Goal: Task Accomplishment & Management: Use online tool/utility

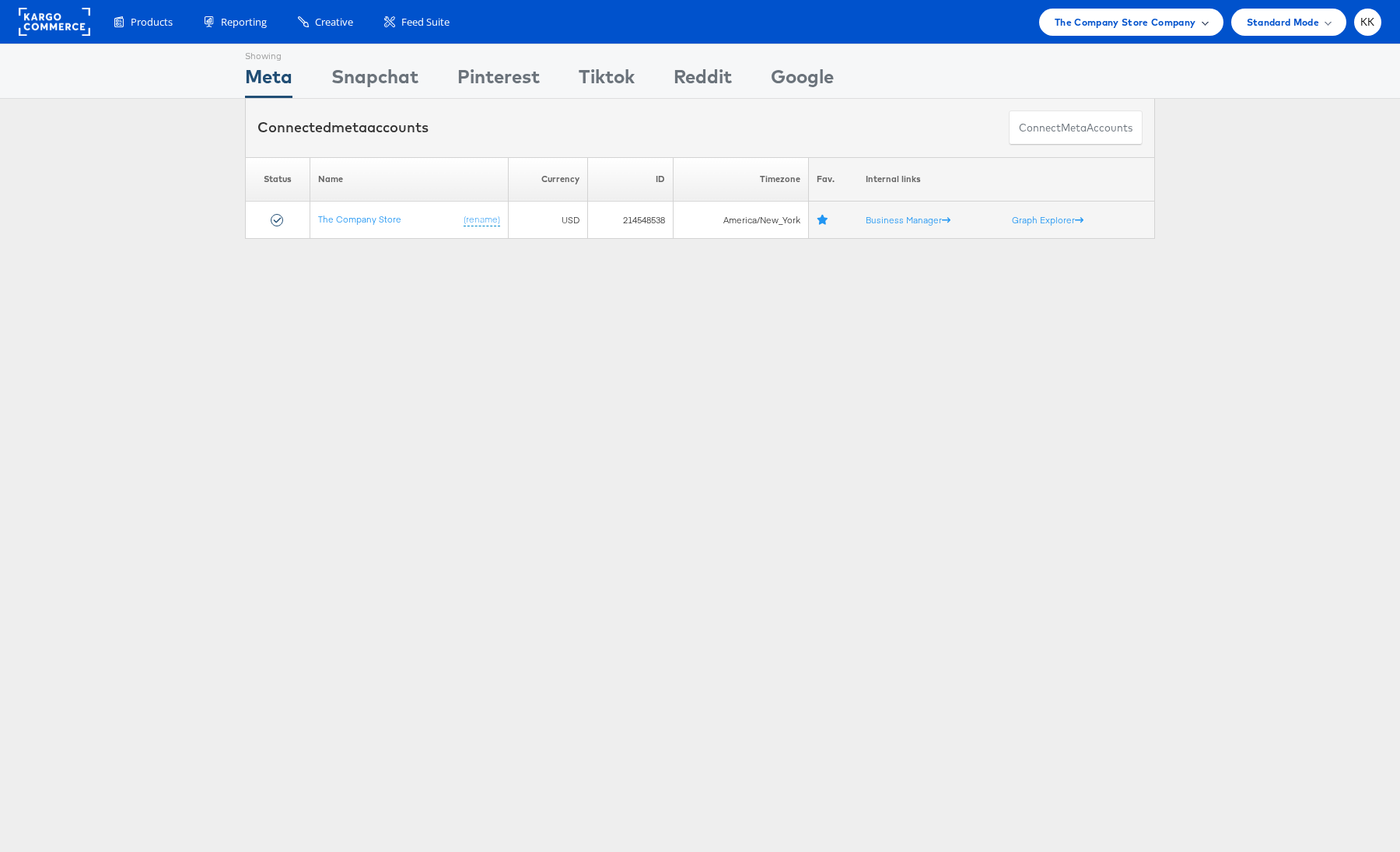
click at [1115, 18] on span "The Company Store Company" at bounding box center [1126, 22] width 142 height 16
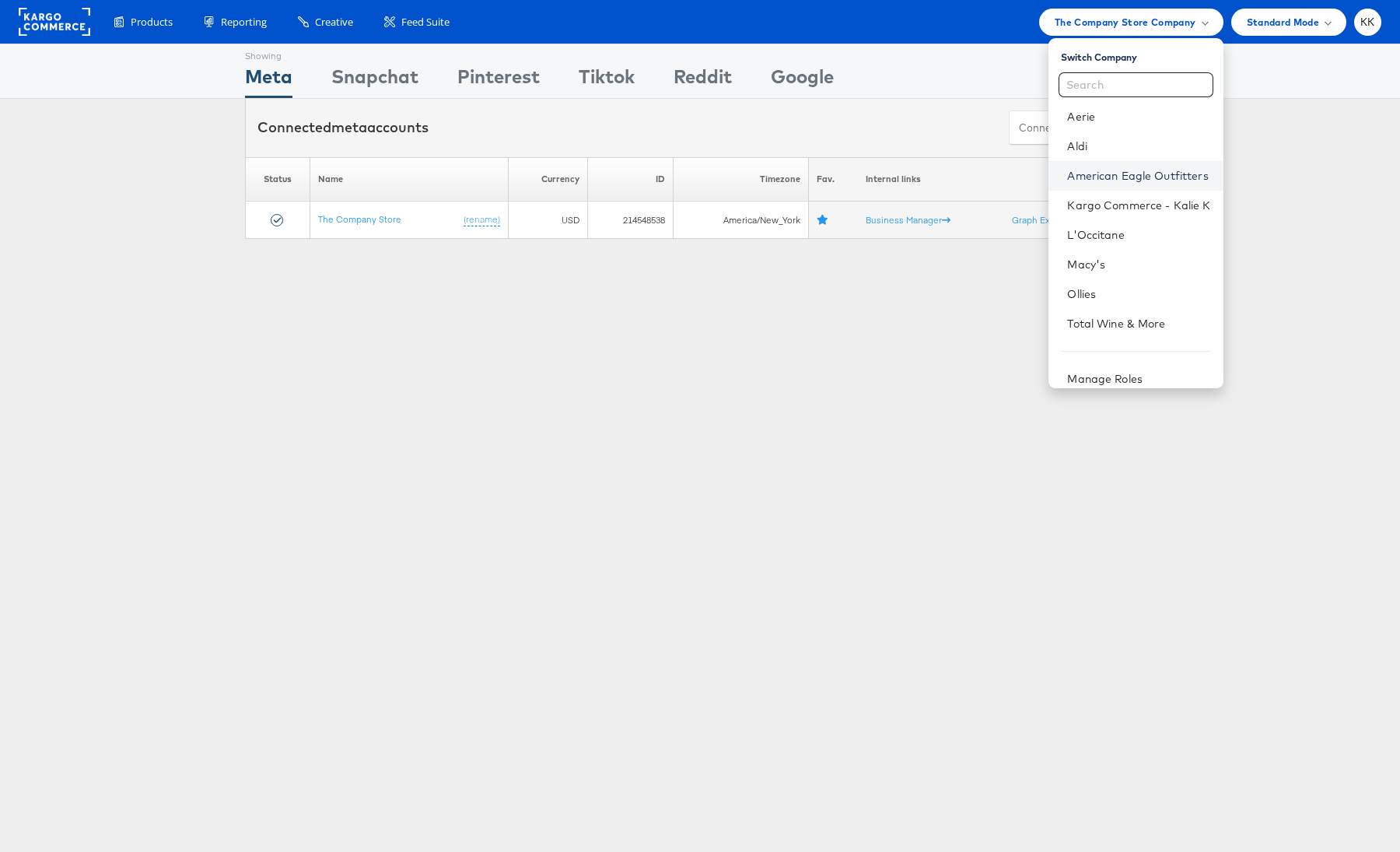
click at [1149, 171] on link "American Eagle Outfitters" at bounding box center [1138, 176] width 143 height 15
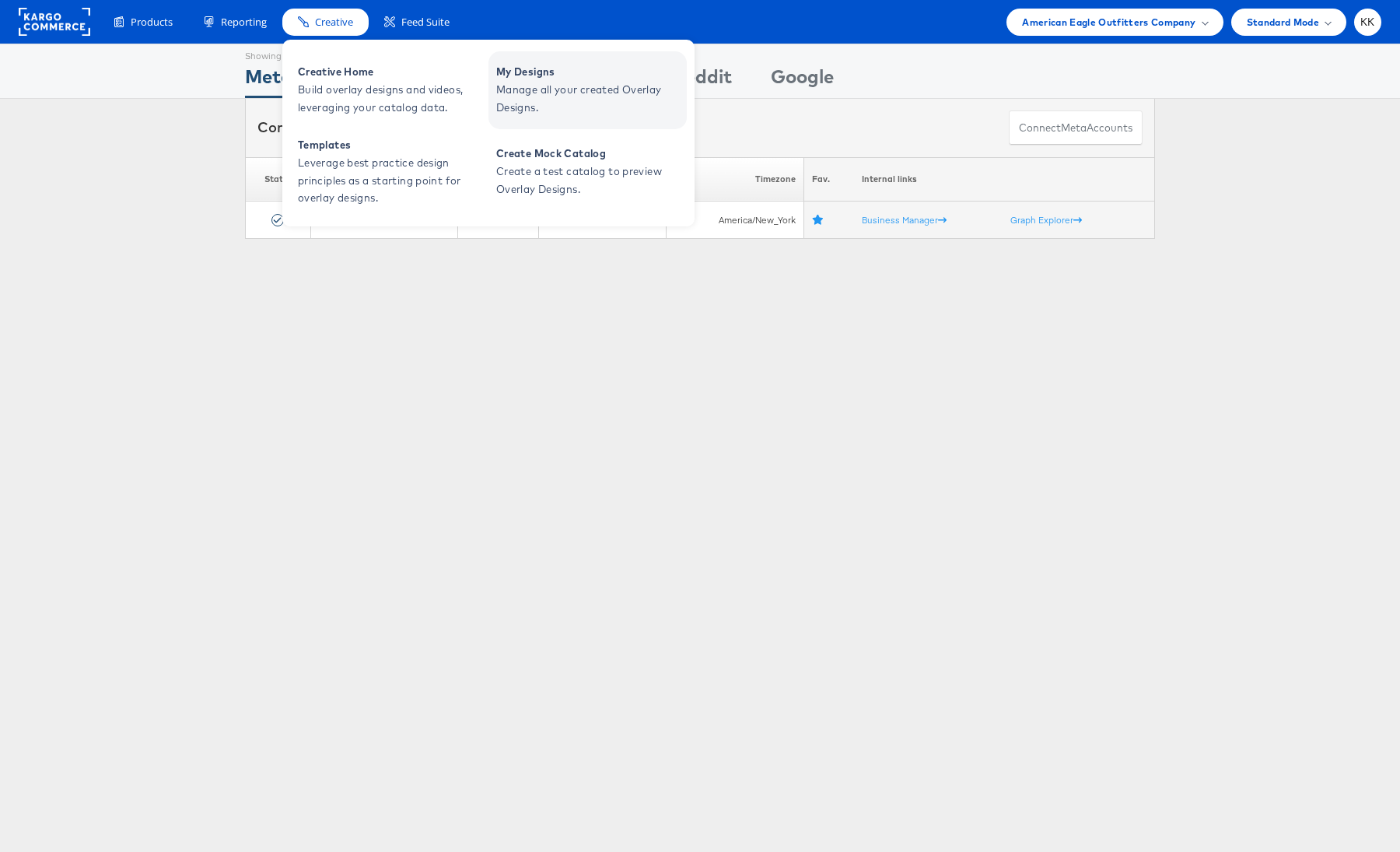
click at [566, 85] on span "Manage all your created Overlay Designs." at bounding box center [589, 99] width 187 height 36
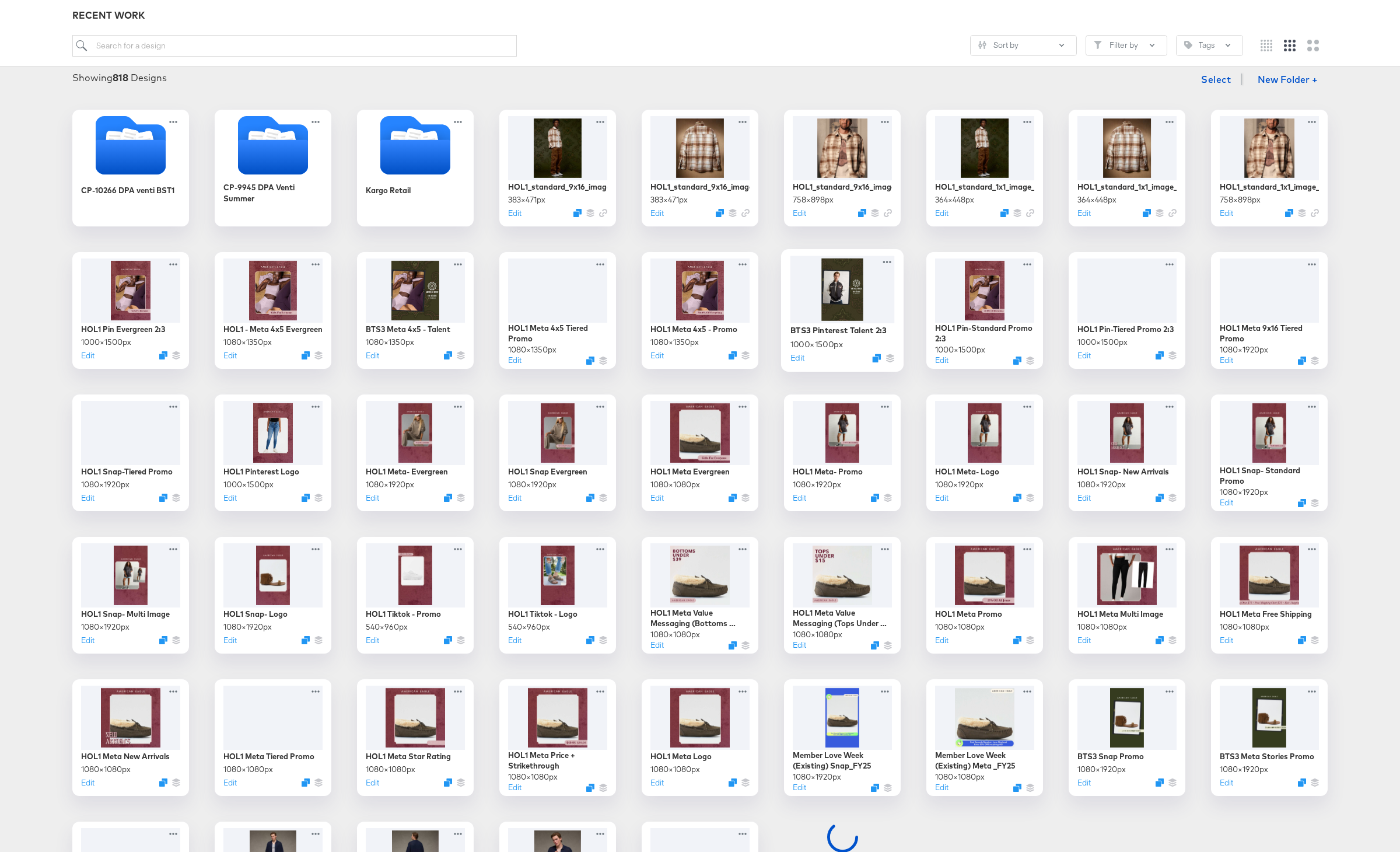
scroll to position [147, 0]
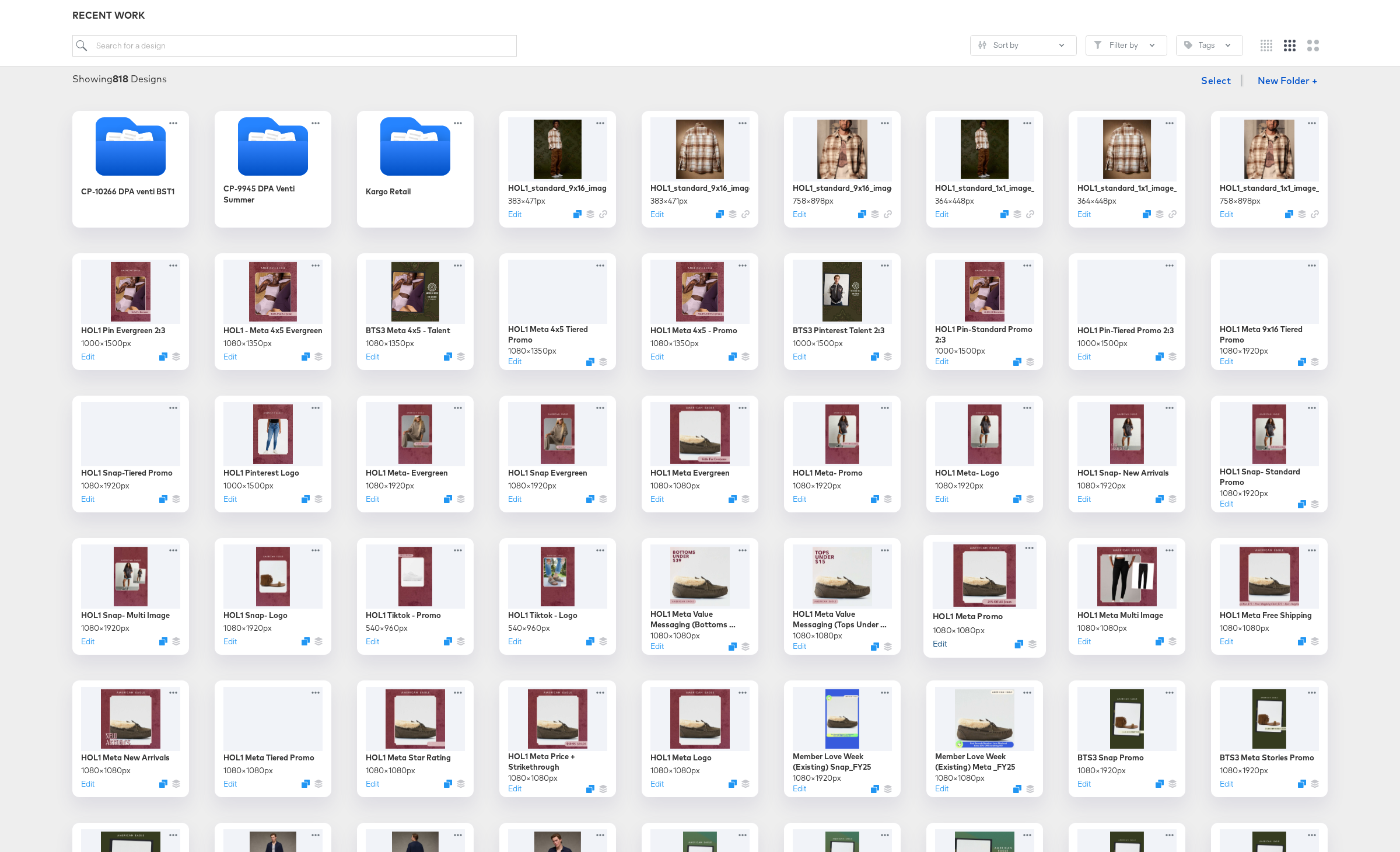
click at [942, 644] on button "Edit" at bounding box center [940, 643] width 14 height 11
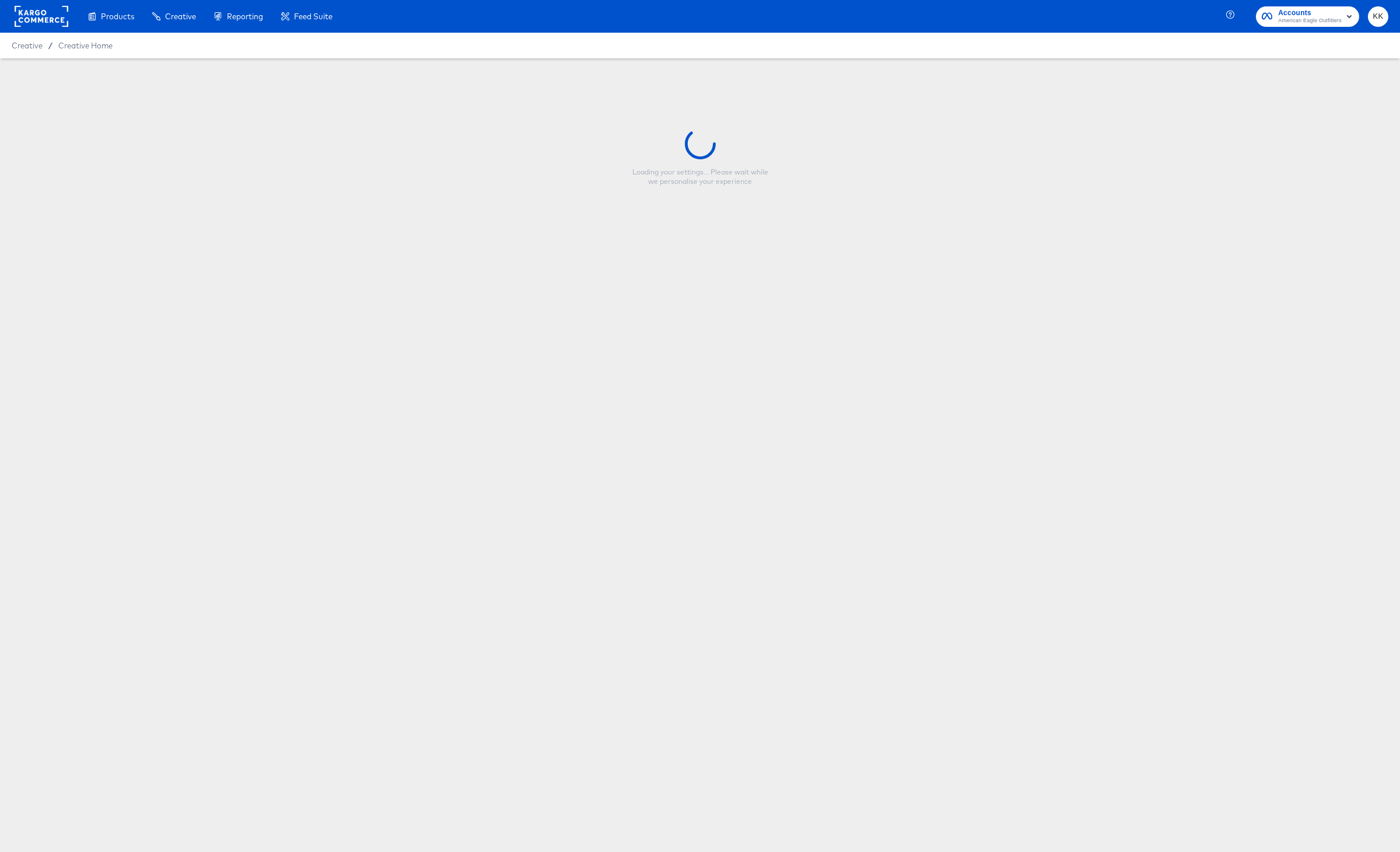
type input "HOL1 Meta Promo"
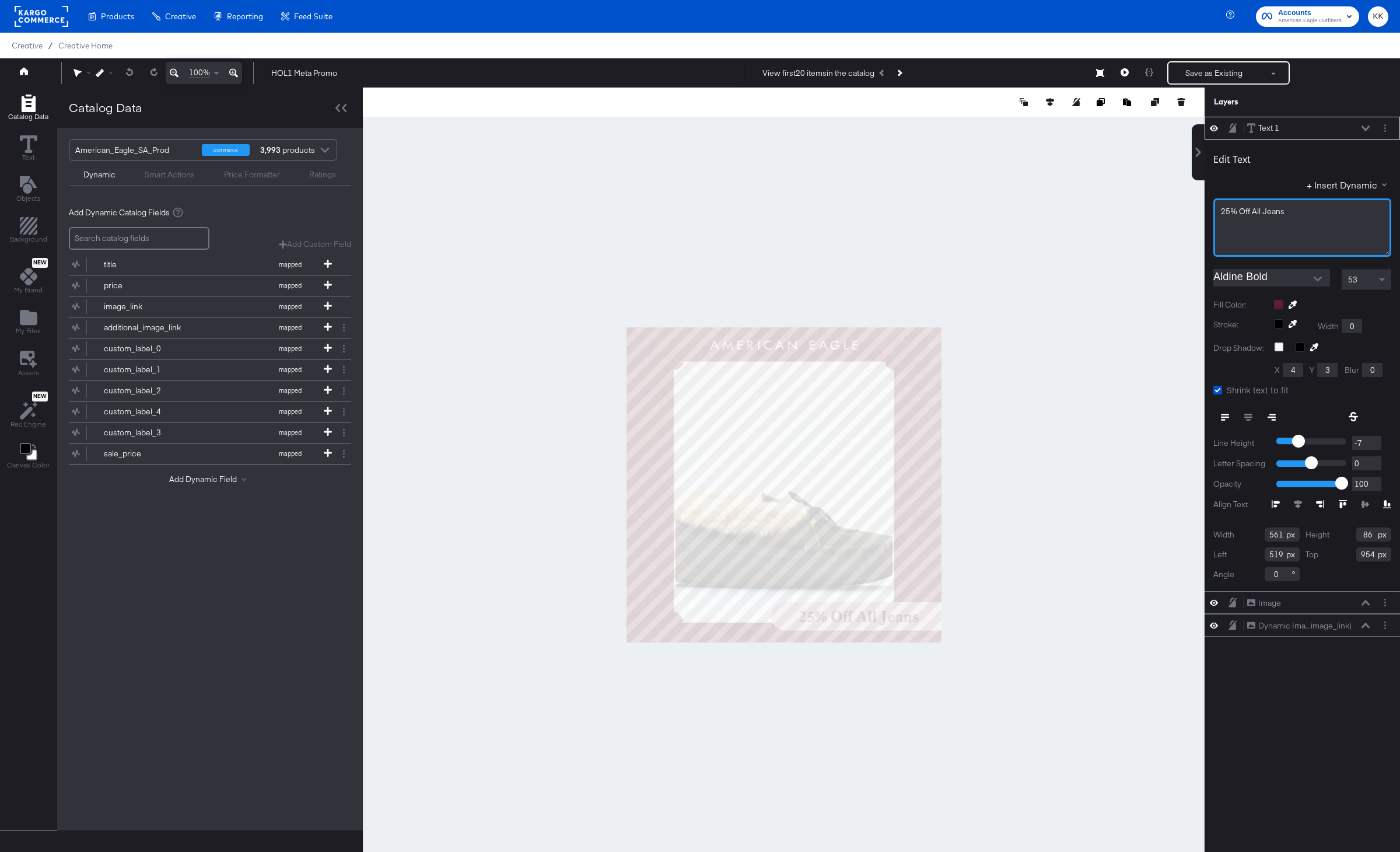
click at [1294, 212] on div "25% Off All Jeans" at bounding box center [1303, 211] width 163 height 11
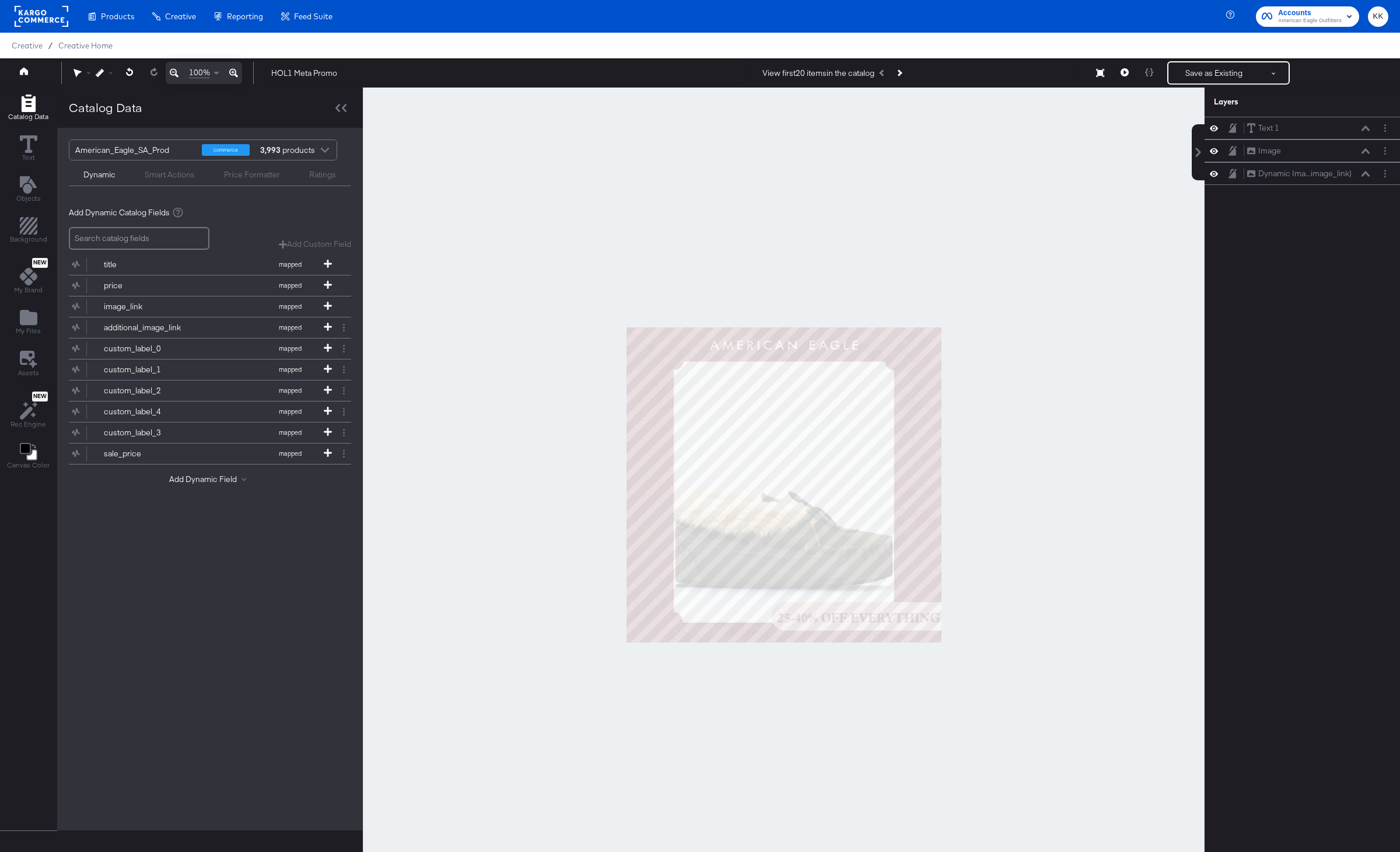
click at [1033, 458] on div at bounding box center [784, 485] width 842 height 794
click at [239, 73] on button at bounding box center [234, 73] width 17 height 22
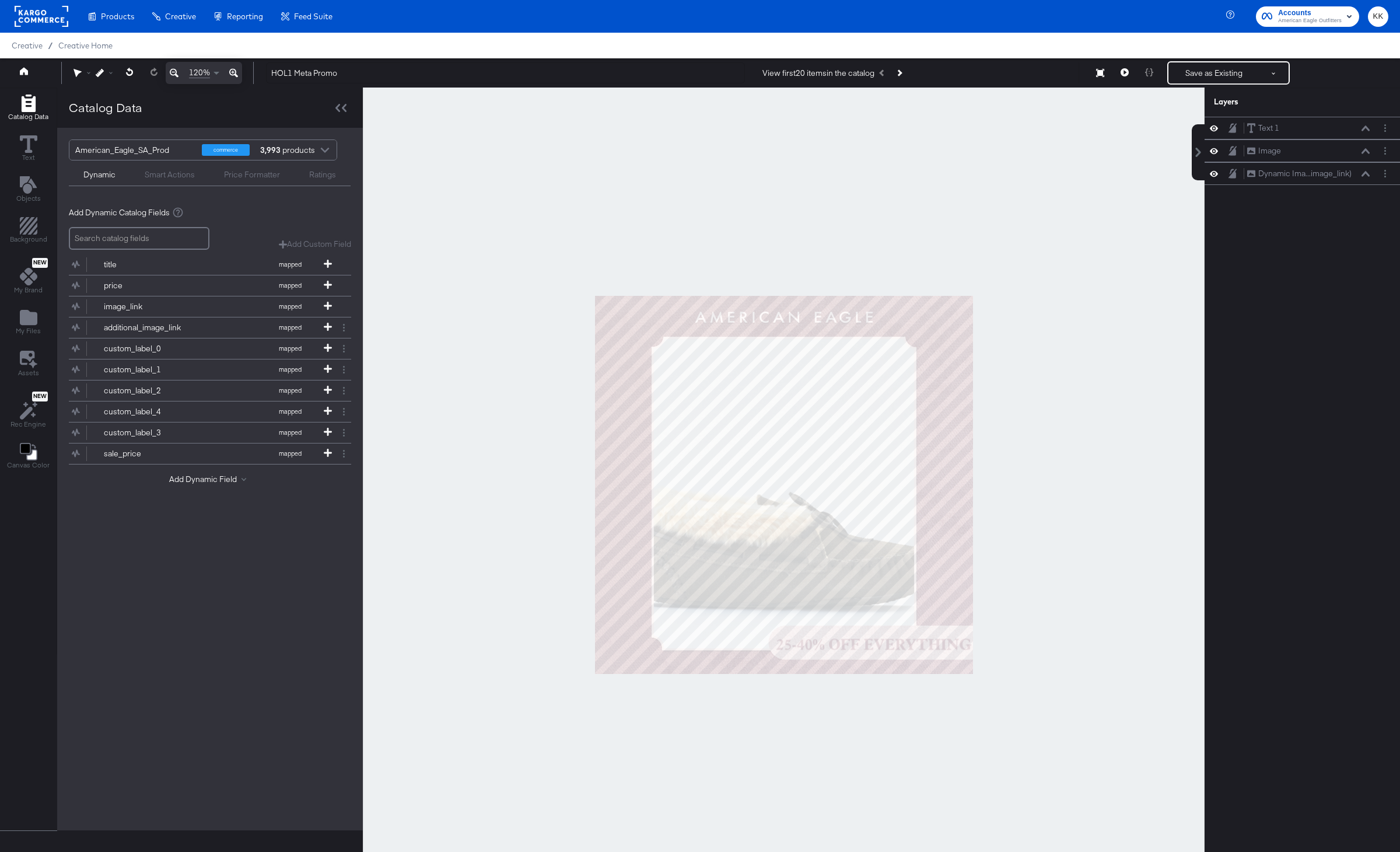
click at [239, 73] on button at bounding box center [234, 73] width 17 height 22
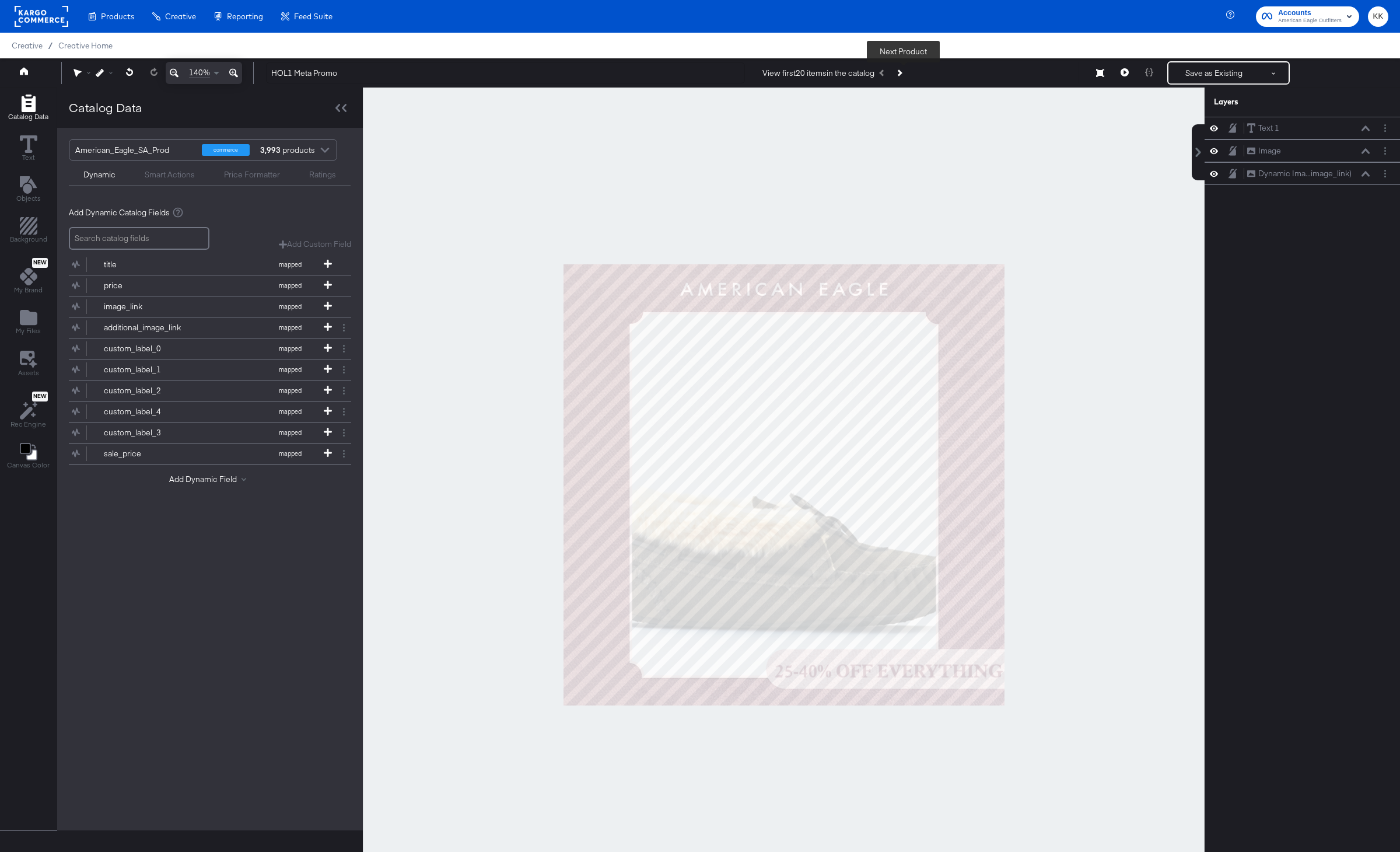
click at [907, 74] on button "Next Product" at bounding box center [898, 73] width 16 height 21
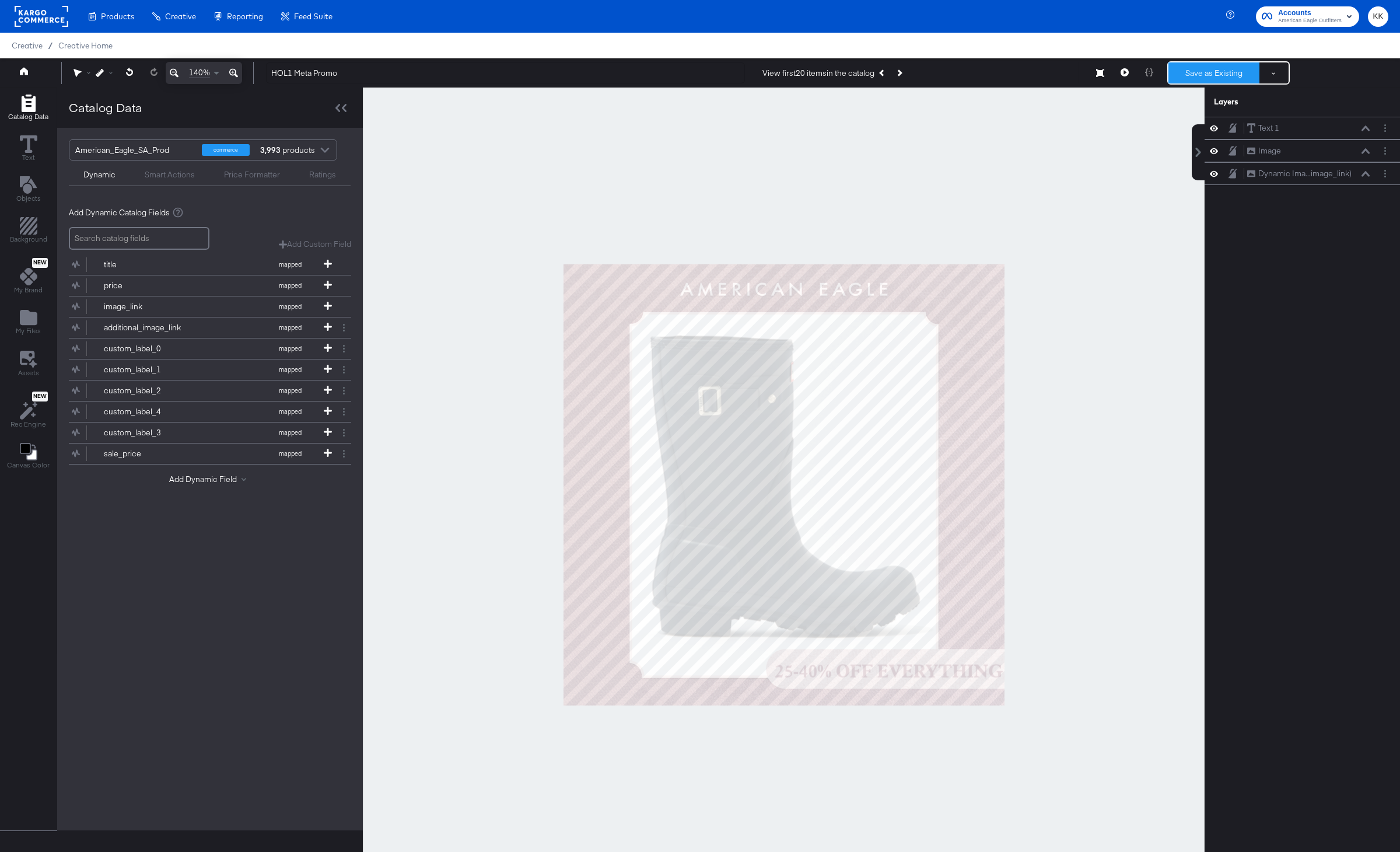
click at [1194, 74] on button "Save as Existing" at bounding box center [1213, 73] width 91 height 21
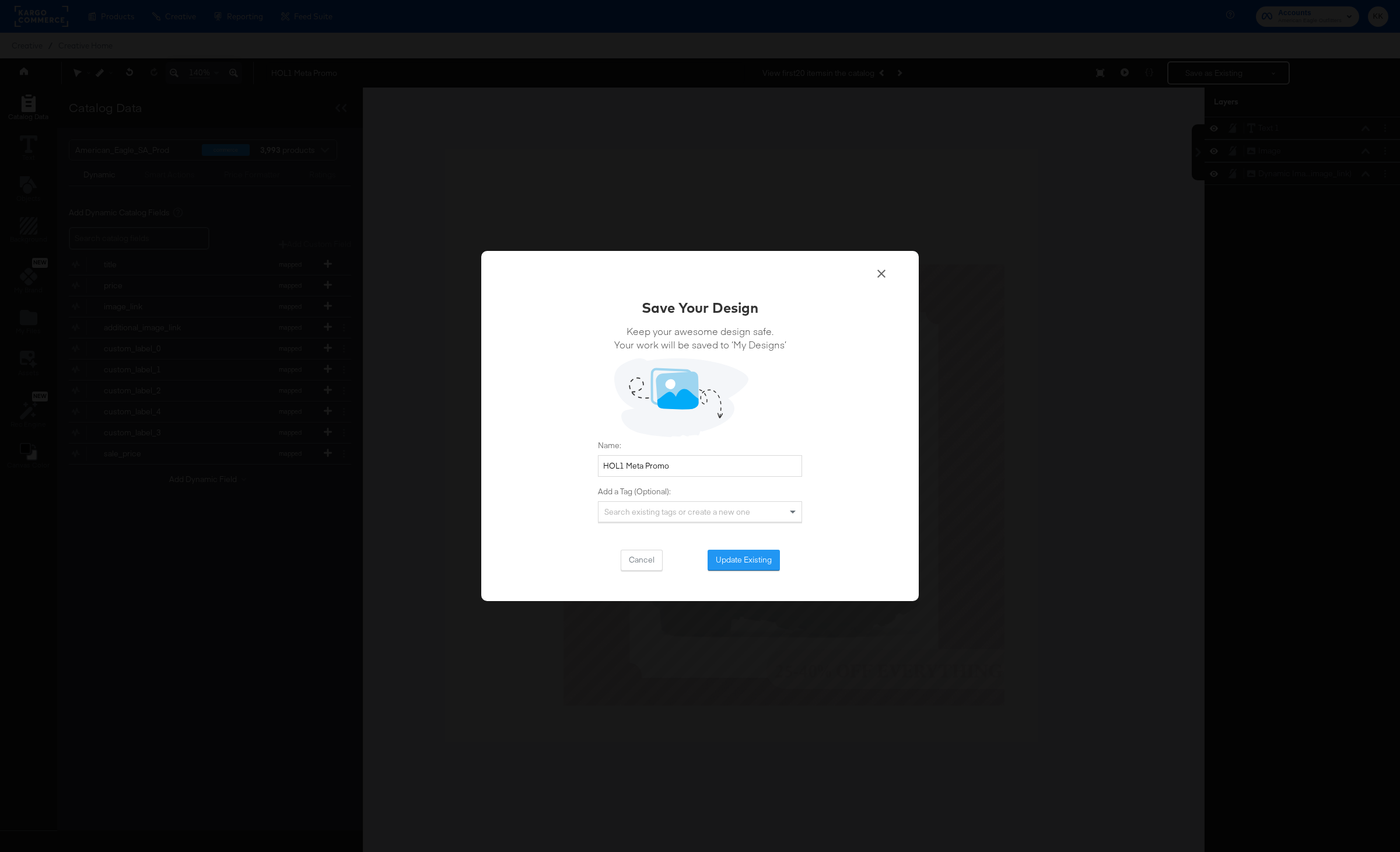
click at [755, 537] on div "Save Your Design Keep your awesome design safe. Your work will be saved to ‘My …" at bounding box center [700, 434] width 204 height 273
click at [749, 557] on button "Update Existing" at bounding box center [744, 560] width 72 height 21
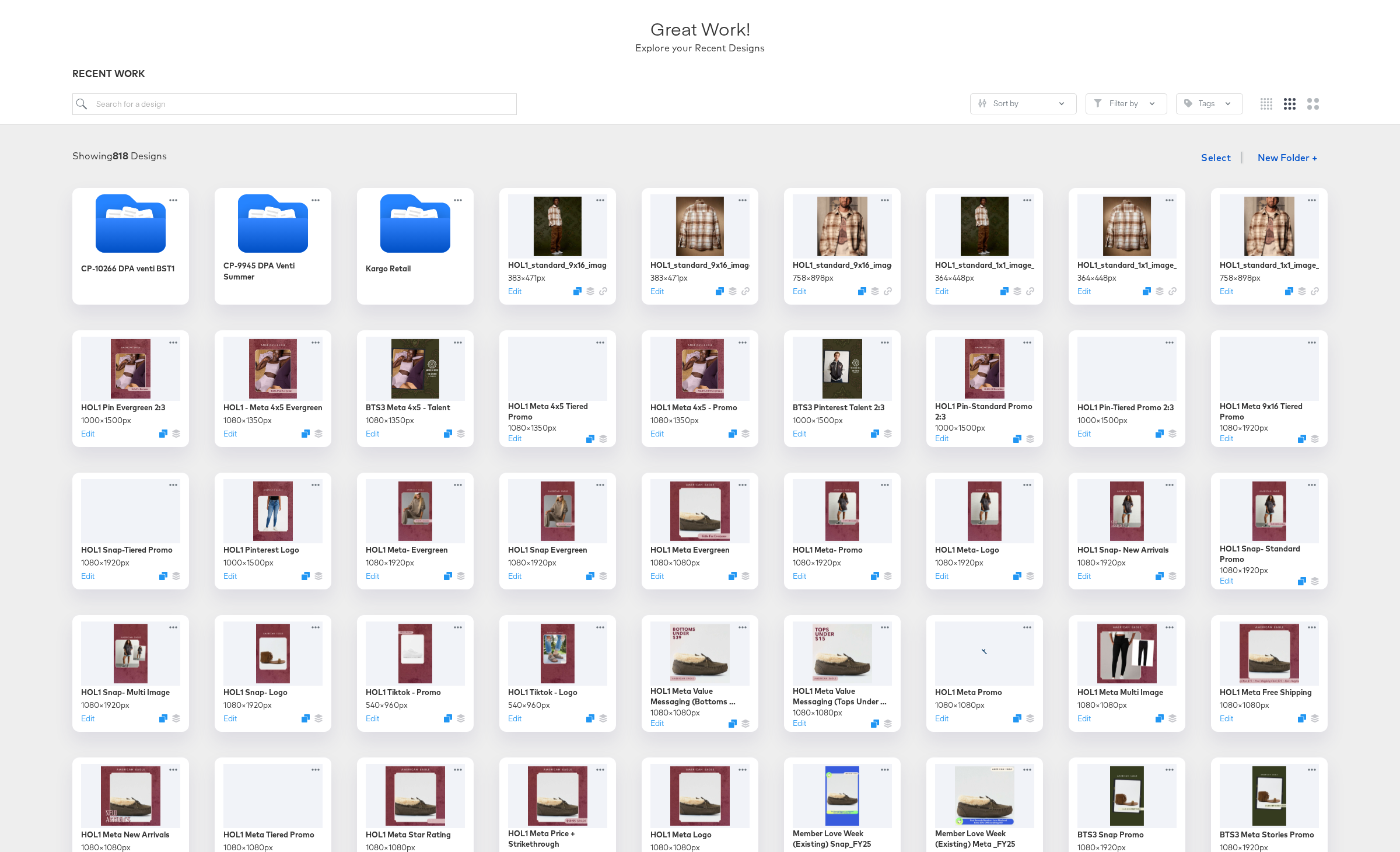
scroll to position [134, 0]
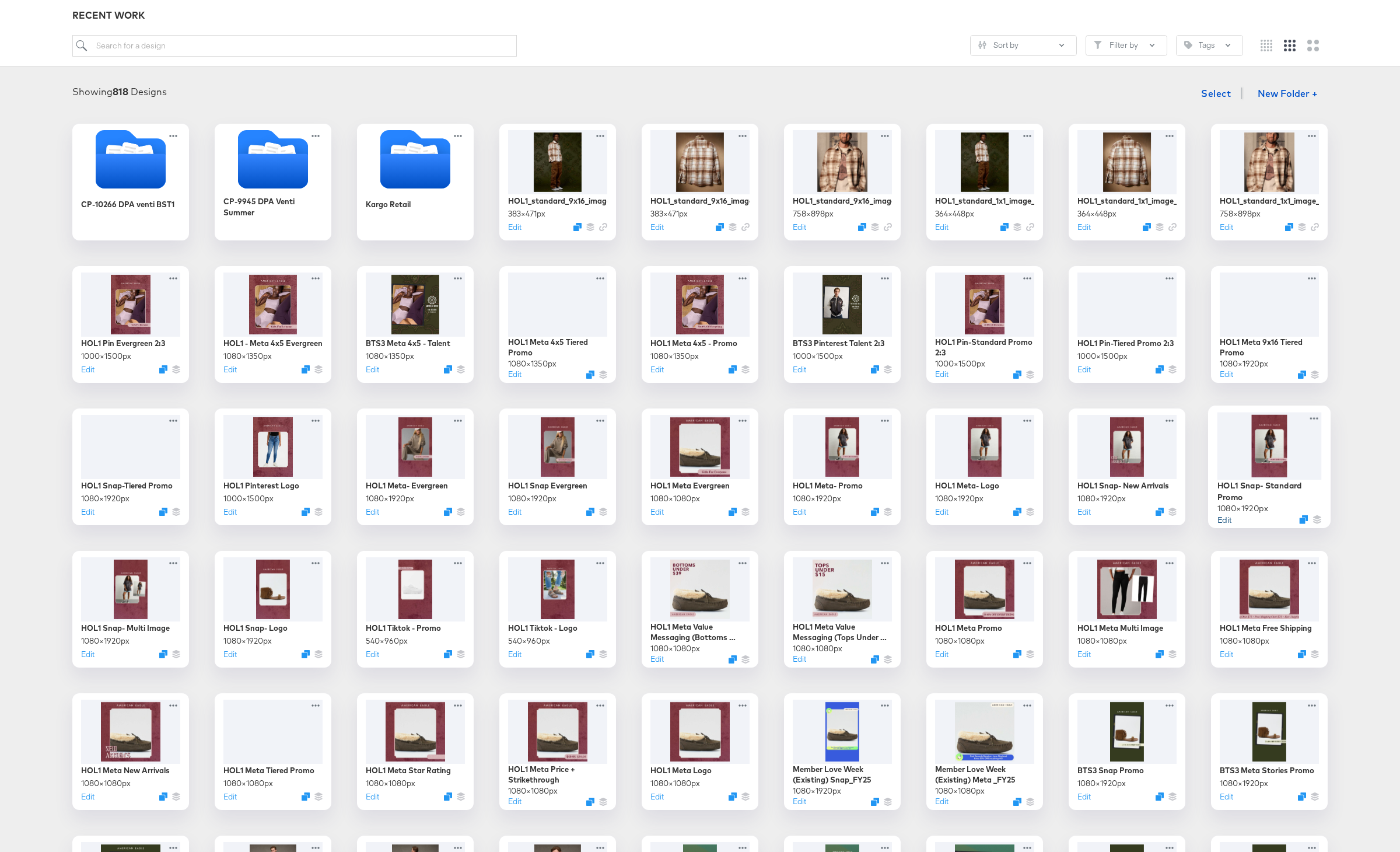
click at [1222, 520] on button "Edit" at bounding box center [1224, 518] width 14 height 11
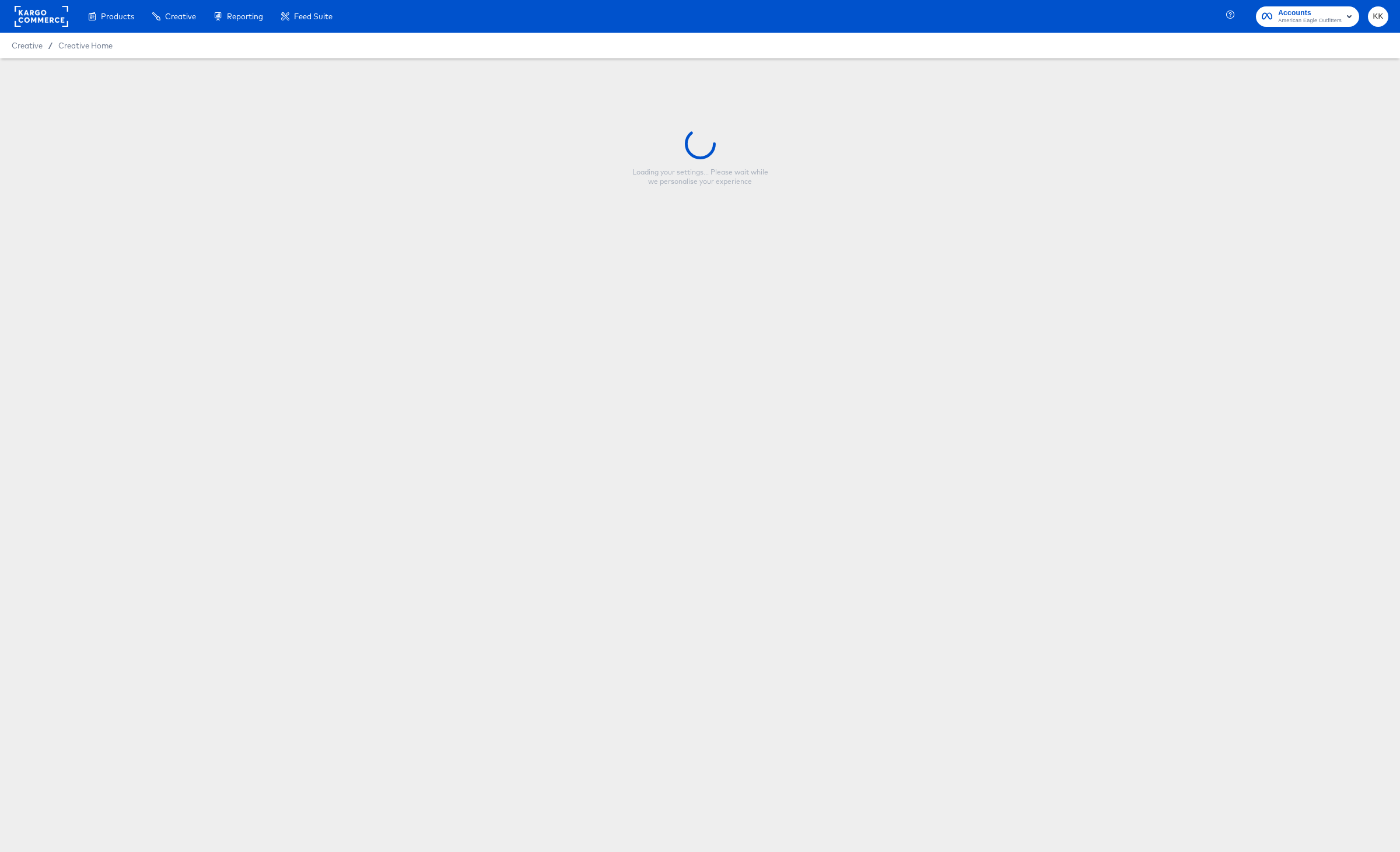
type input "HOL1 Snap- Standard Promo"
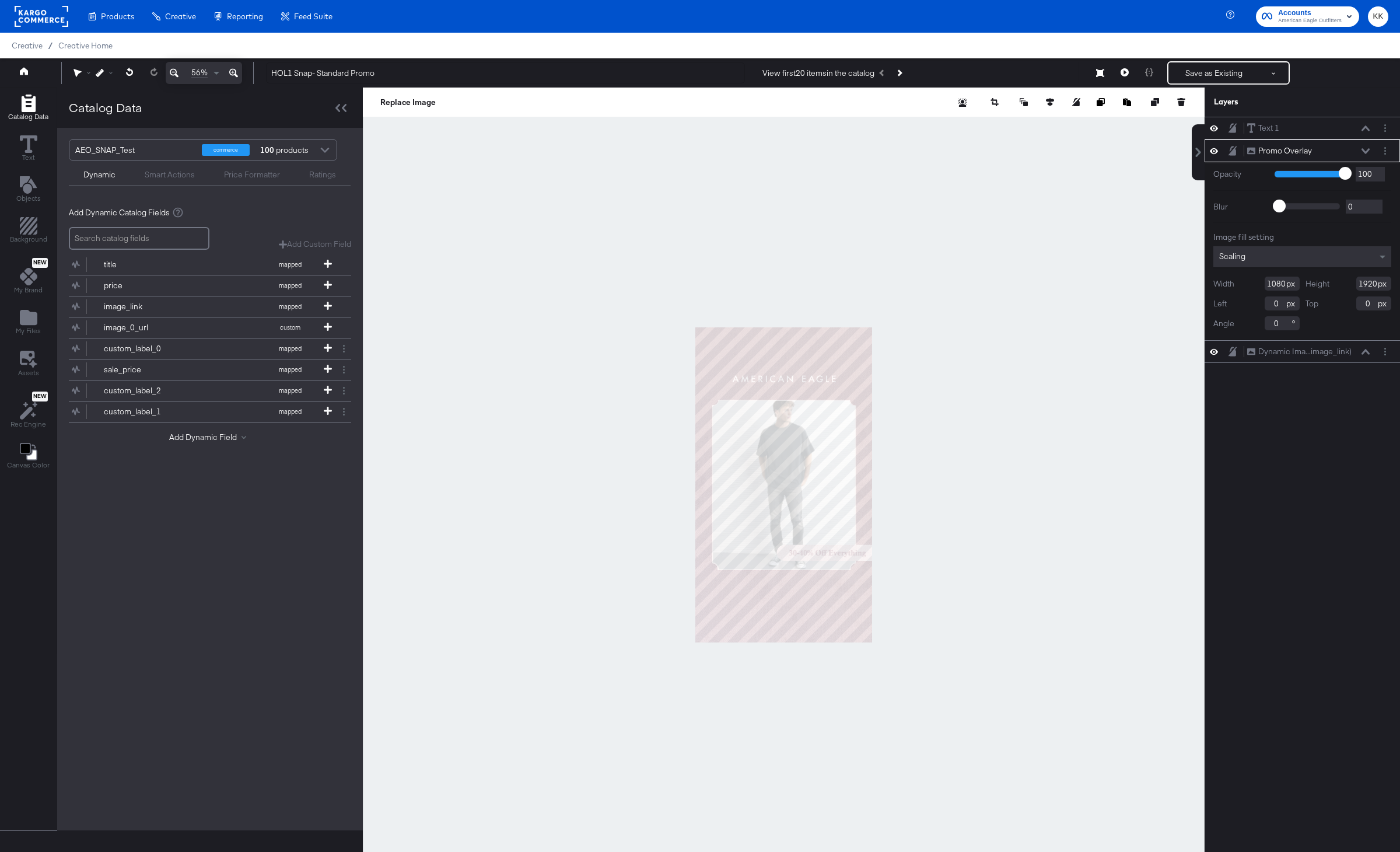
click at [233, 64] on button at bounding box center [234, 73] width 17 height 22
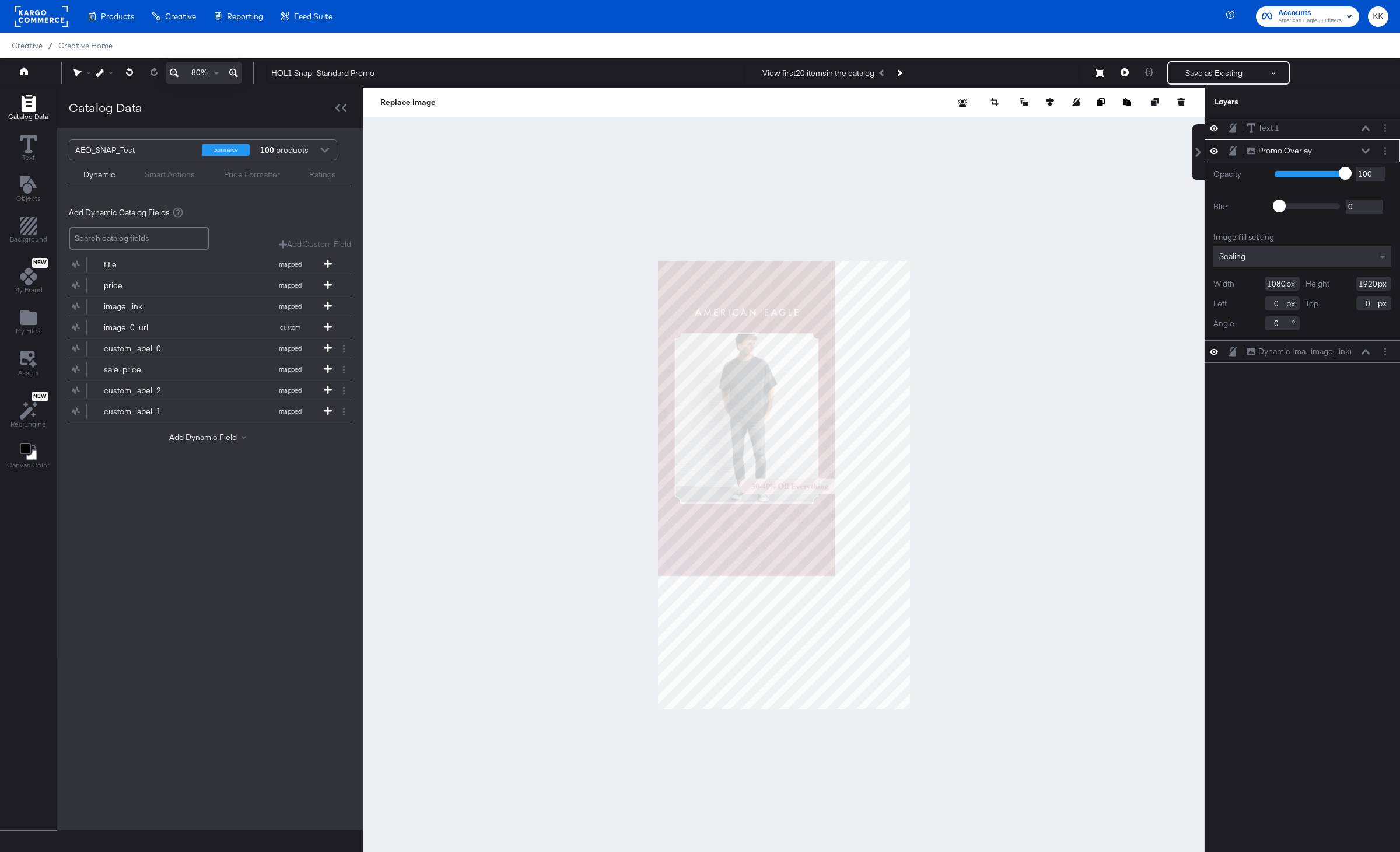
click at [233, 64] on button at bounding box center [234, 73] width 17 height 22
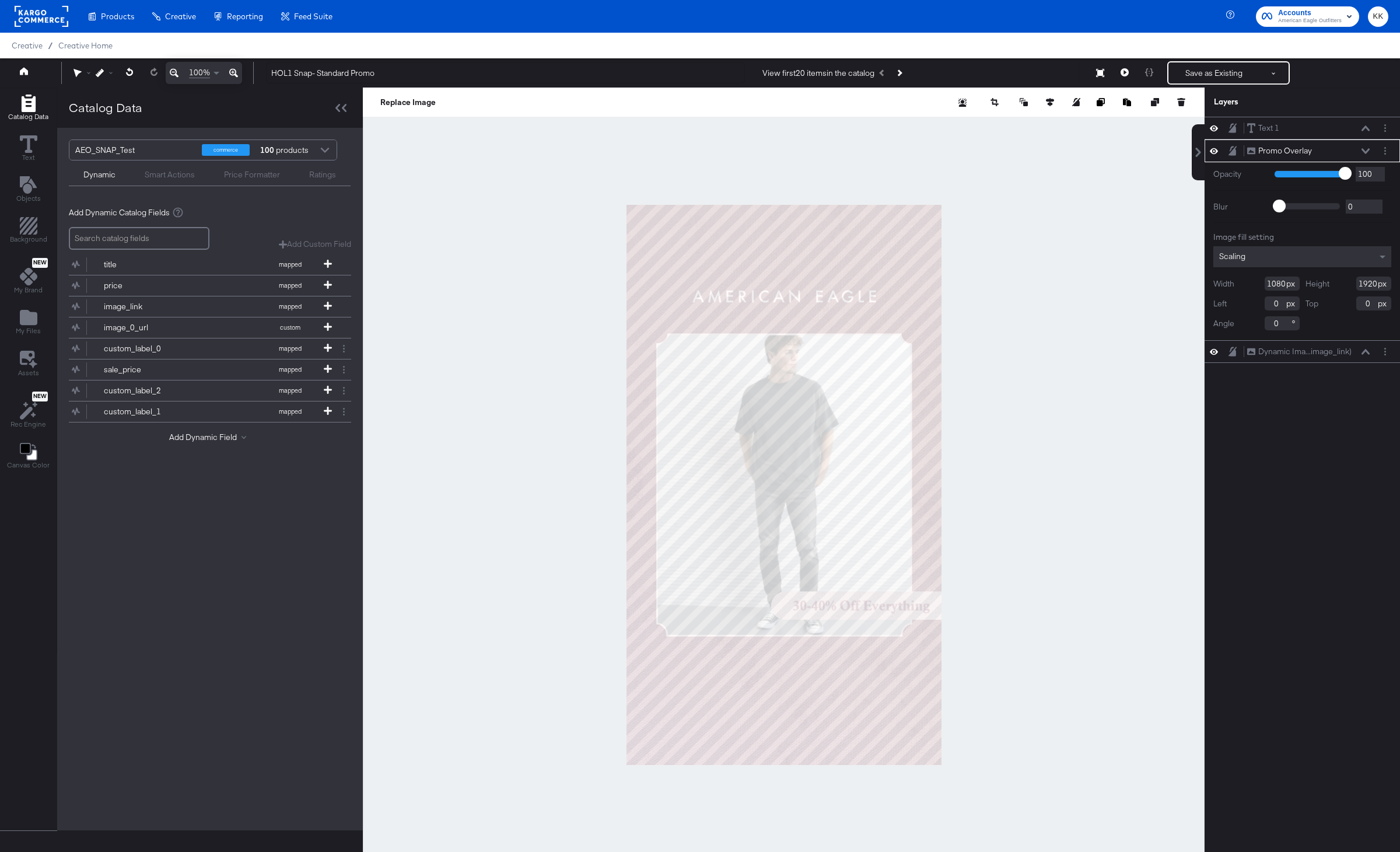
click at [233, 64] on button at bounding box center [234, 73] width 17 height 22
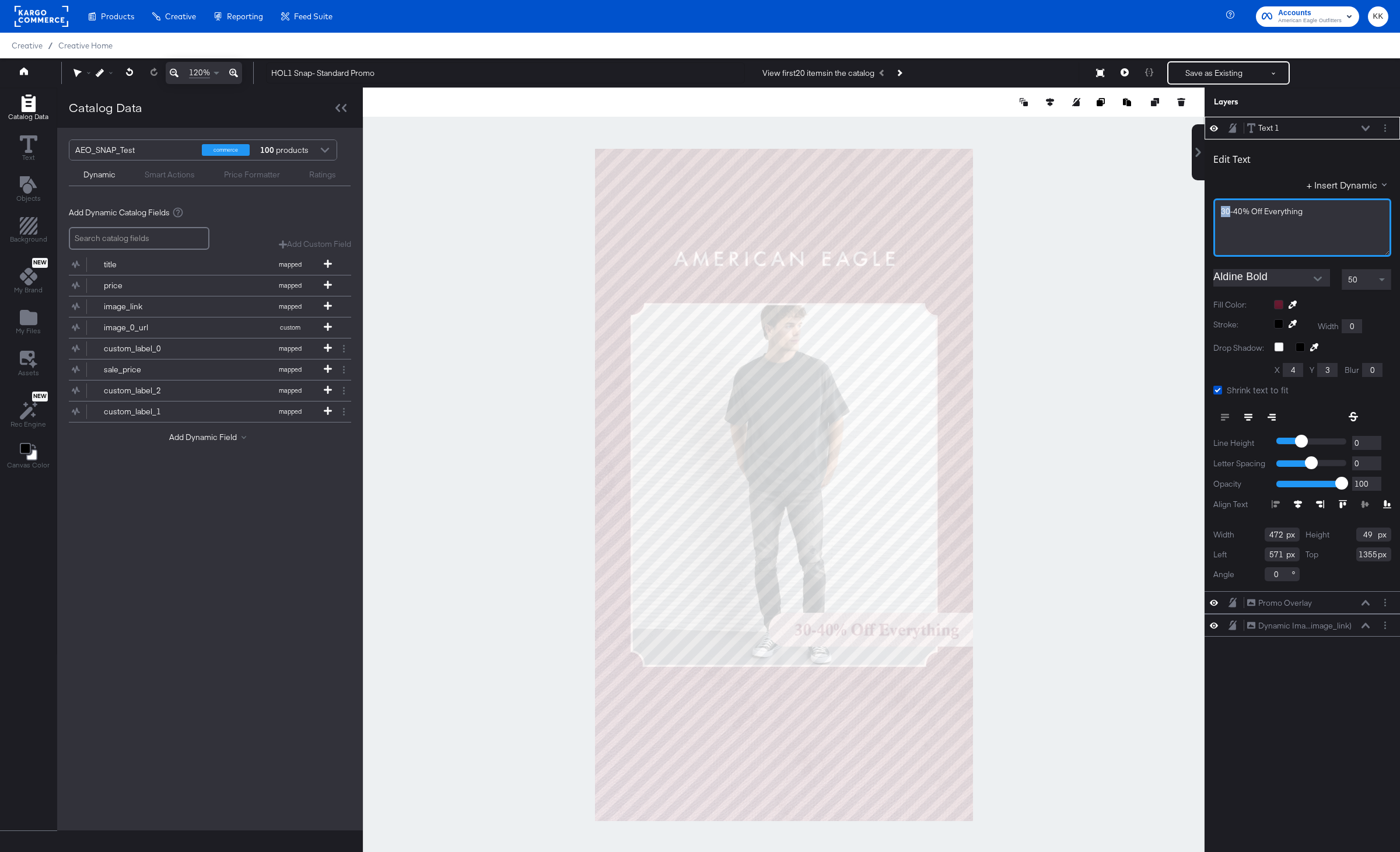
drag, startPoint x: 1228, startPoint y: 209, endPoint x: 1217, endPoint y: 209, distance: 11.0
click at [1217, 209] on div "30-40% ﻿Off Everything" at bounding box center [1303, 227] width 178 height 58
click at [1245, 210] on span "250% ﻿Off Everything" at bounding box center [1258, 211] width 74 height 10
drag, startPoint x: 1314, startPoint y: 210, endPoint x: 1239, endPoint y: 210, distance: 75.0
click at [1239, 210] on div "250% ﻿Off Everything" at bounding box center [1303, 211] width 163 height 11
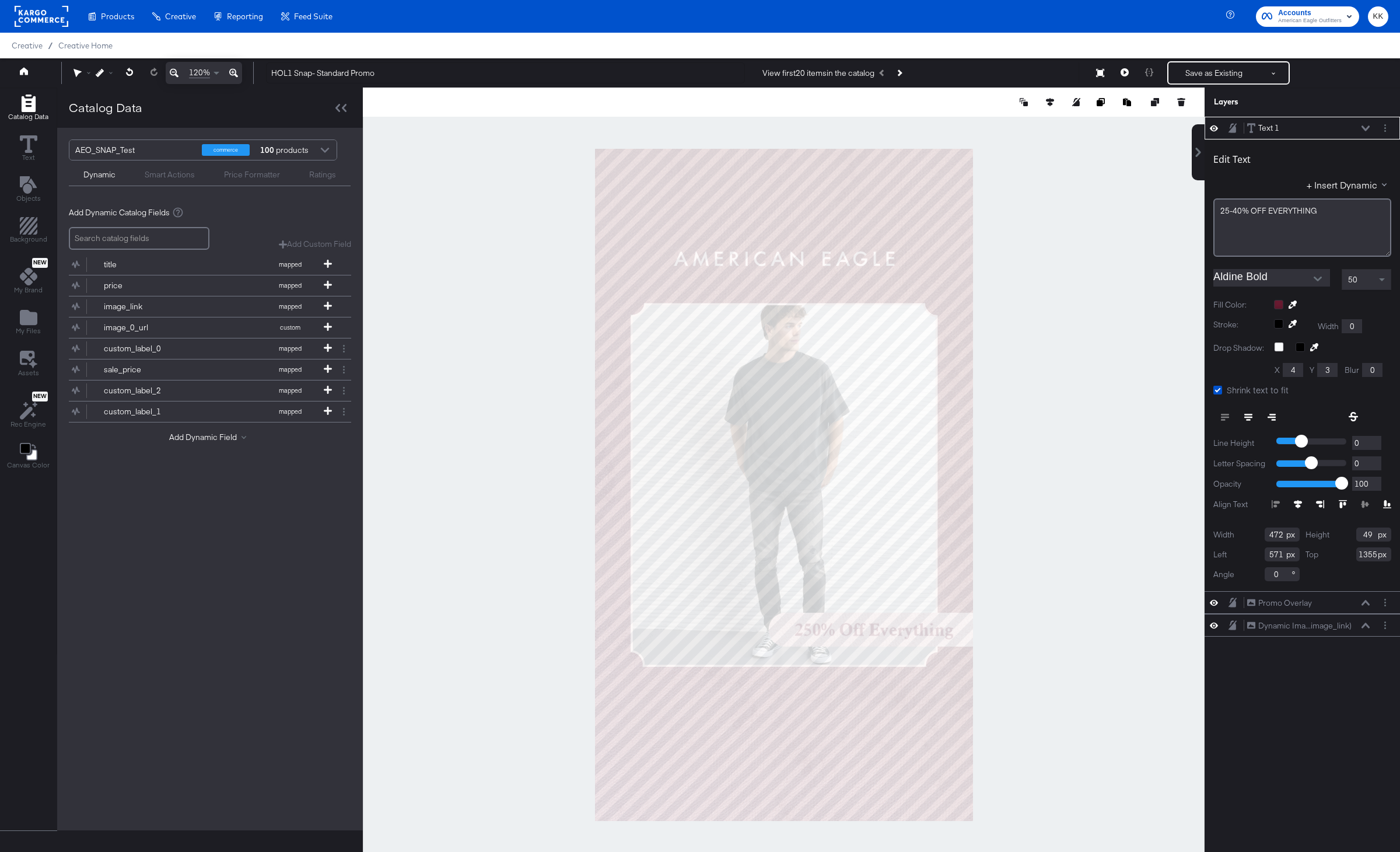
click at [1153, 229] on div at bounding box center [784, 485] width 842 height 794
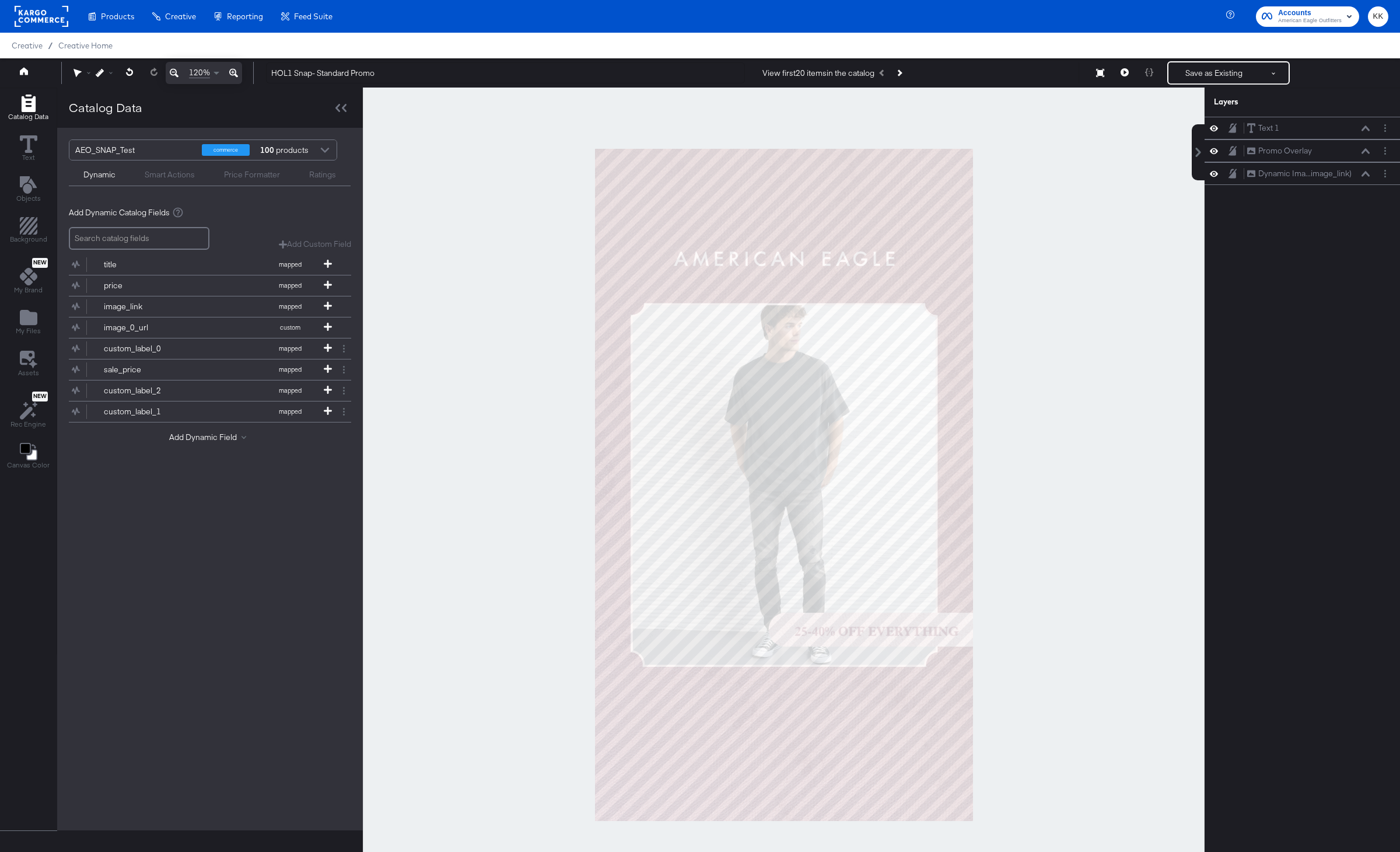
click at [1101, 536] on div at bounding box center [784, 485] width 842 height 794
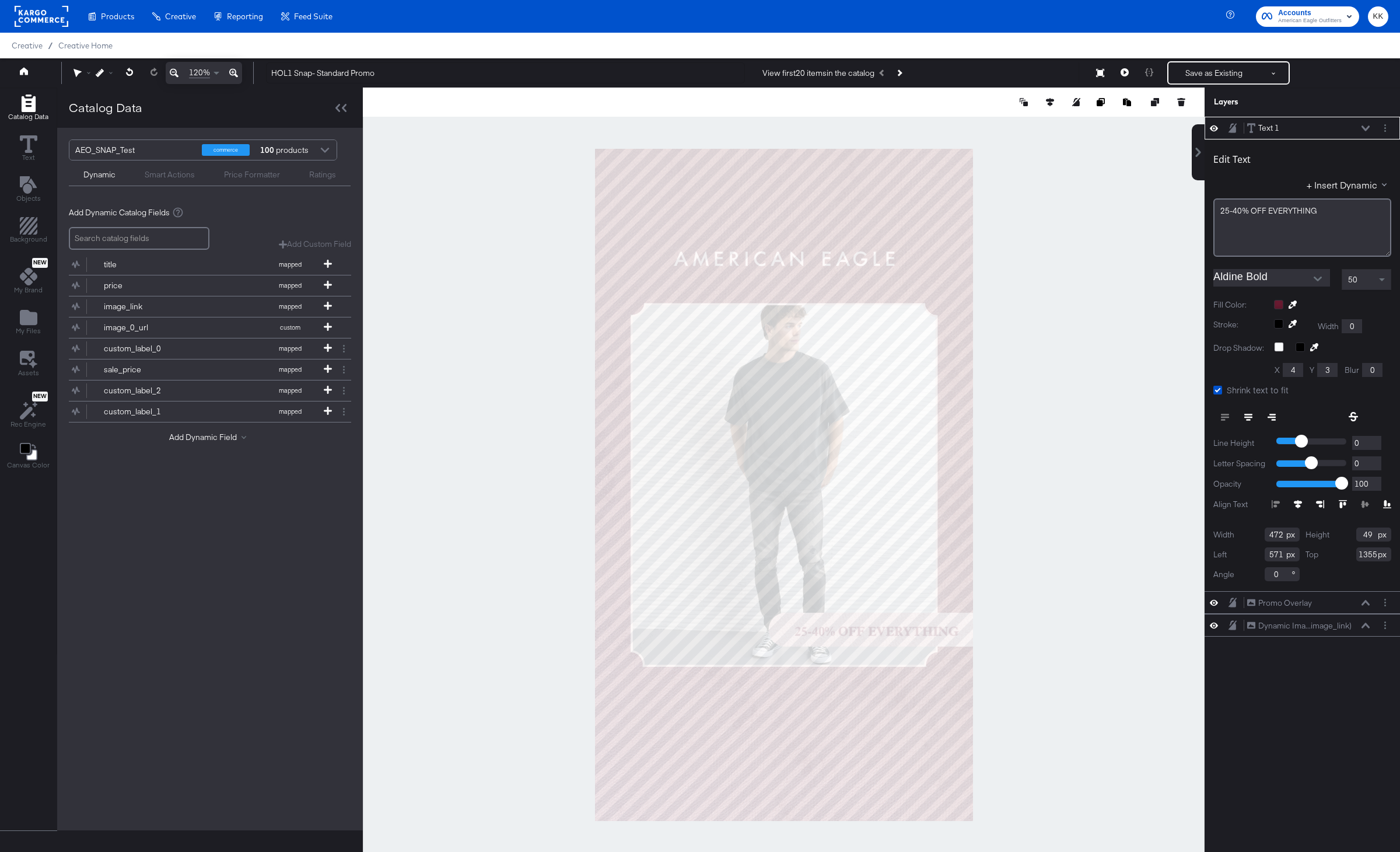
type input "520"
type input "54"
type input "523"
type input "1350"
type input "538"
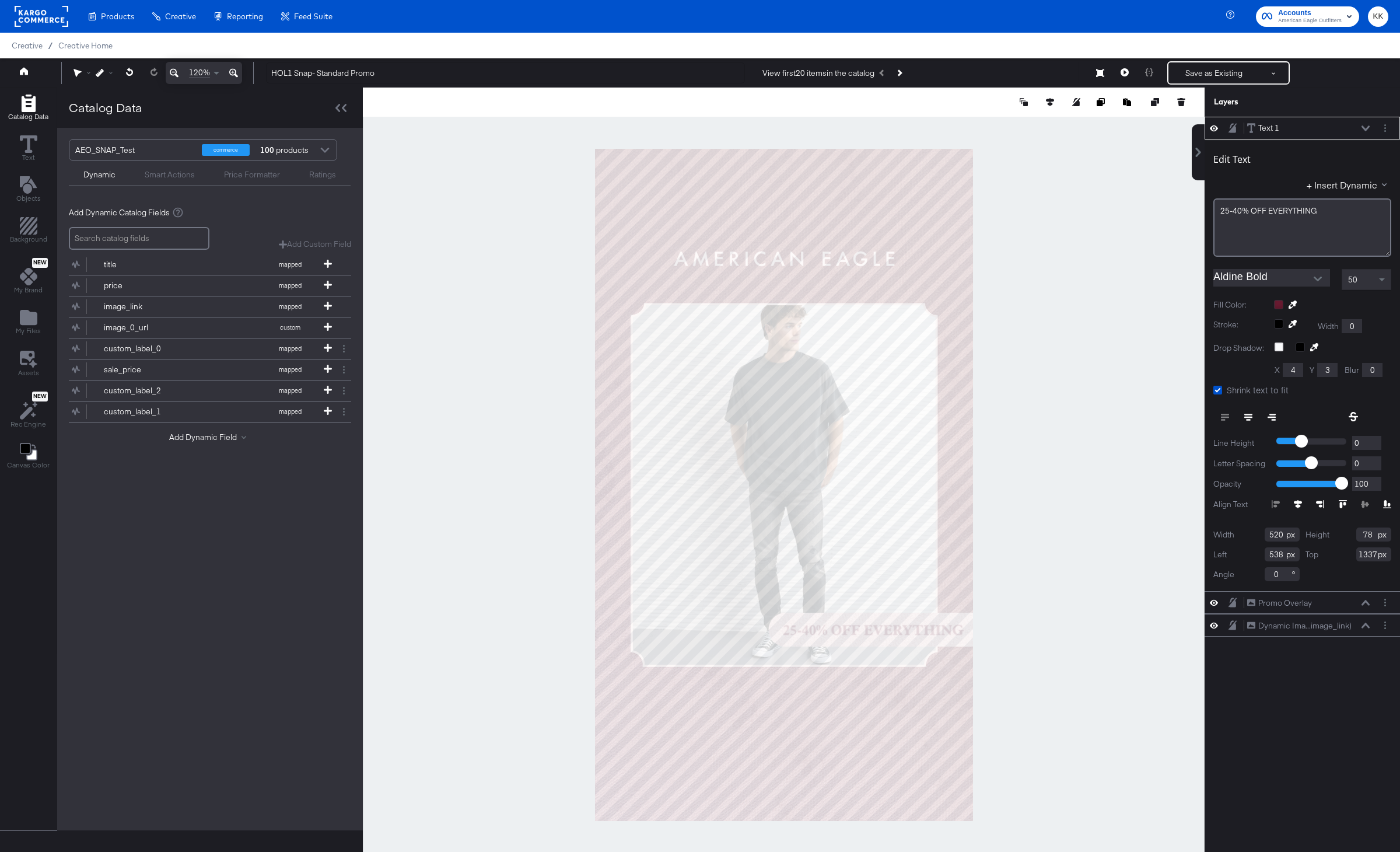
click at [1048, 594] on div at bounding box center [784, 485] width 842 height 794
click at [1381, 283] on span at bounding box center [1383, 279] width 15 height 20
click at [1083, 407] on div at bounding box center [784, 485] width 842 height 794
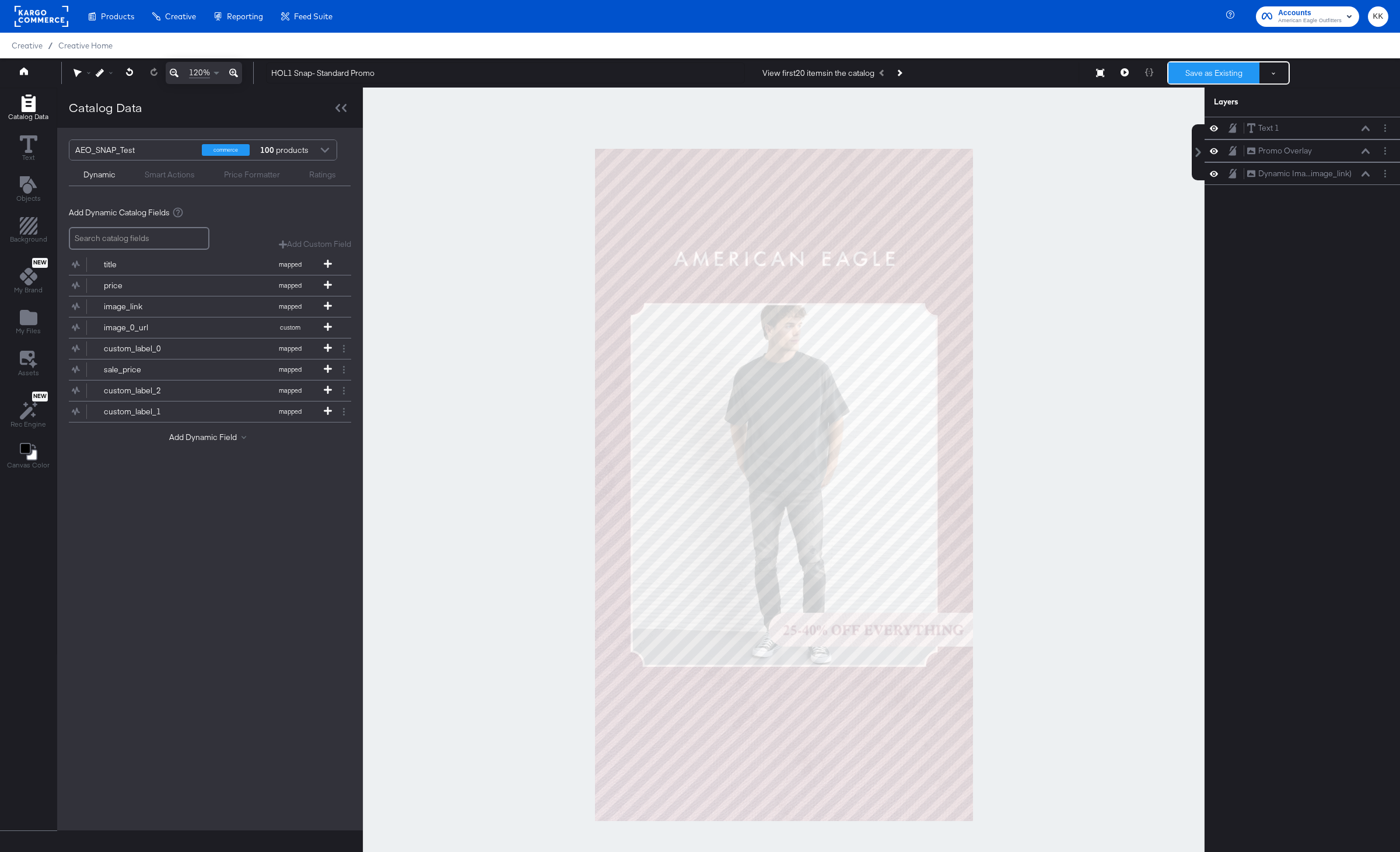
click at [1219, 77] on button "Save as Existing" at bounding box center [1213, 73] width 91 height 21
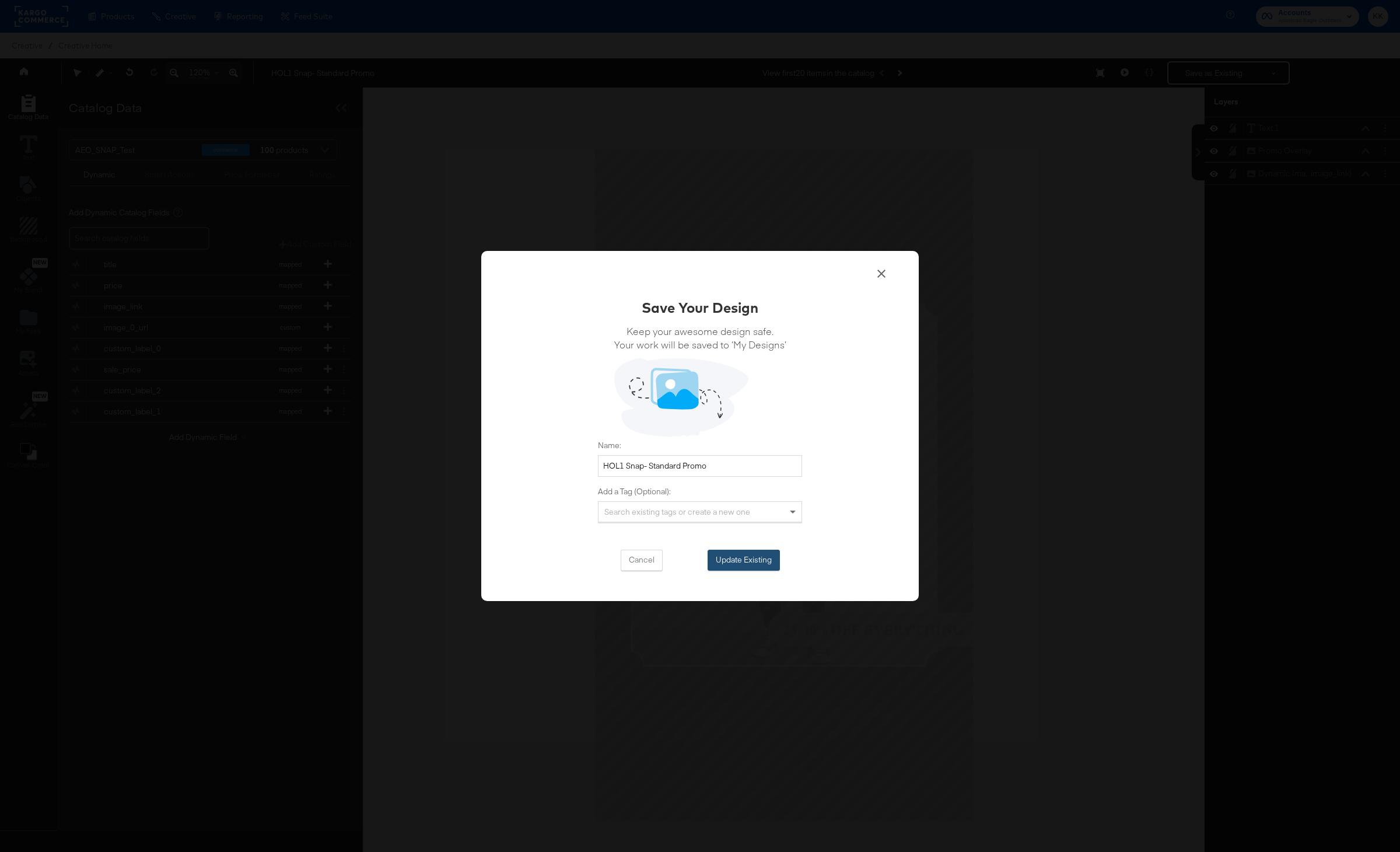
click at [765, 560] on button "Update Existing" at bounding box center [744, 560] width 72 height 21
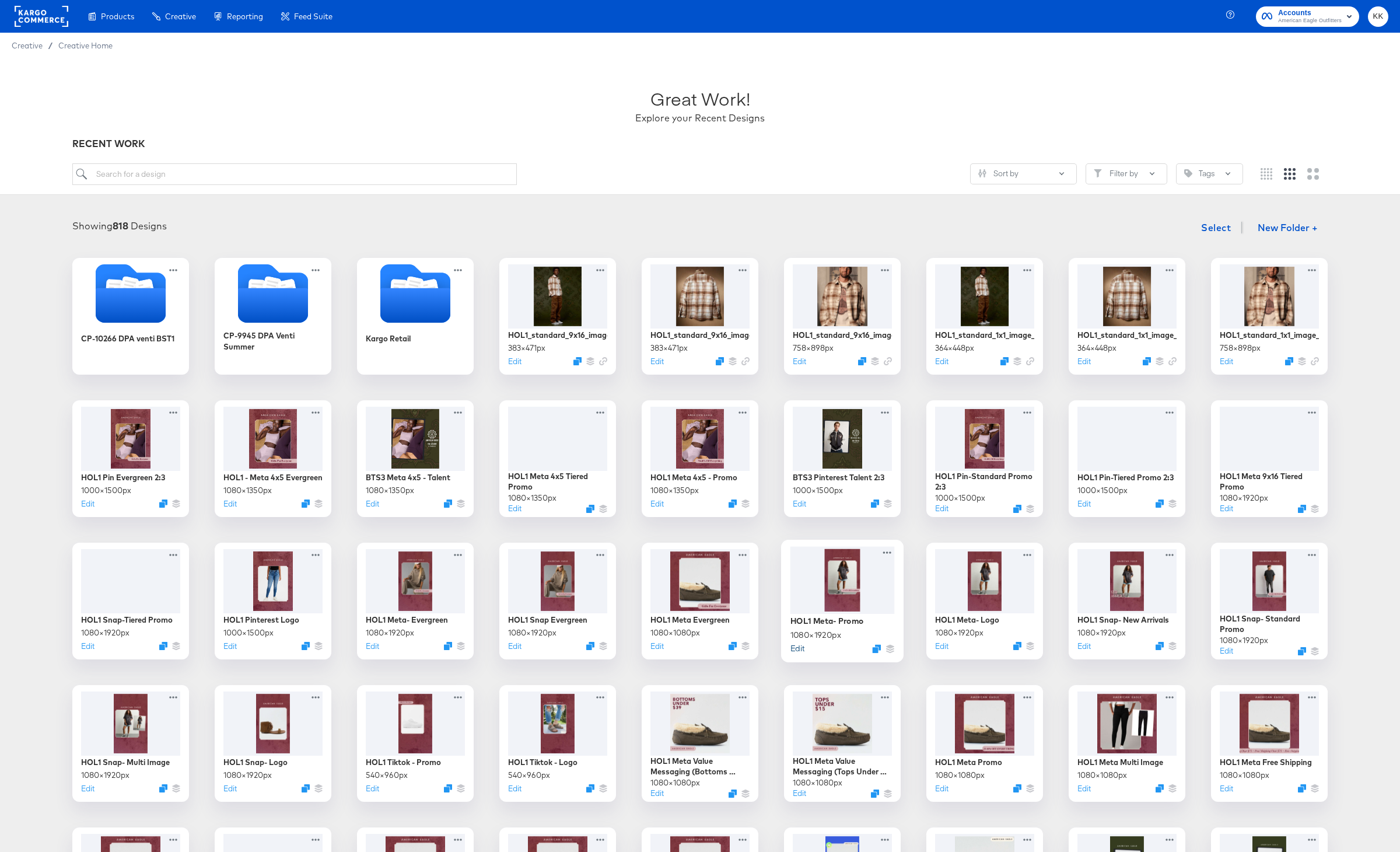
click at [802, 649] on button "Edit" at bounding box center [798, 647] width 14 height 11
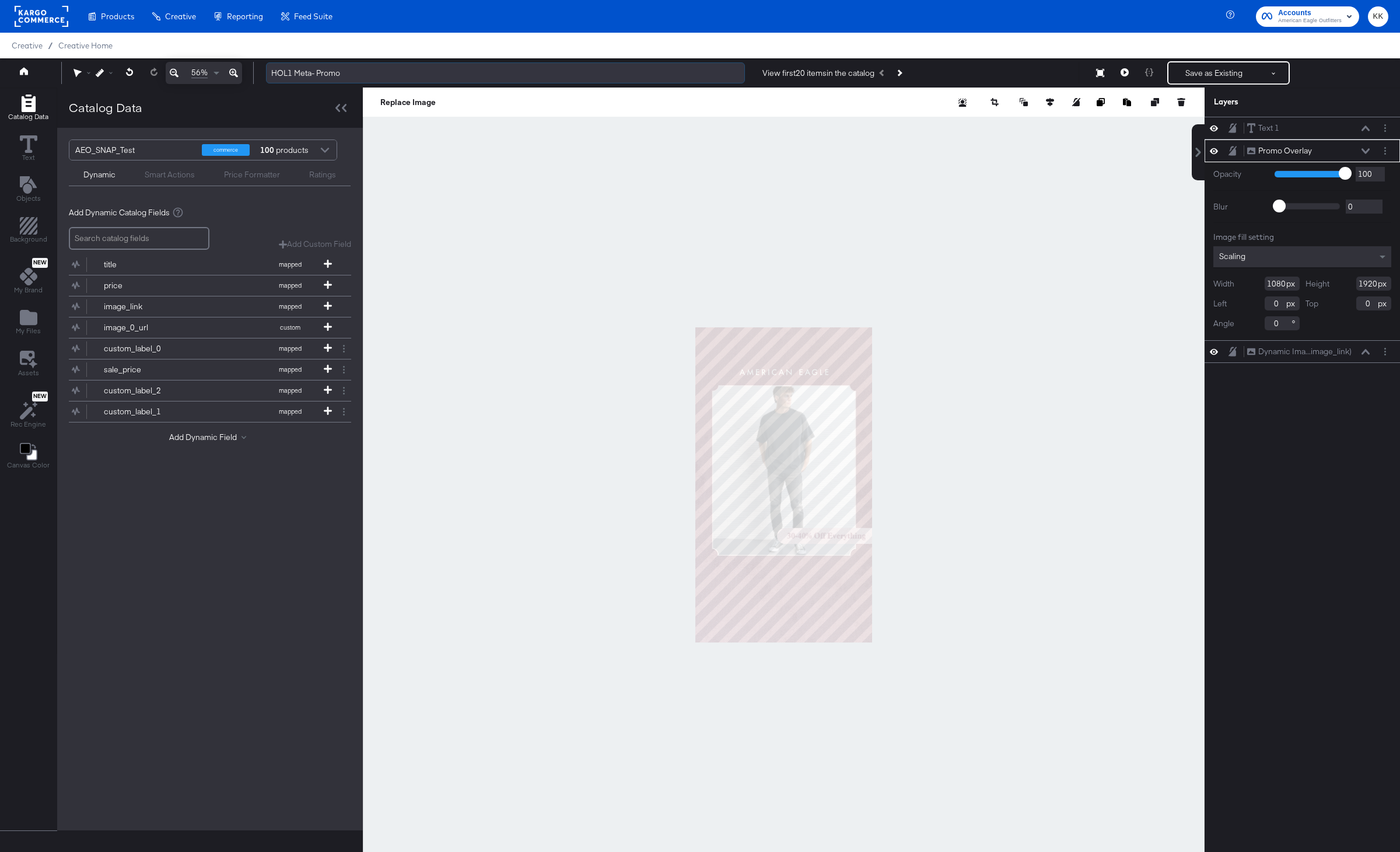
click at [314, 76] on input "HOL1 Meta- Promo" at bounding box center [505, 73] width 479 height 21
type input "HOL1 Meta 9:16 - Promo"
click at [232, 75] on icon at bounding box center [234, 74] width 9 height 9
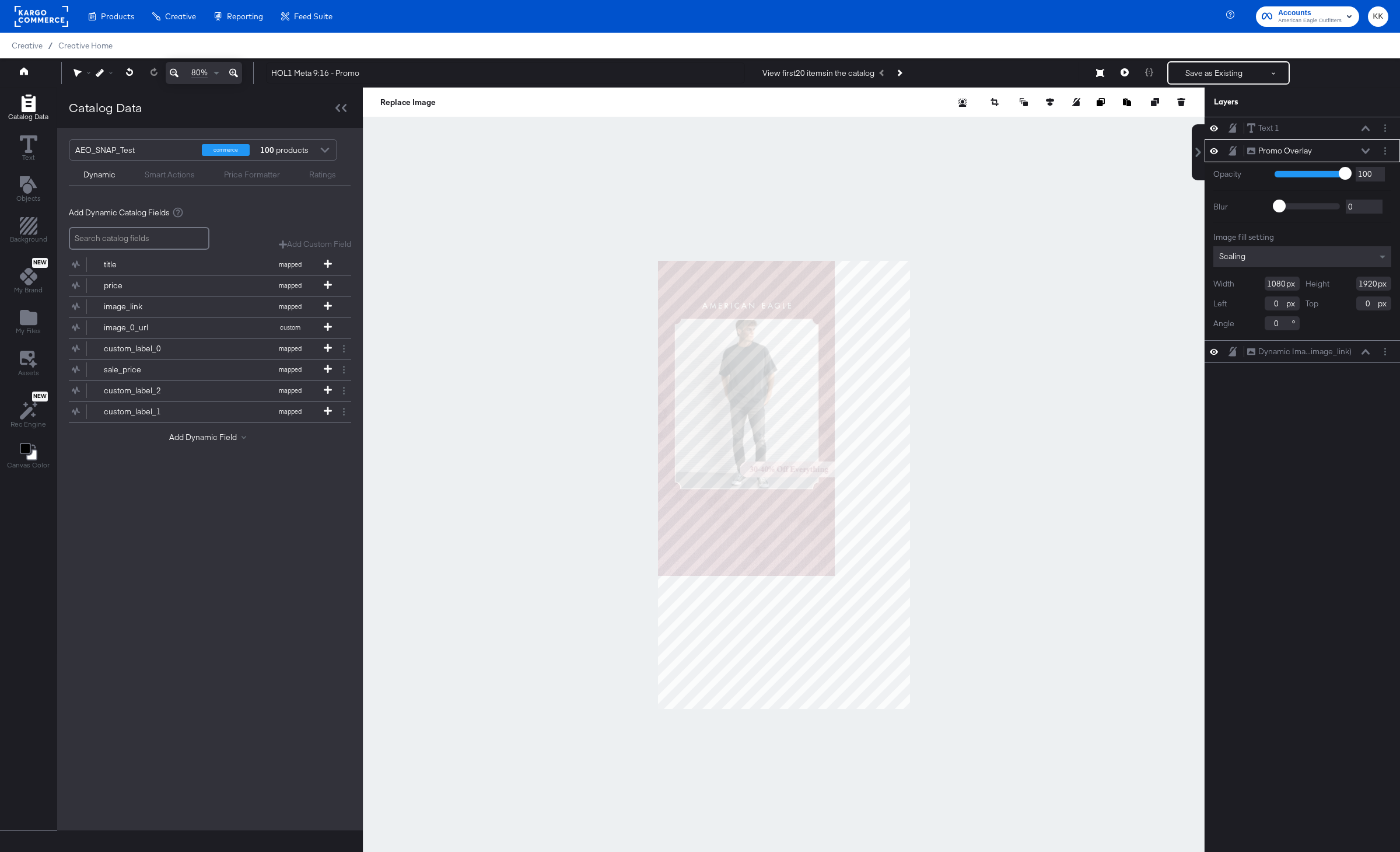
click at [232, 75] on icon at bounding box center [234, 74] width 9 height 9
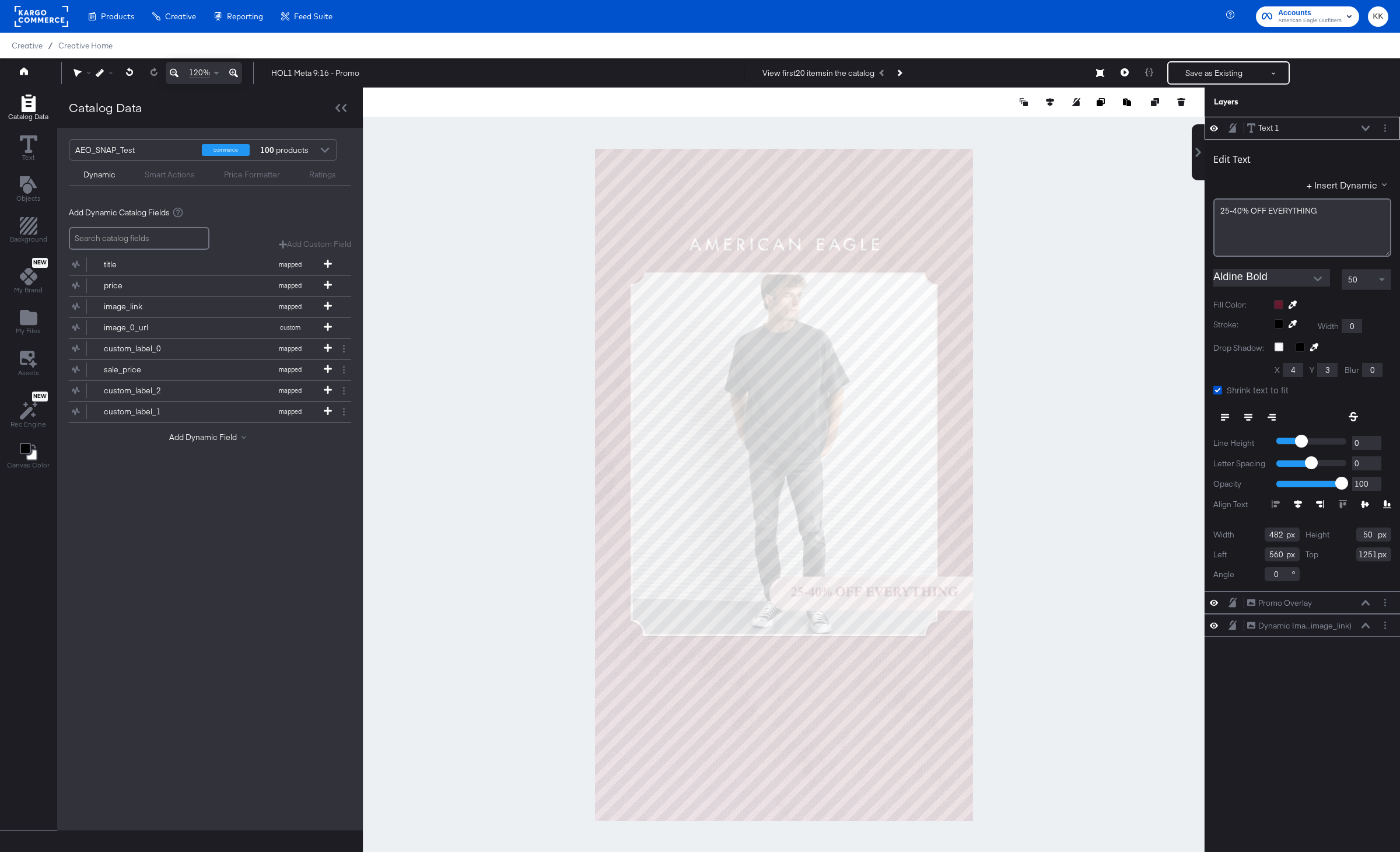
type input "508"
type input "53"
type input "534"
type input "1248"
type input "493"
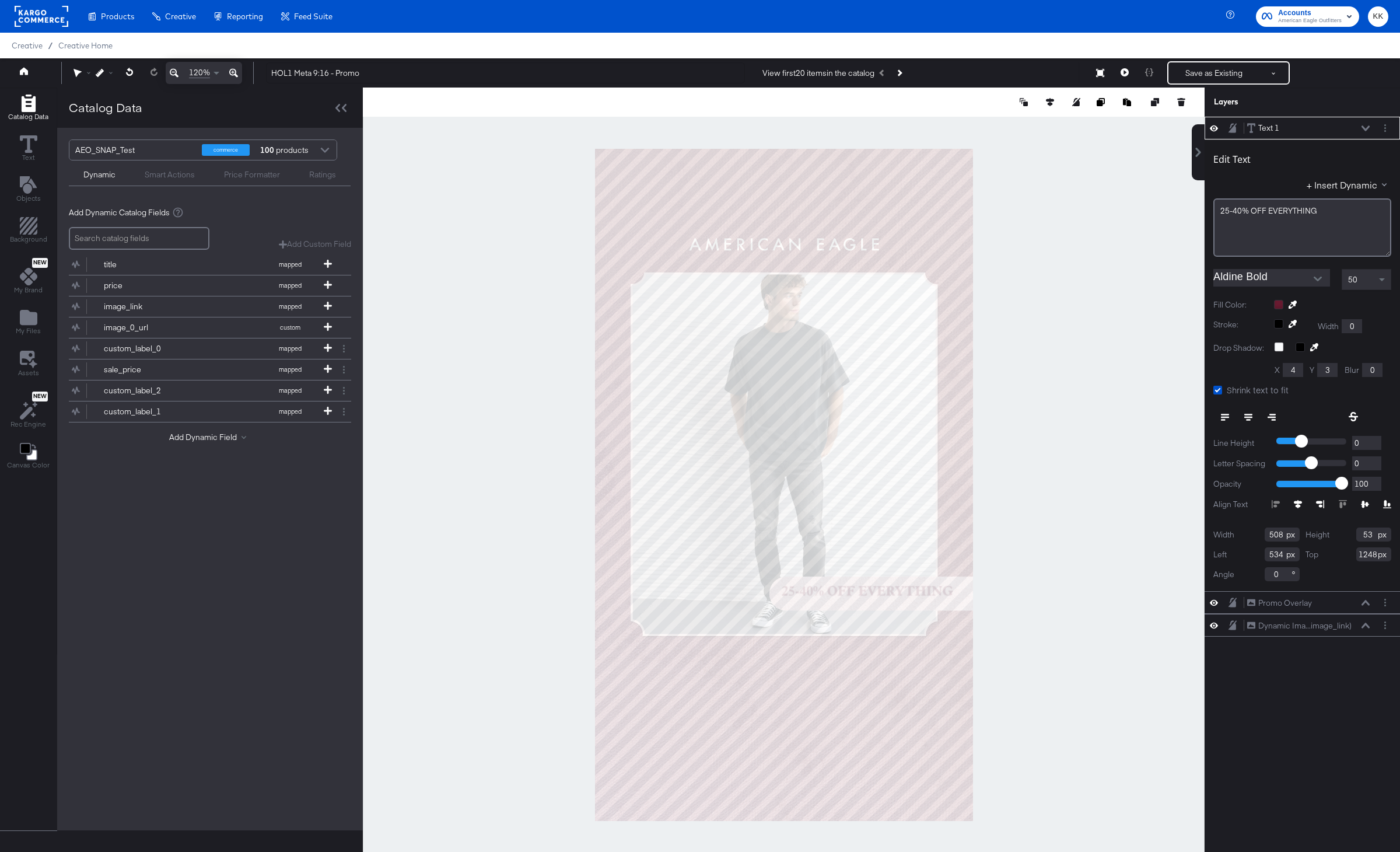
type input "52"
type input "524"
type input "55"
type input "1250"
type input "536"
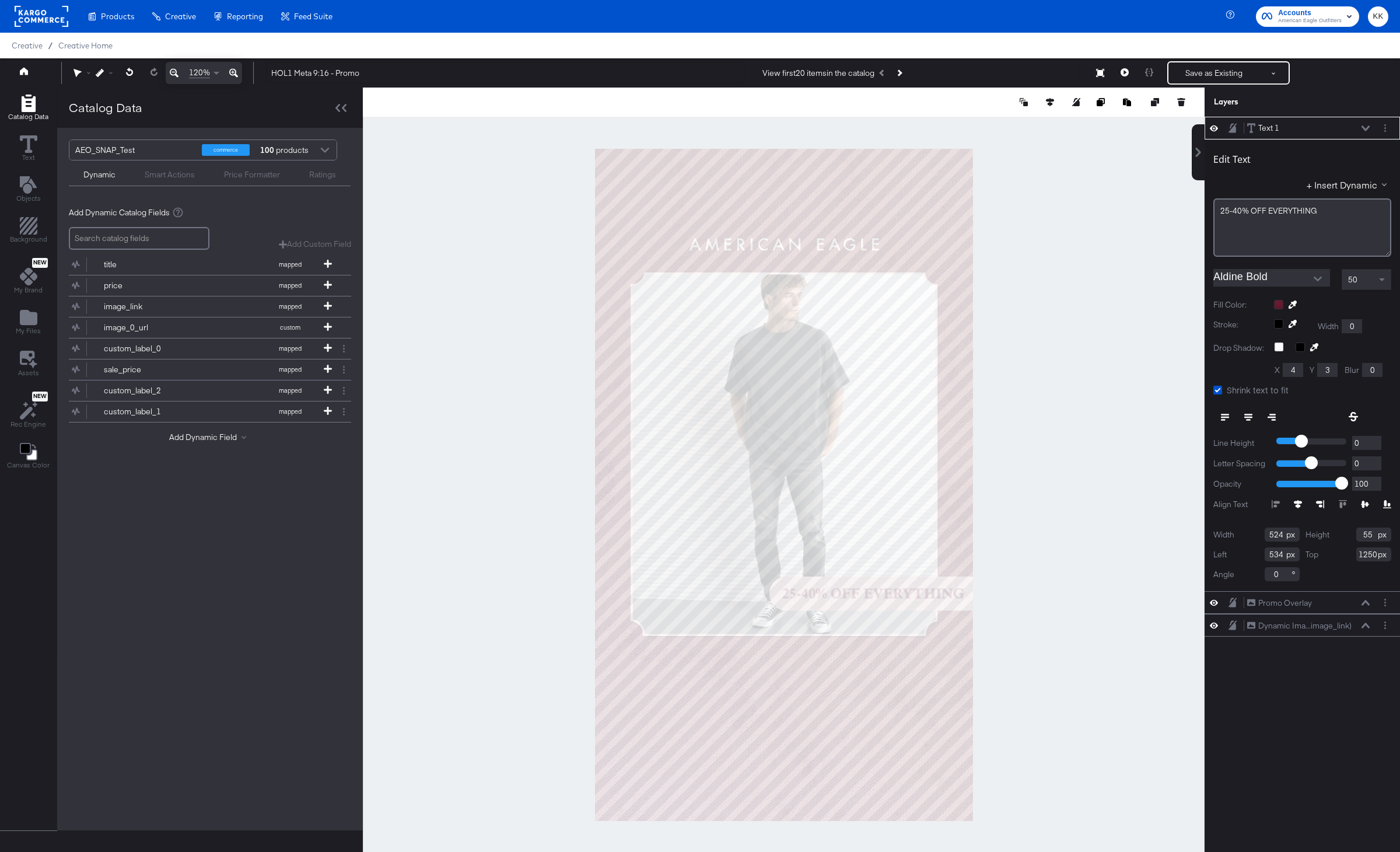
type input "1255"
click at [1070, 302] on div at bounding box center [784, 485] width 842 height 794
click at [1080, 498] on div at bounding box center [784, 485] width 842 height 794
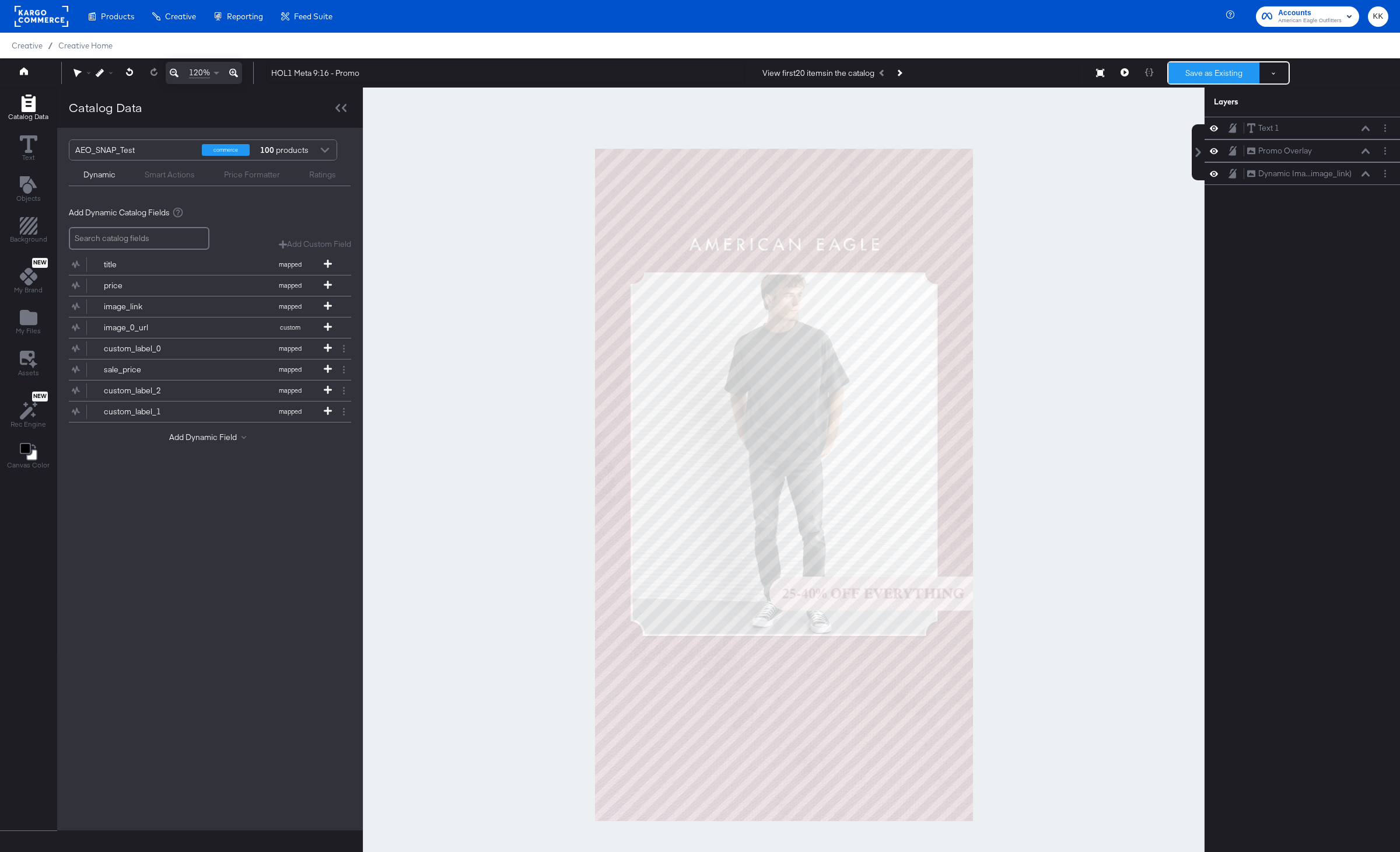
click at [1217, 76] on button "Save as Existing" at bounding box center [1213, 73] width 91 height 21
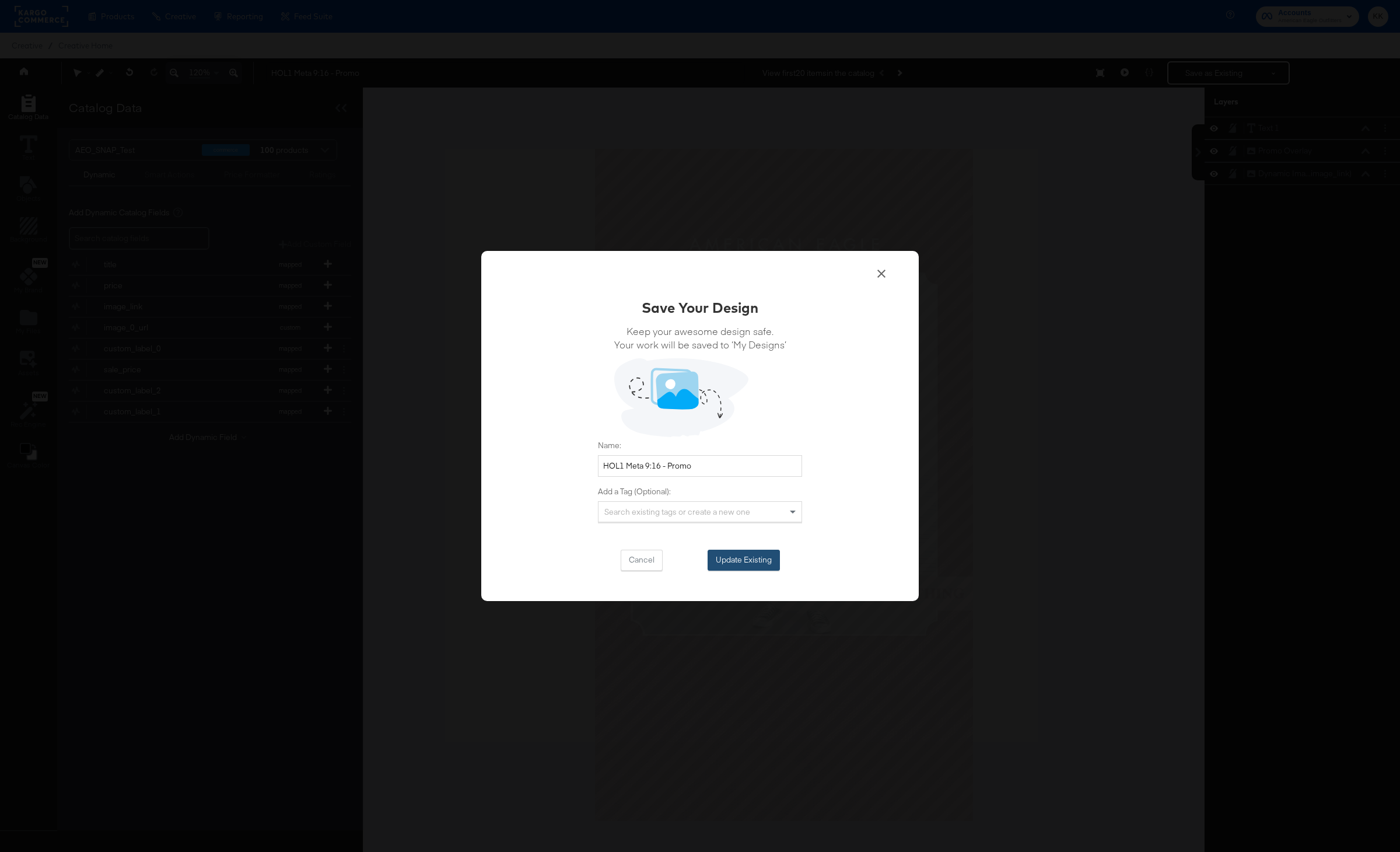
click at [742, 554] on button "Update Existing" at bounding box center [744, 560] width 72 height 21
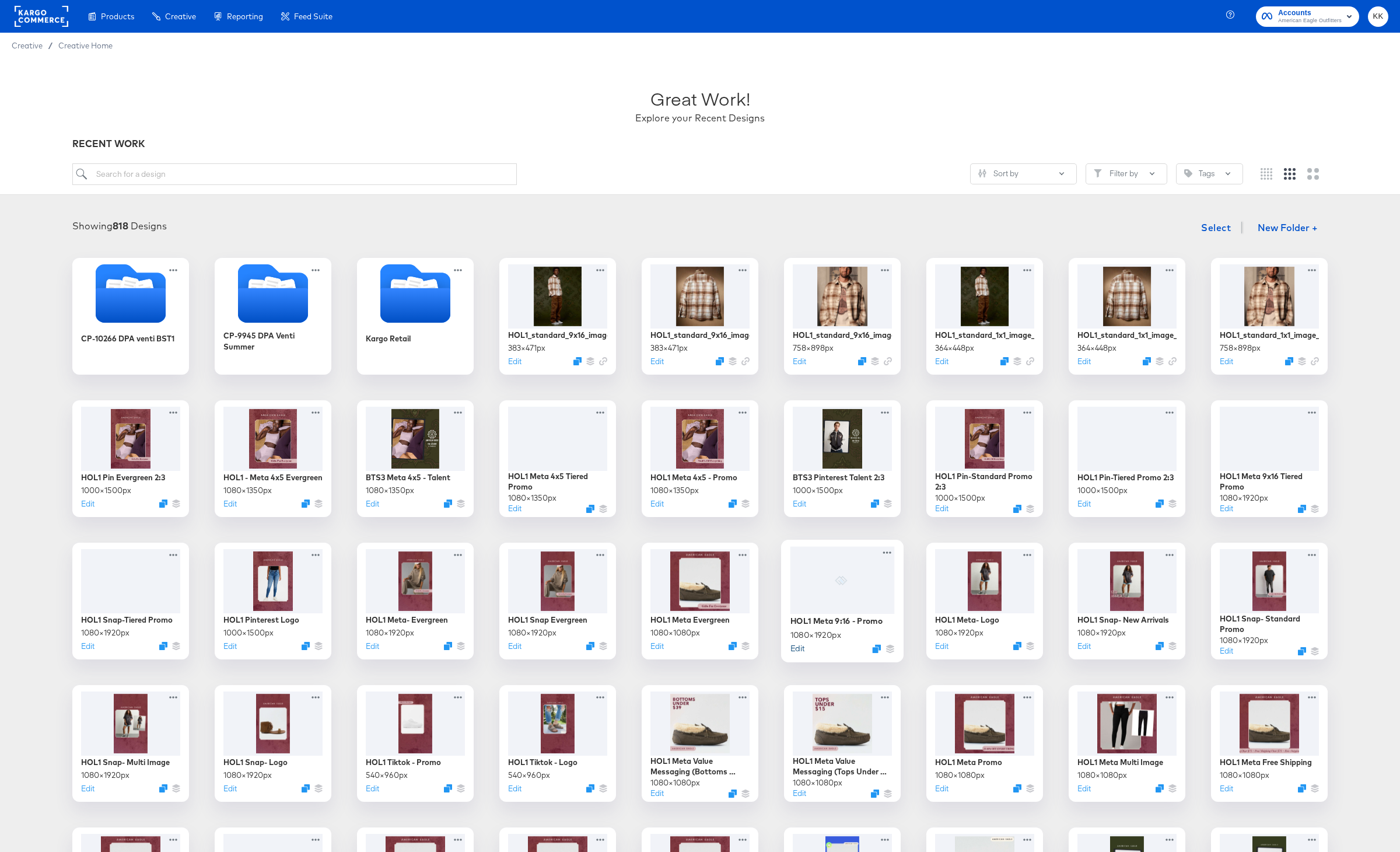
click at [798, 650] on button "Edit" at bounding box center [798, 647] width 14 height 11
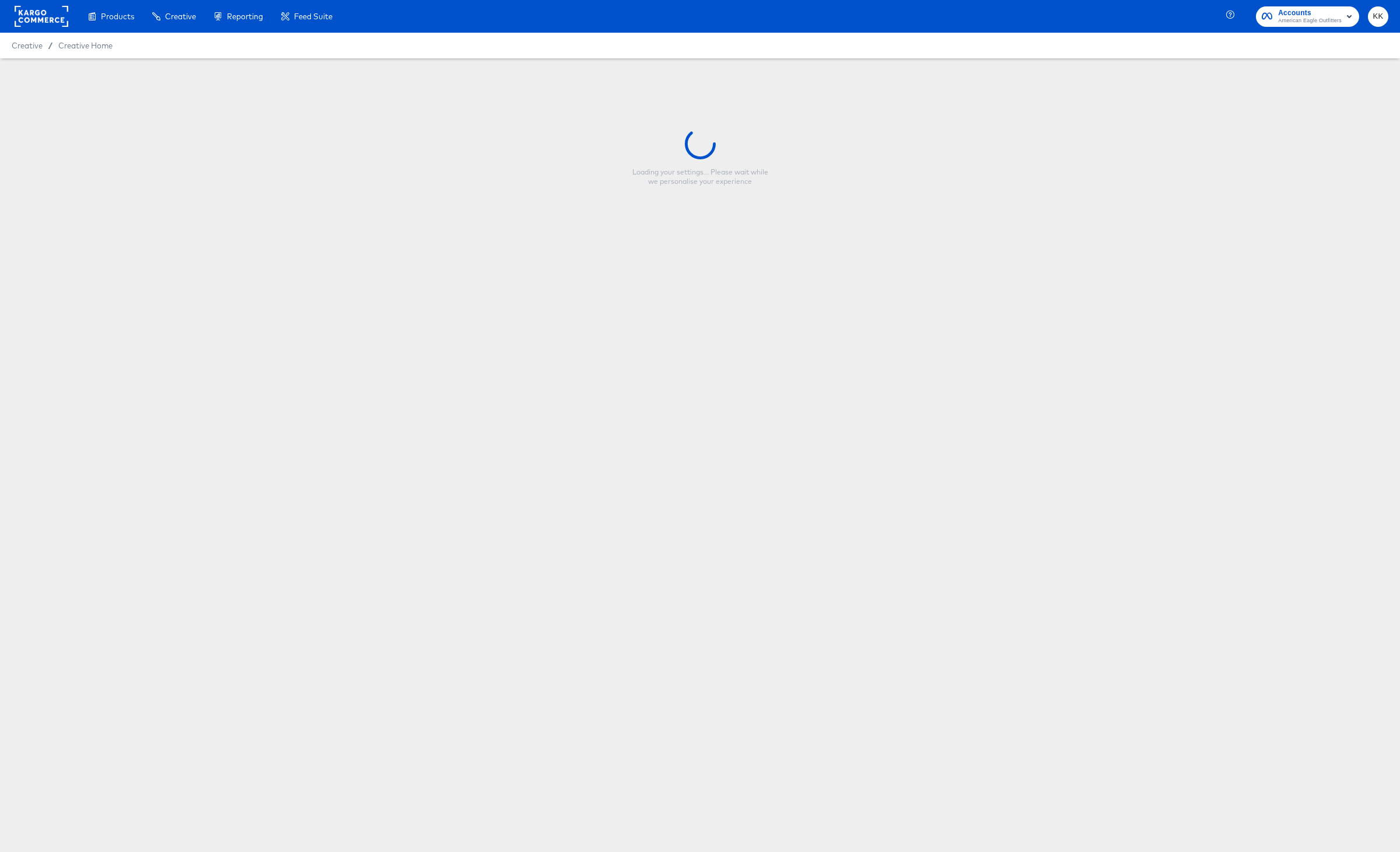
type input "HOL1 Meta 9:16 - Promo"
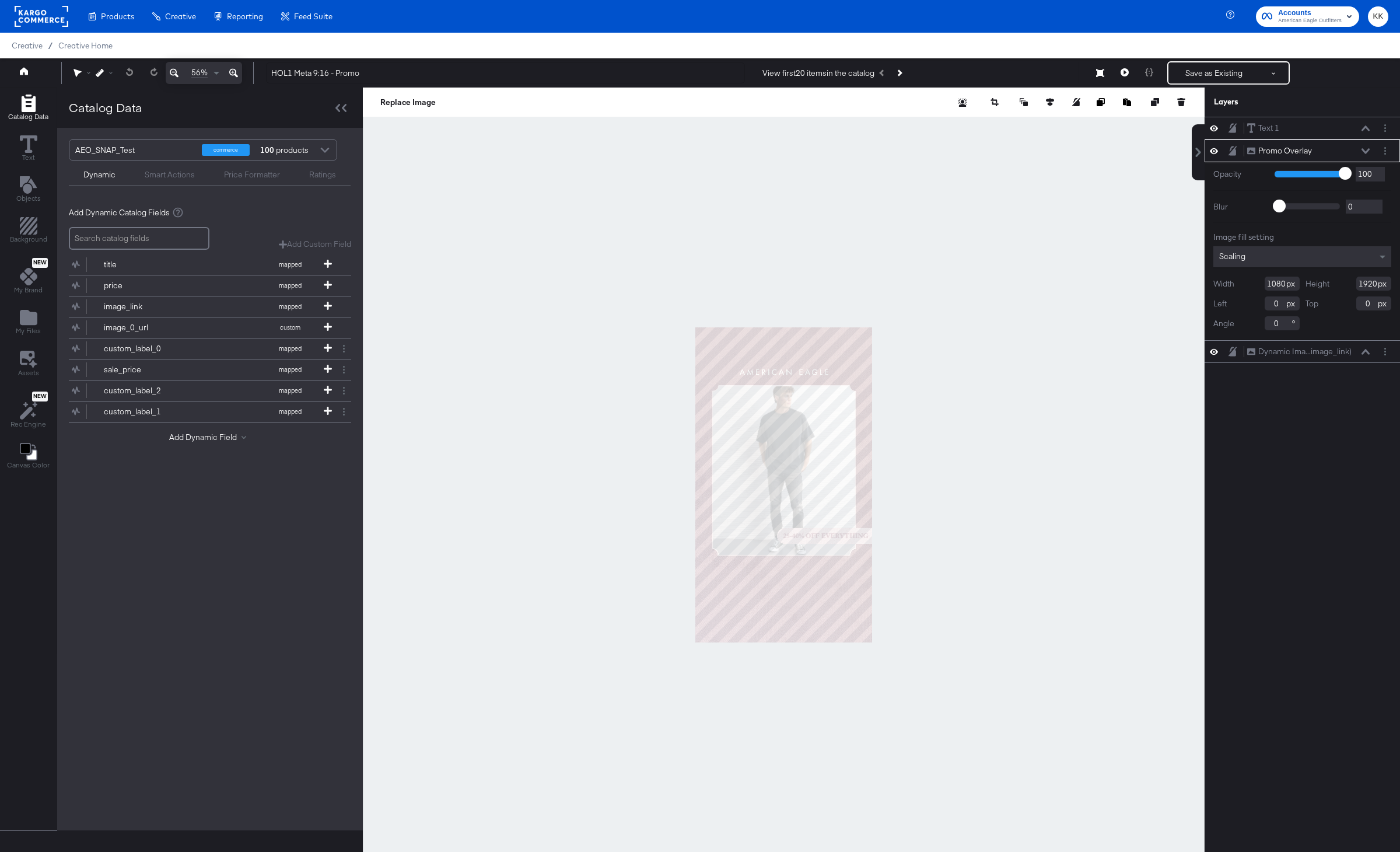
click at [236, 73] on icon at bounding box center [234, 73] width 9 height 14
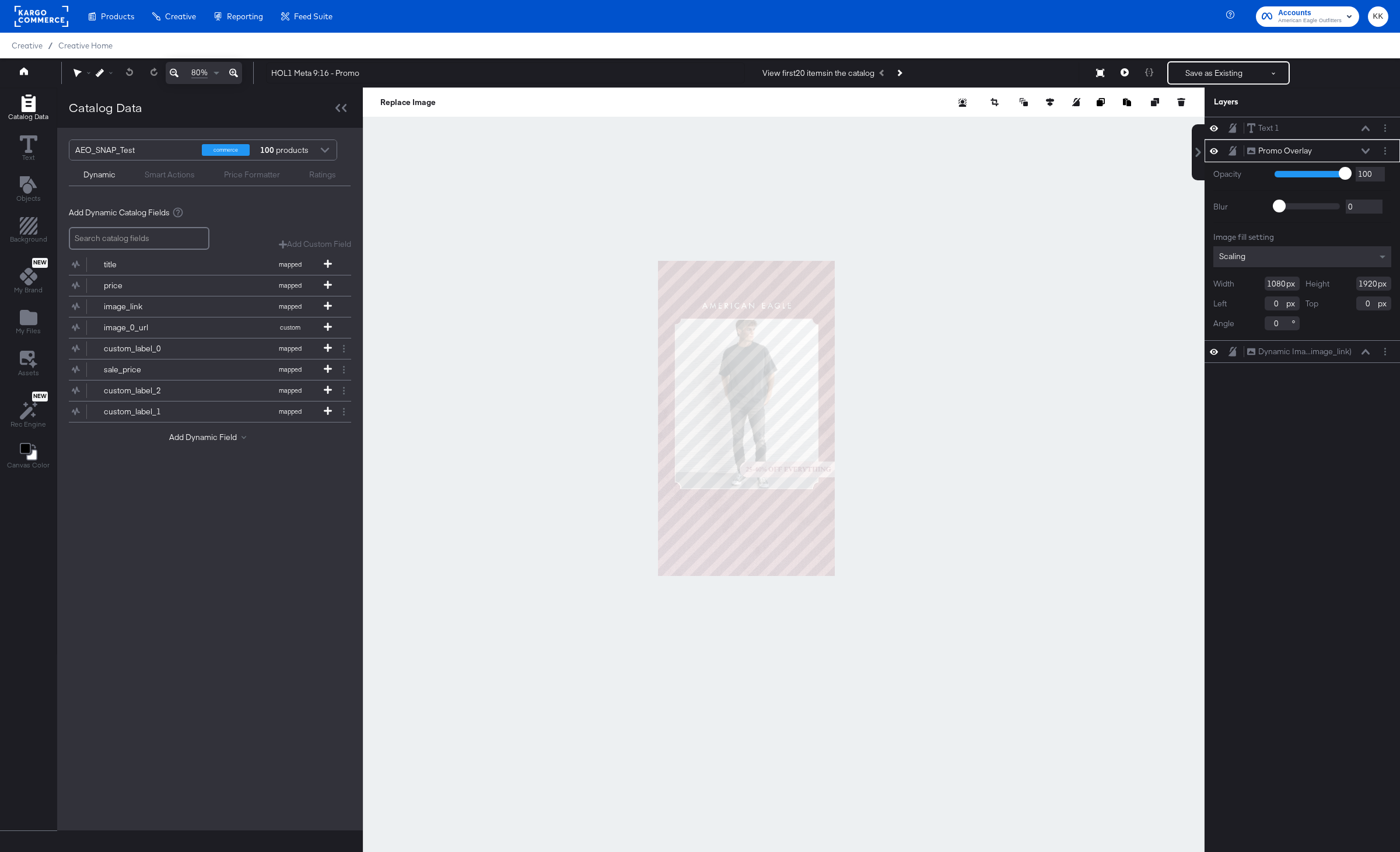
click at [236, 73] on icon at bounding box center [234, 73] width 9 height 14
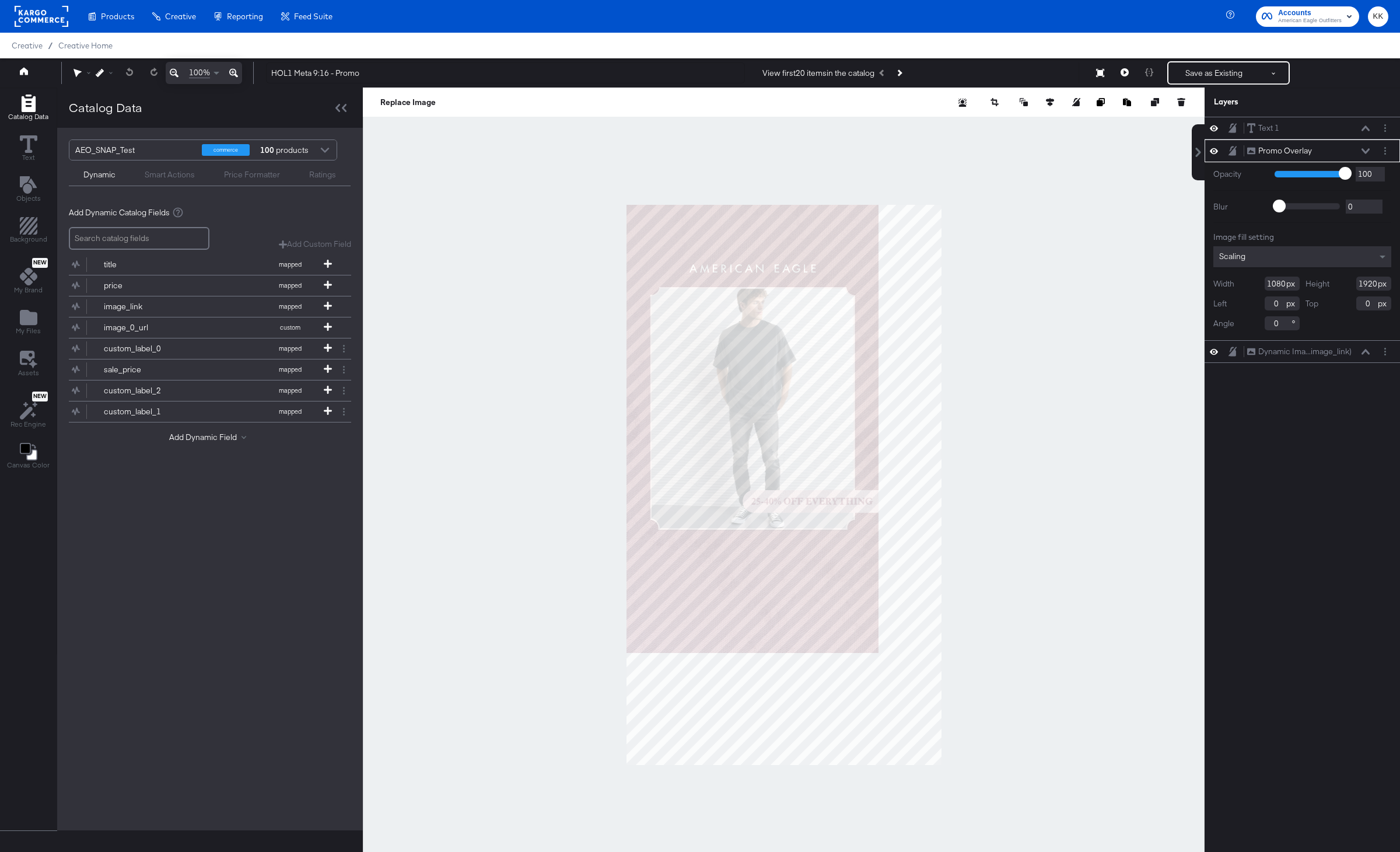
click at [236, 73] on icon at bounding box center [234, 73] width 9 height 14
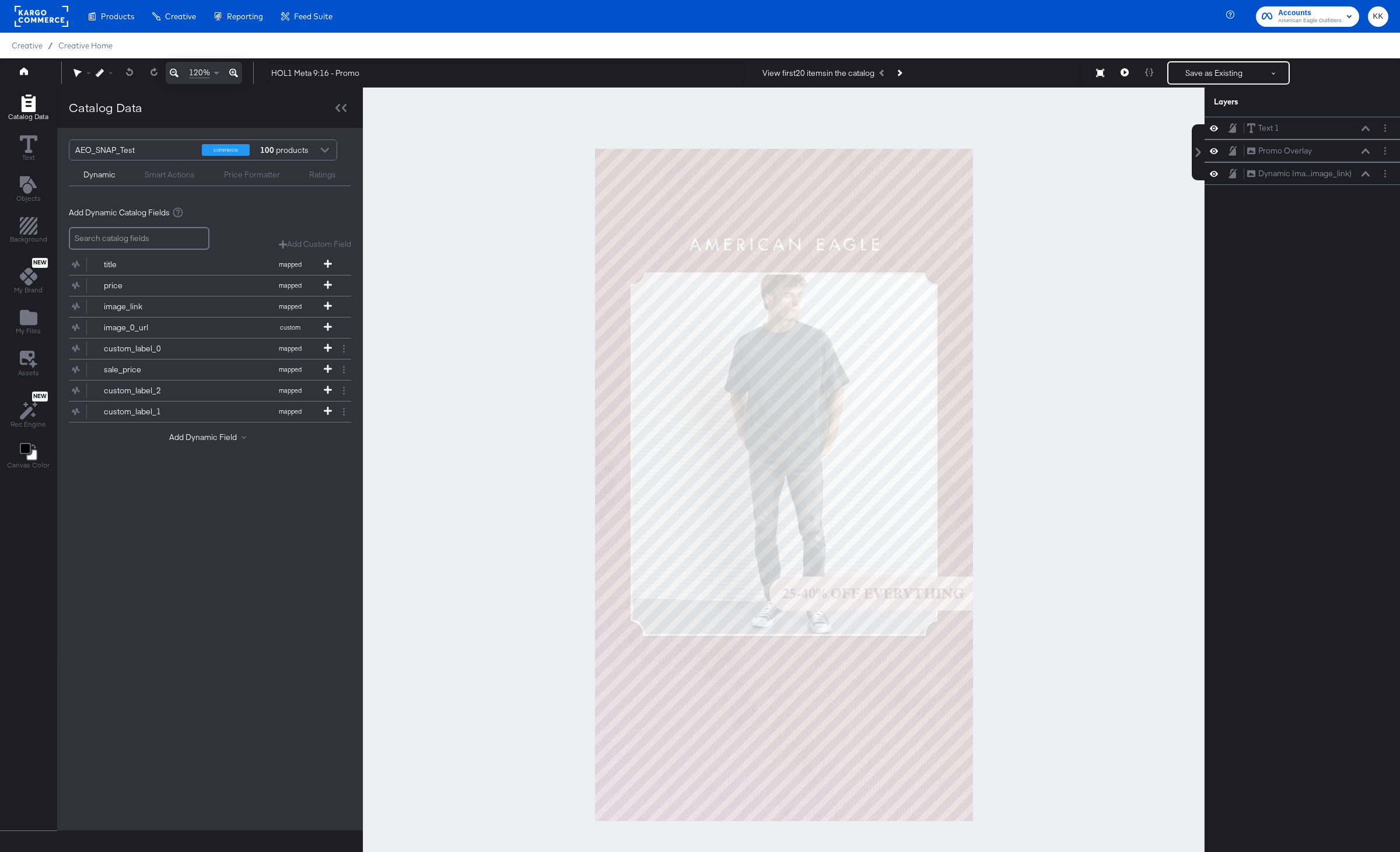
click at [391, 369] on div at bounding box center [784, 485] width 842 height 794
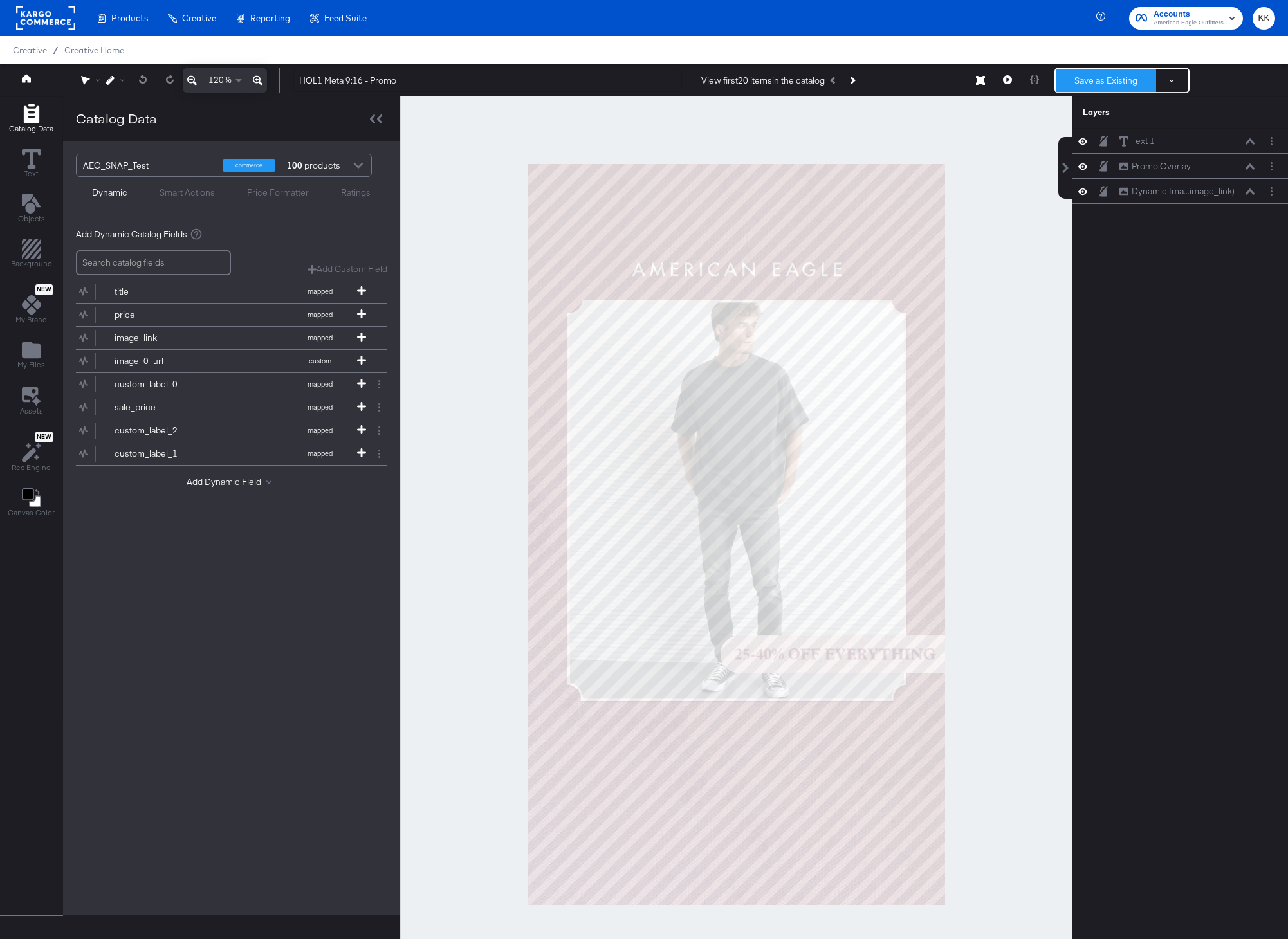
click at [1132, 85] on button "Save as Existing" at bounding box center [1105, 80] width 100 height 23
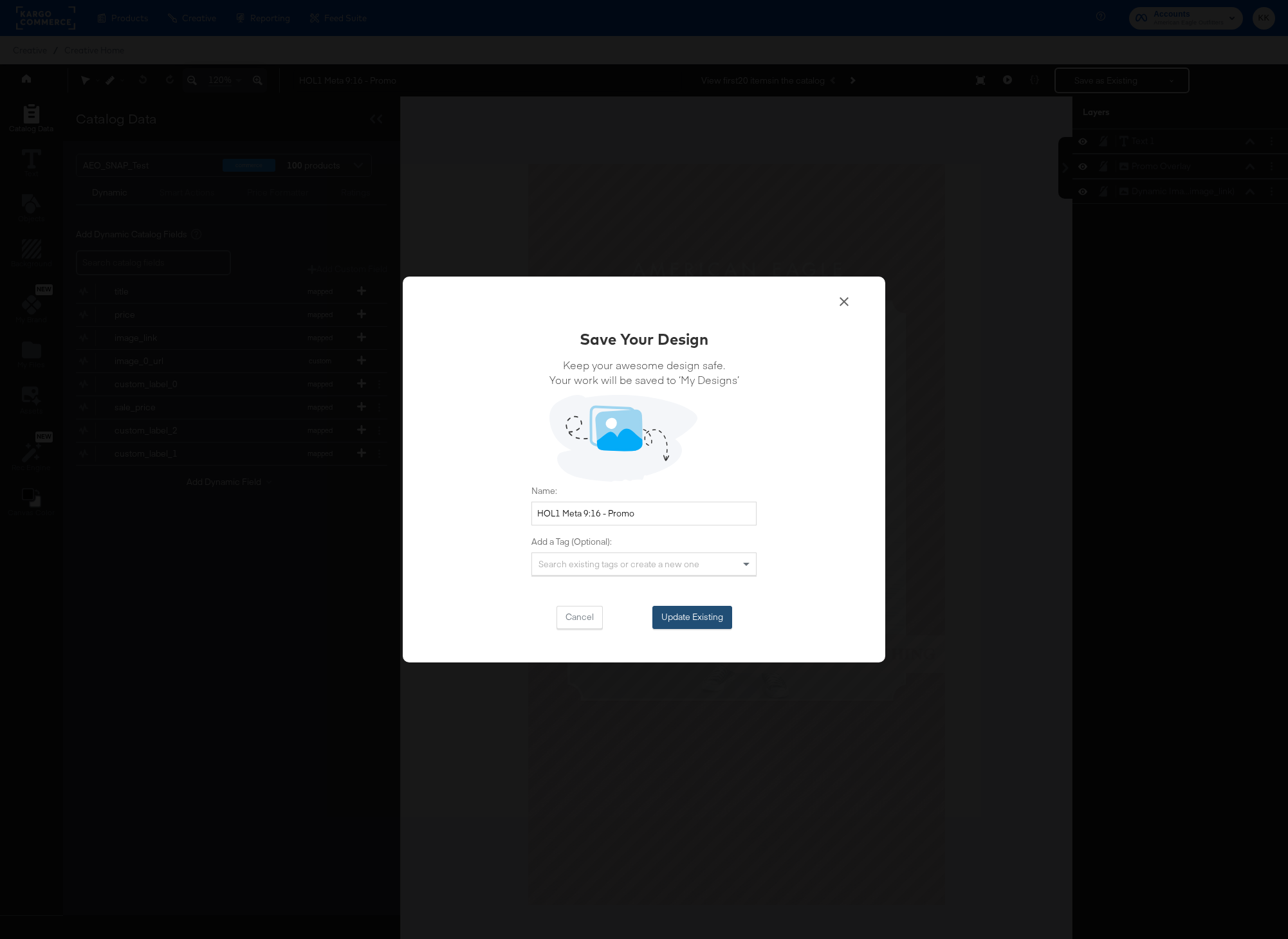
click at [721, 605] on div "Cancel Update Existing" at bounding box center [644, 617] width 225 height 23
click at [719, 620] on button "Update Existing" at bounding box center [692, 617] width 80 height 23
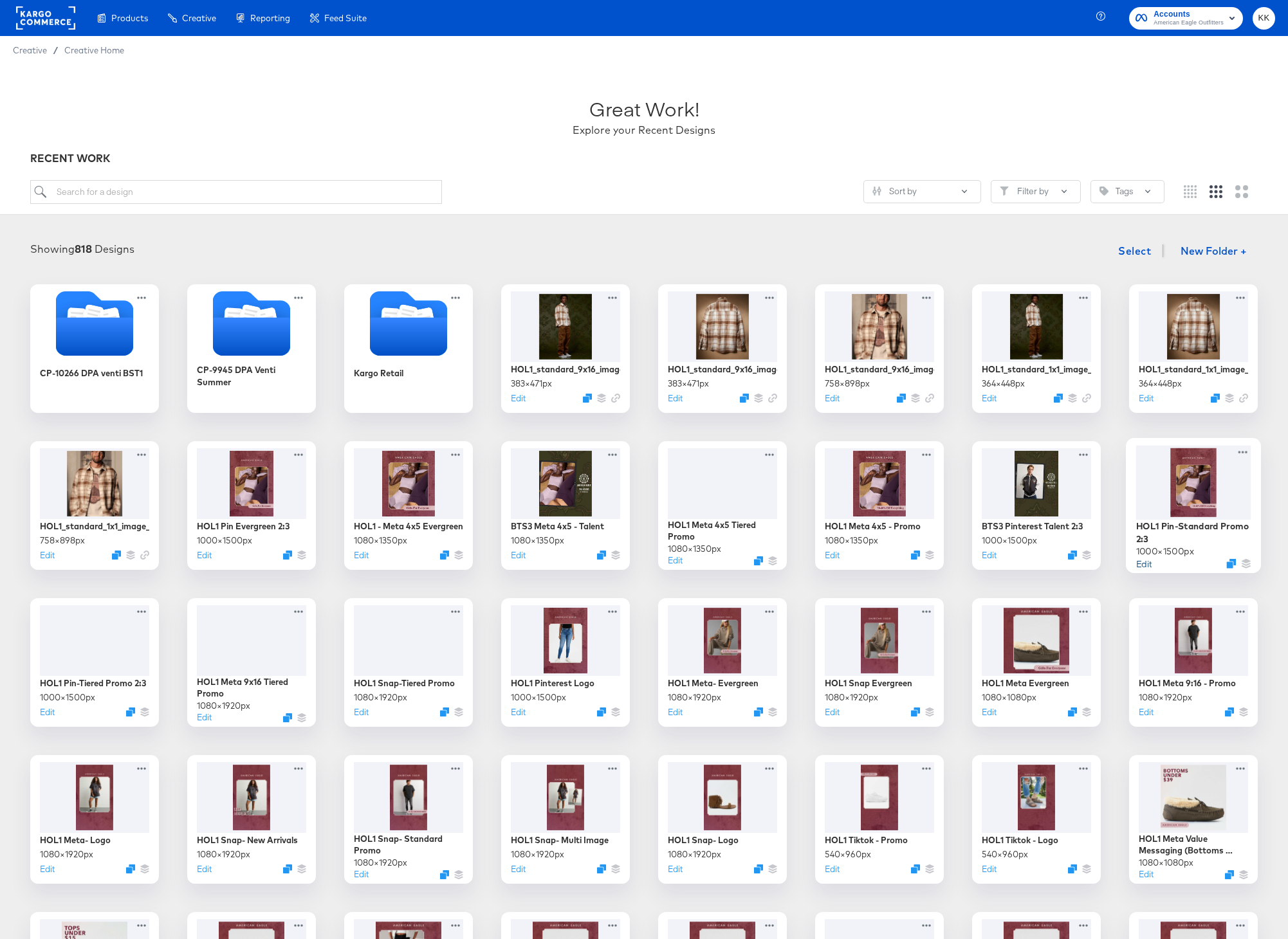
click at [1142, 564] on button "Edit" at bounding box center [1144, 563] width 16 height 12
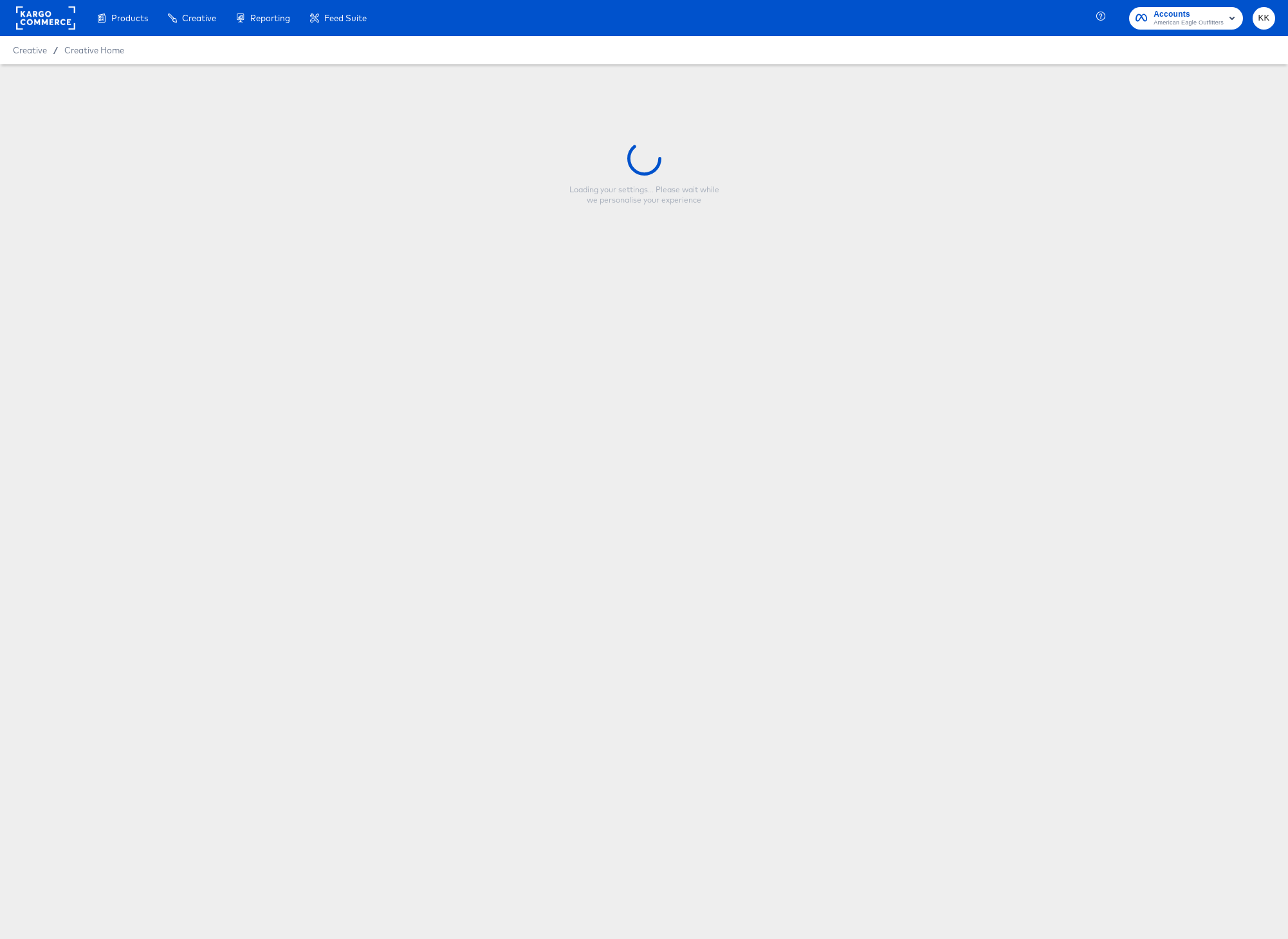
type input "HOL1 Pin-Standard Promo 2:3"
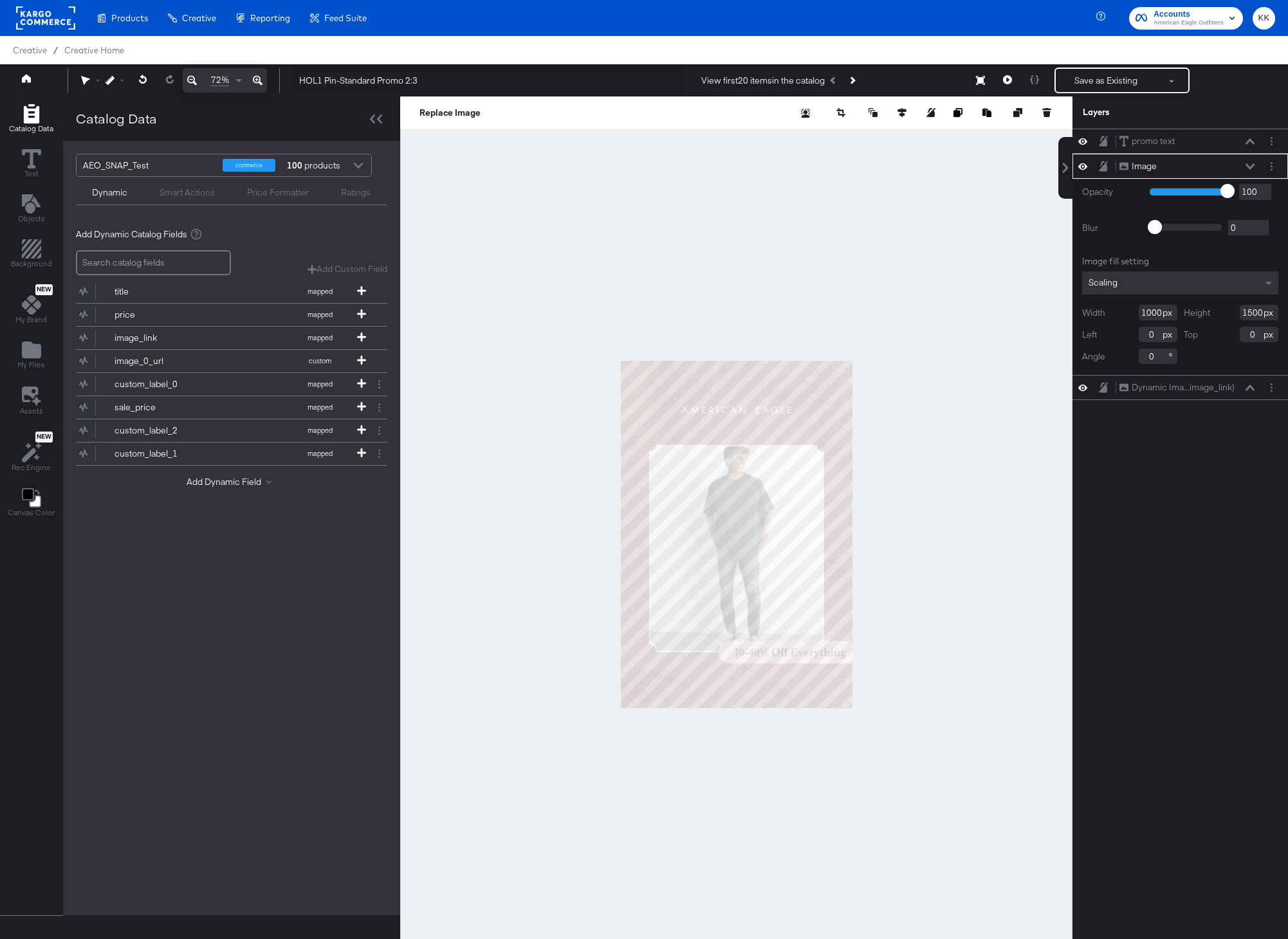
click at [258, 80] on icon at bounding box center [258, 80] width 10 height 16
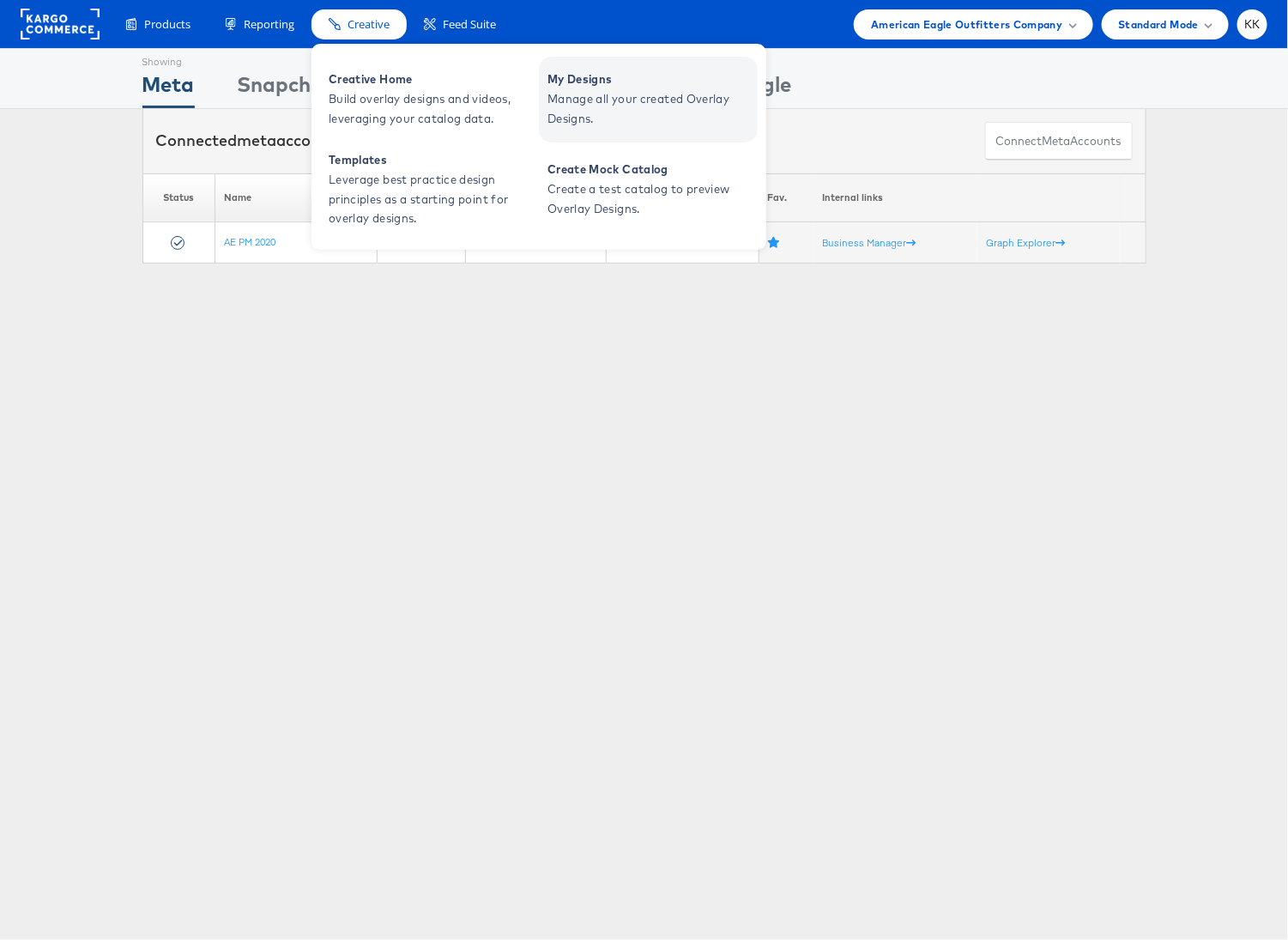
click at [592, 84] on span "My Designs" at bounding box center [650, 79] width 206 height 20
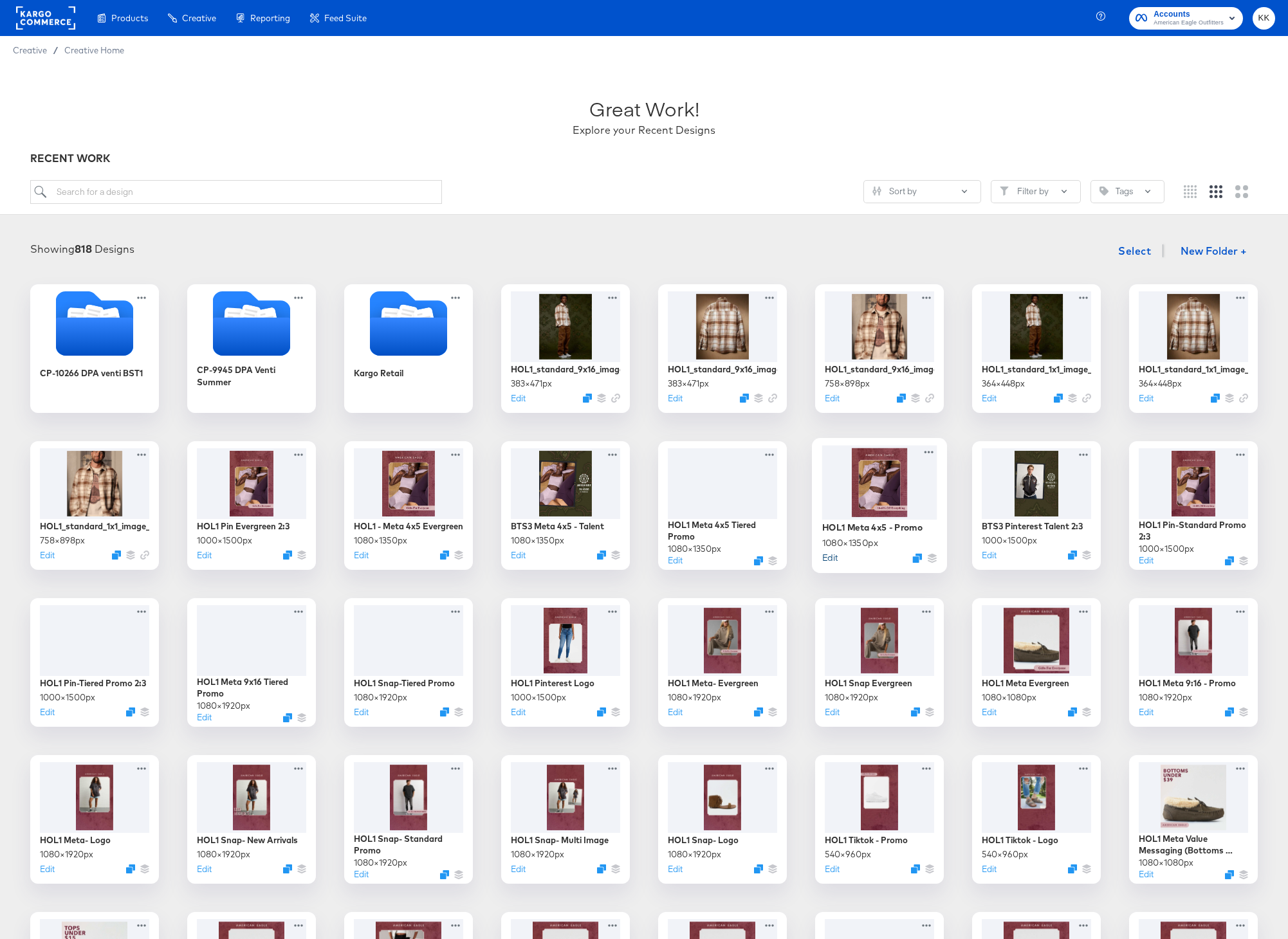
click at [830, 561] on button "Edit" at bounding box center [830, 557] width 16 height 12
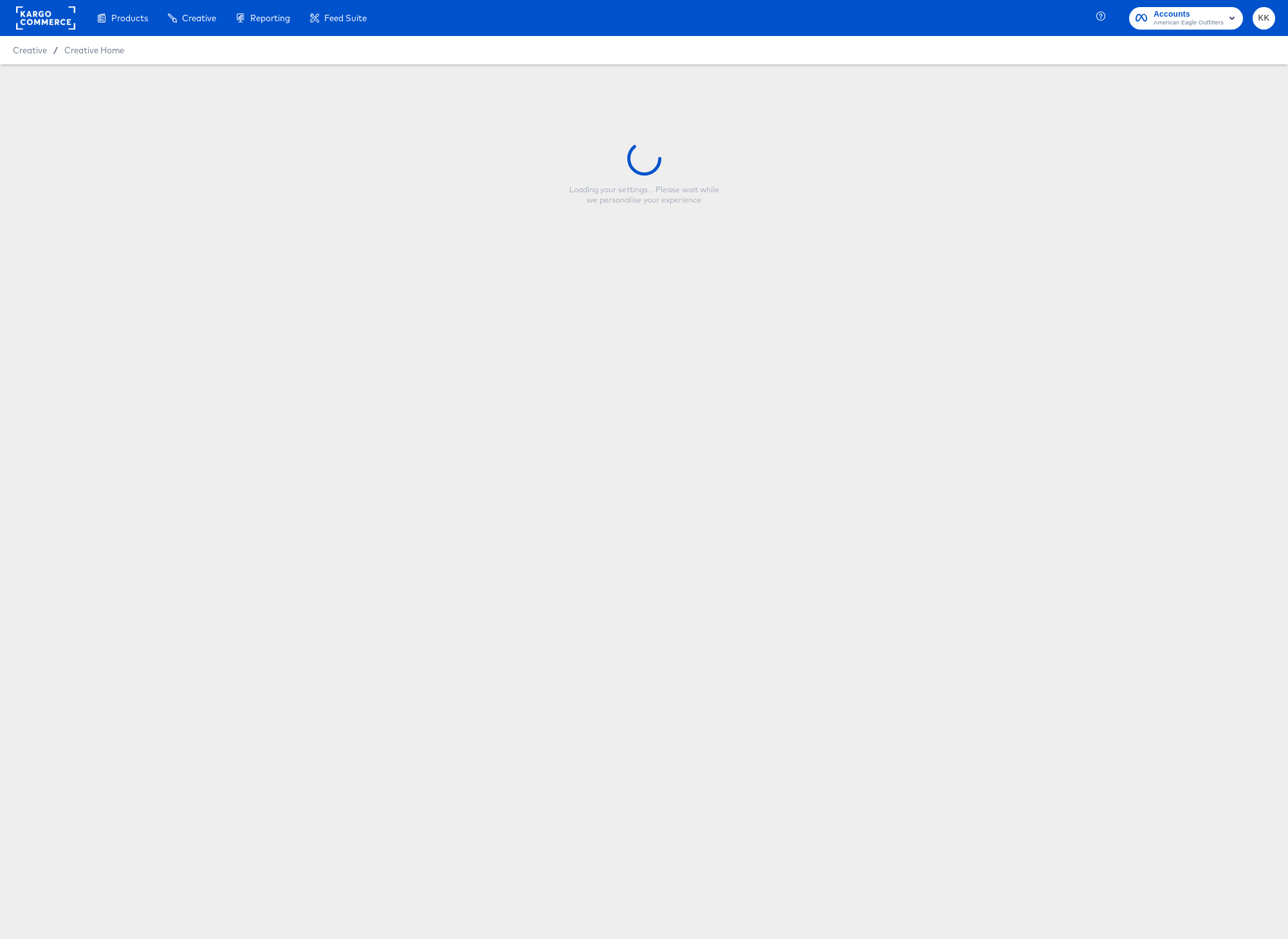
type input "HOL1 Meta 4x5 - Promo"
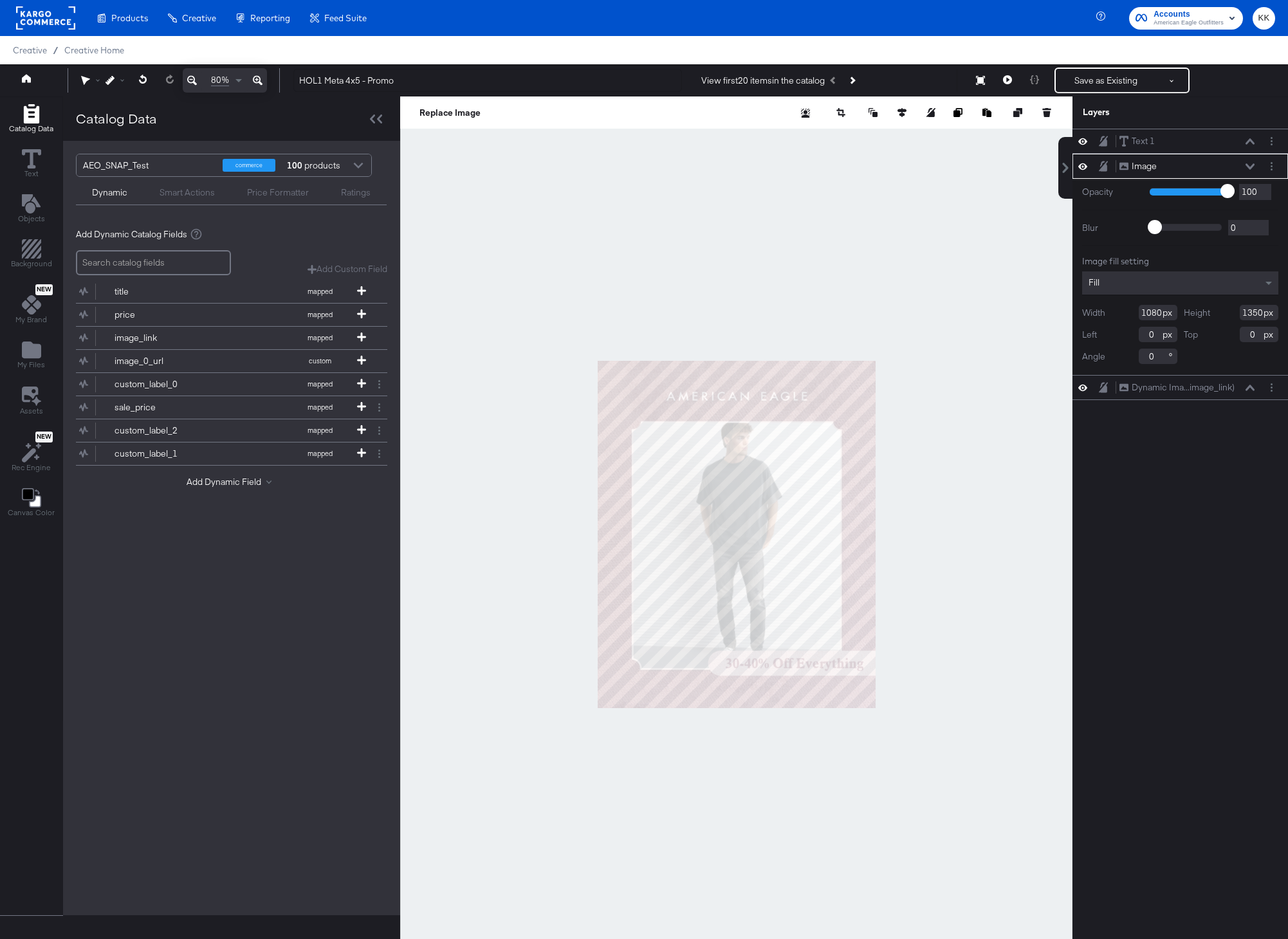
click at [260, 83] on icon at bounding box center [258, 81] width 10 height 10
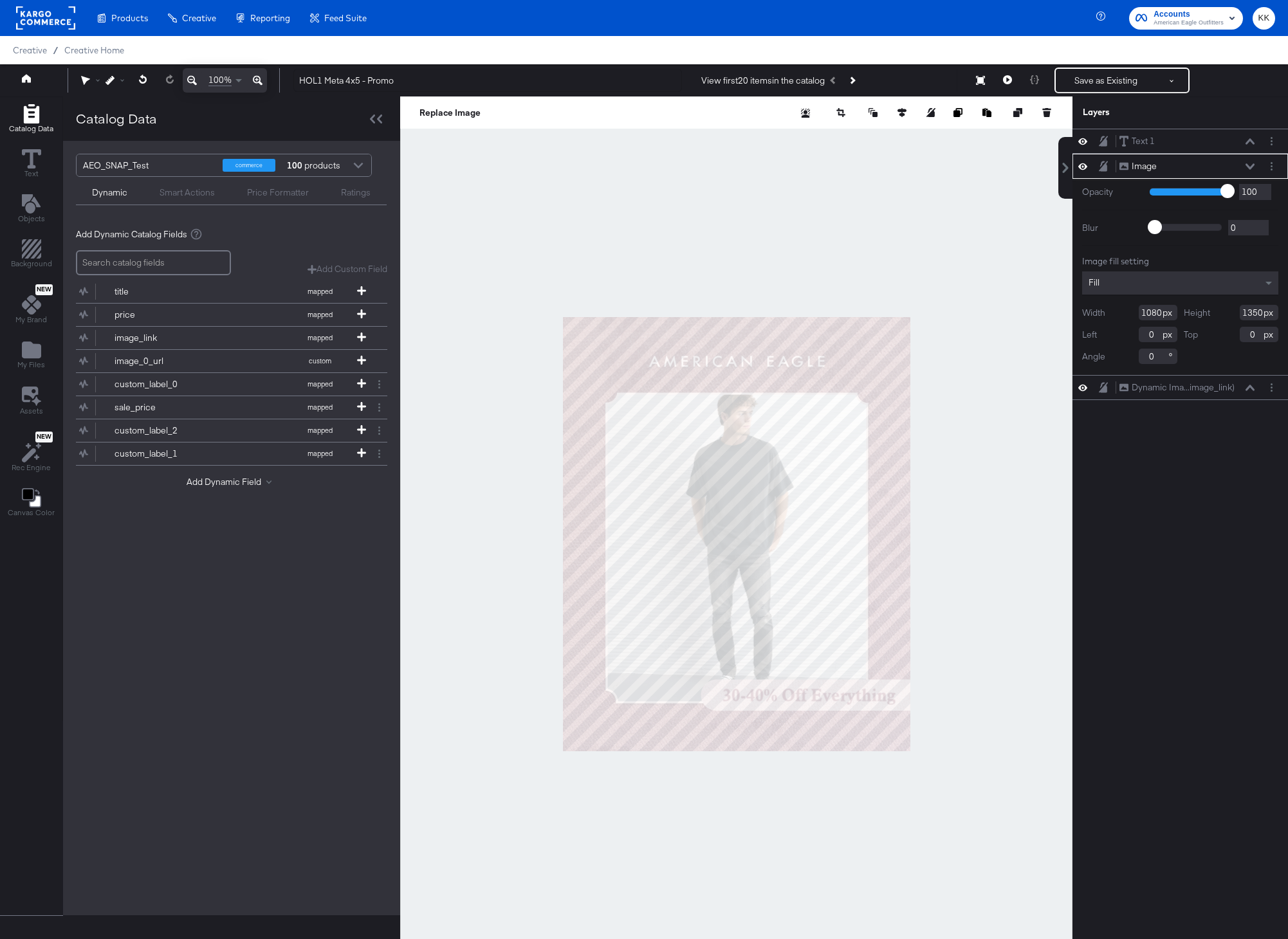
click at [260, 83] on icon at bounding box center [258, 81] width 10 height 10
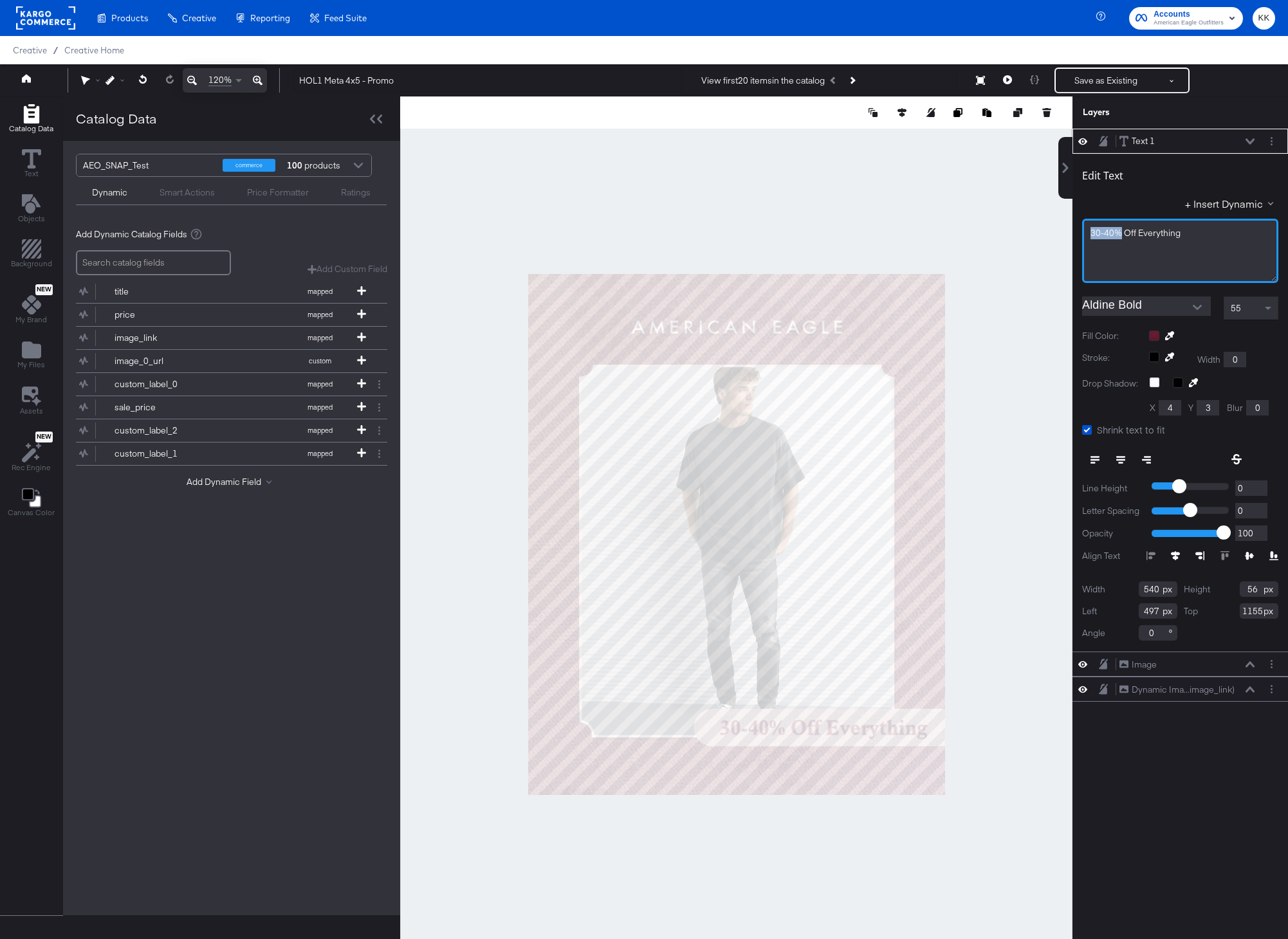
drag, startPoint x: 1117, startPoint y: 233, endPoint x: 1055, endPoint y: 233, distance: 62.0
click at [1055, 129] on div "Catalog Data Text Objects Background New My Brand My Files Assets New Rec Engin…" at bounding box center [644, 112] width 1288 height 32
click at [931, 230] on div at bounding box center [736, 534] width 672 height 875
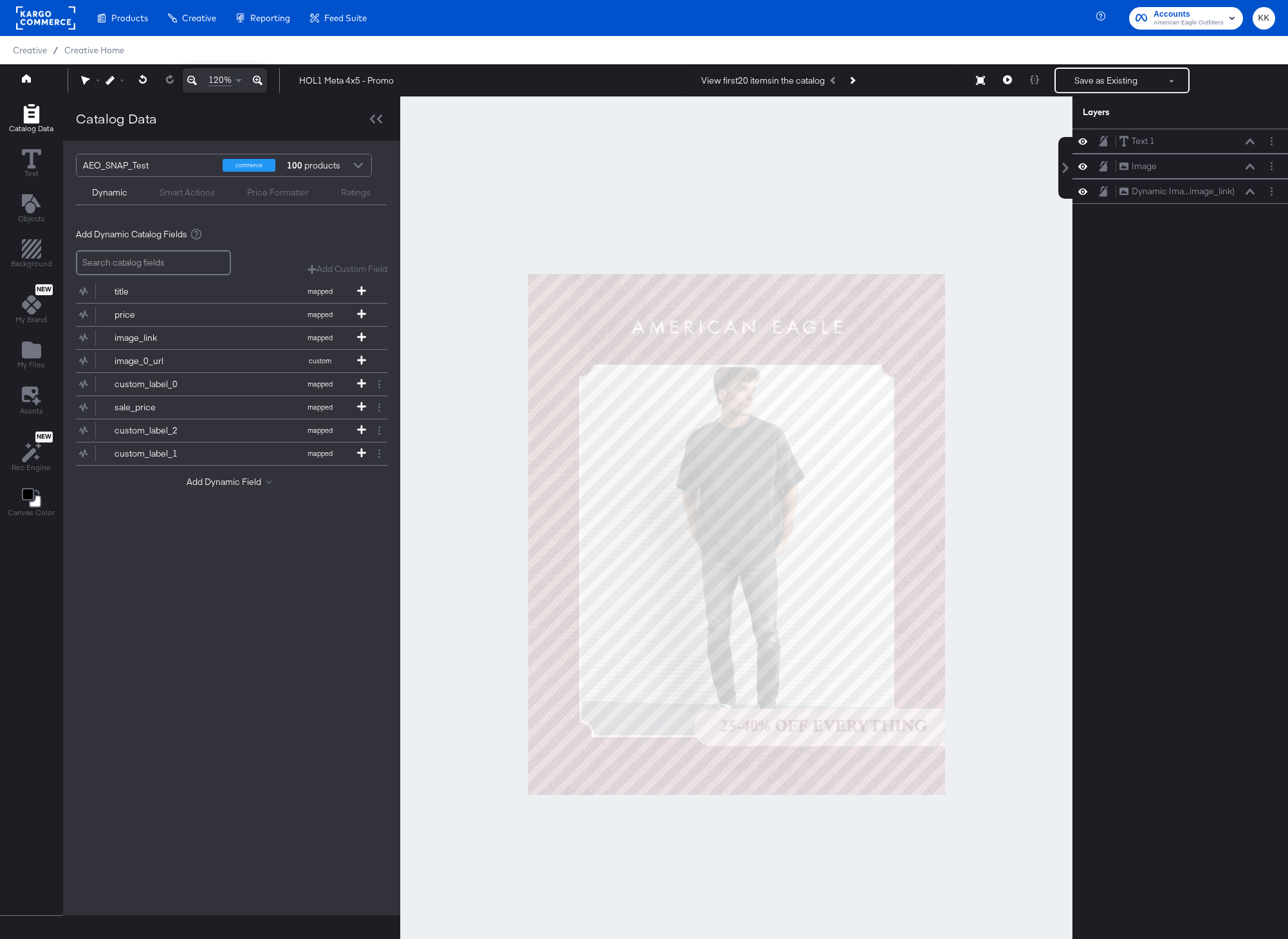
click at [1099, 97] on div "Layers" at bounding box center [1180, 112] width 216 height 32
click at [1099, 86] on button "Save as Existing" at bounding box center [1105, 80] width 100 height 23
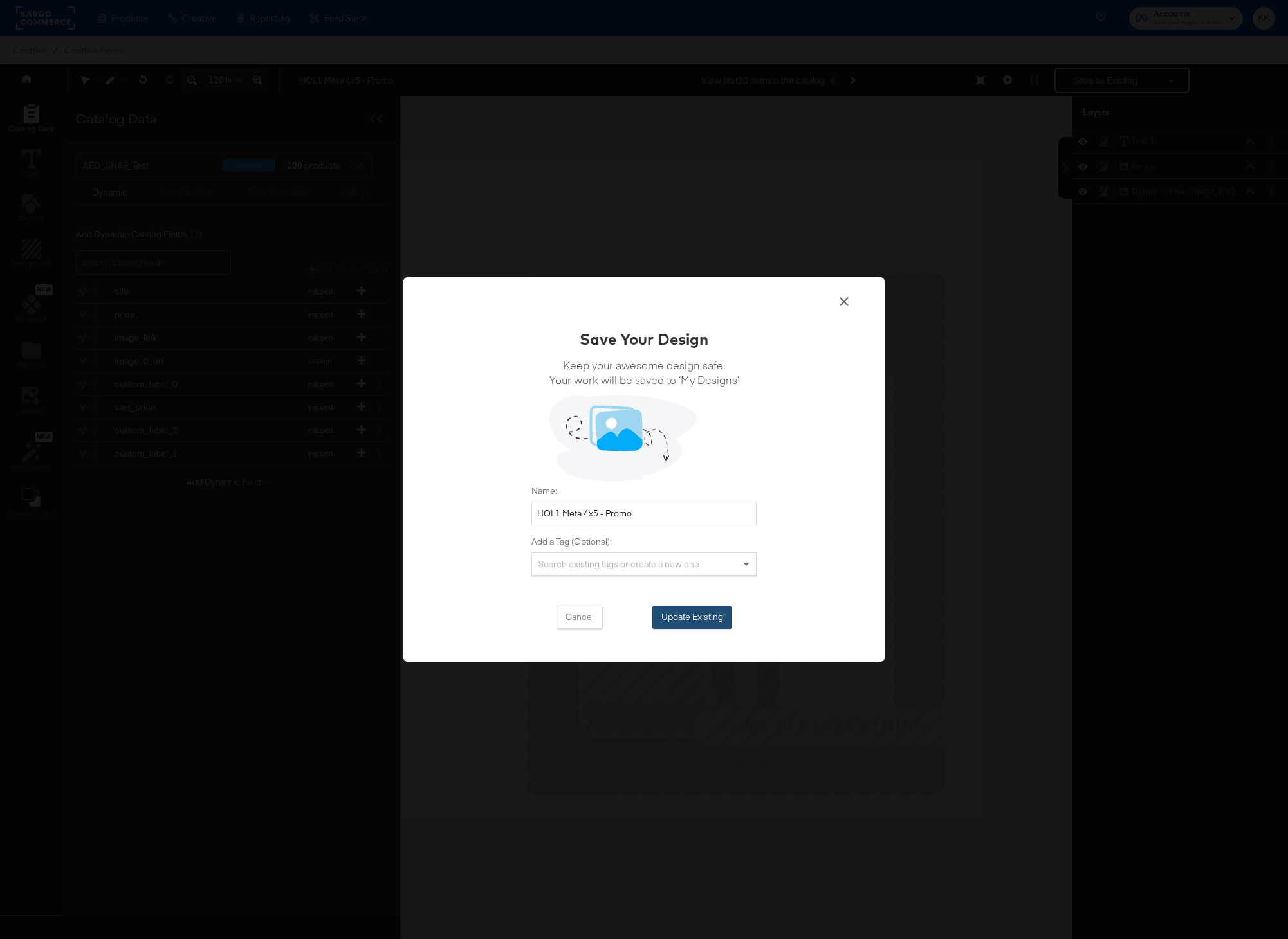
click at [727, 619] on button "Update Existing" at bounding box center [692, 617] width 80 height 23
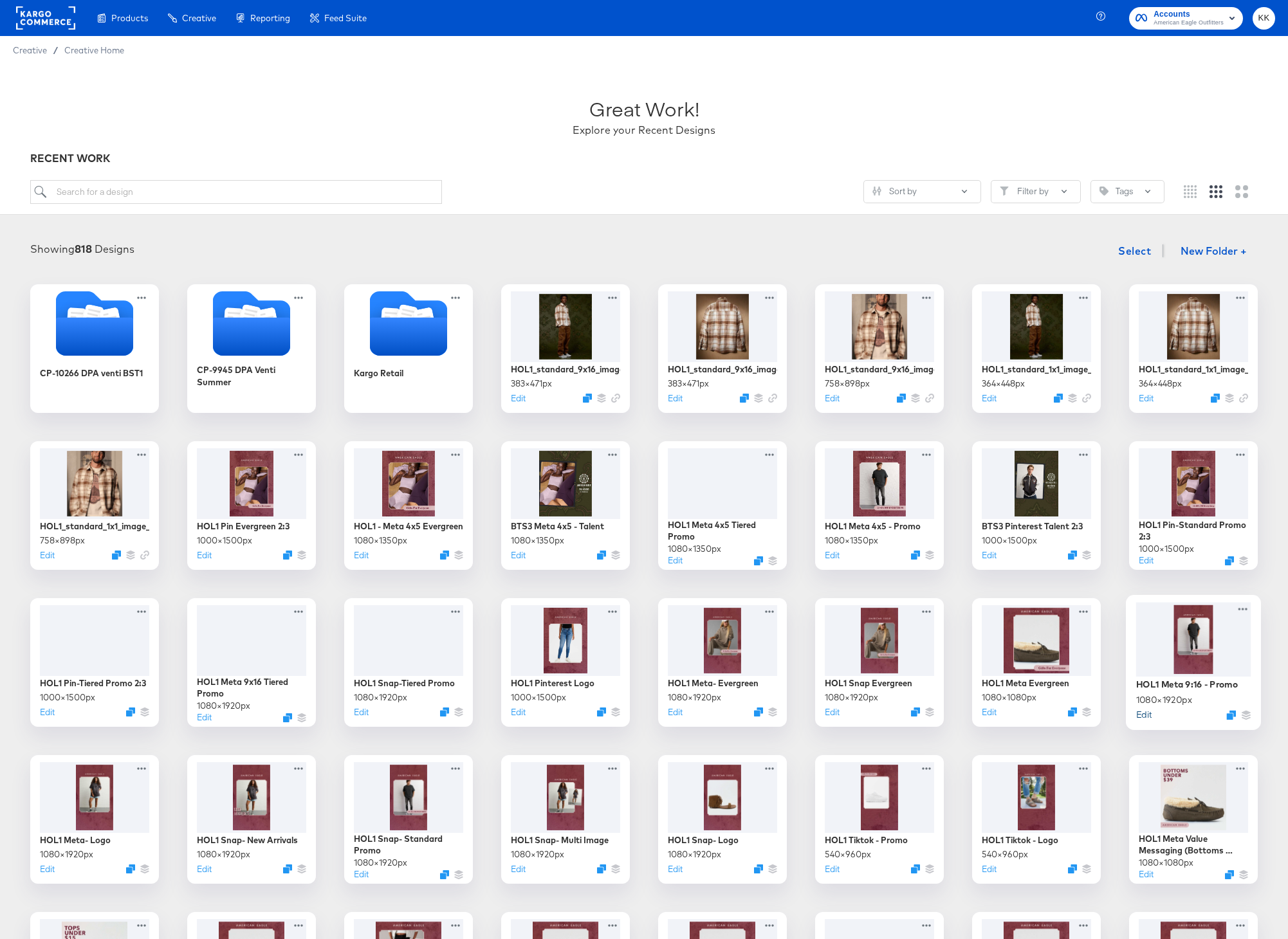
click at [1148, 717] on button "Edit" at bounding box center [1144, 713] width 16 height 12
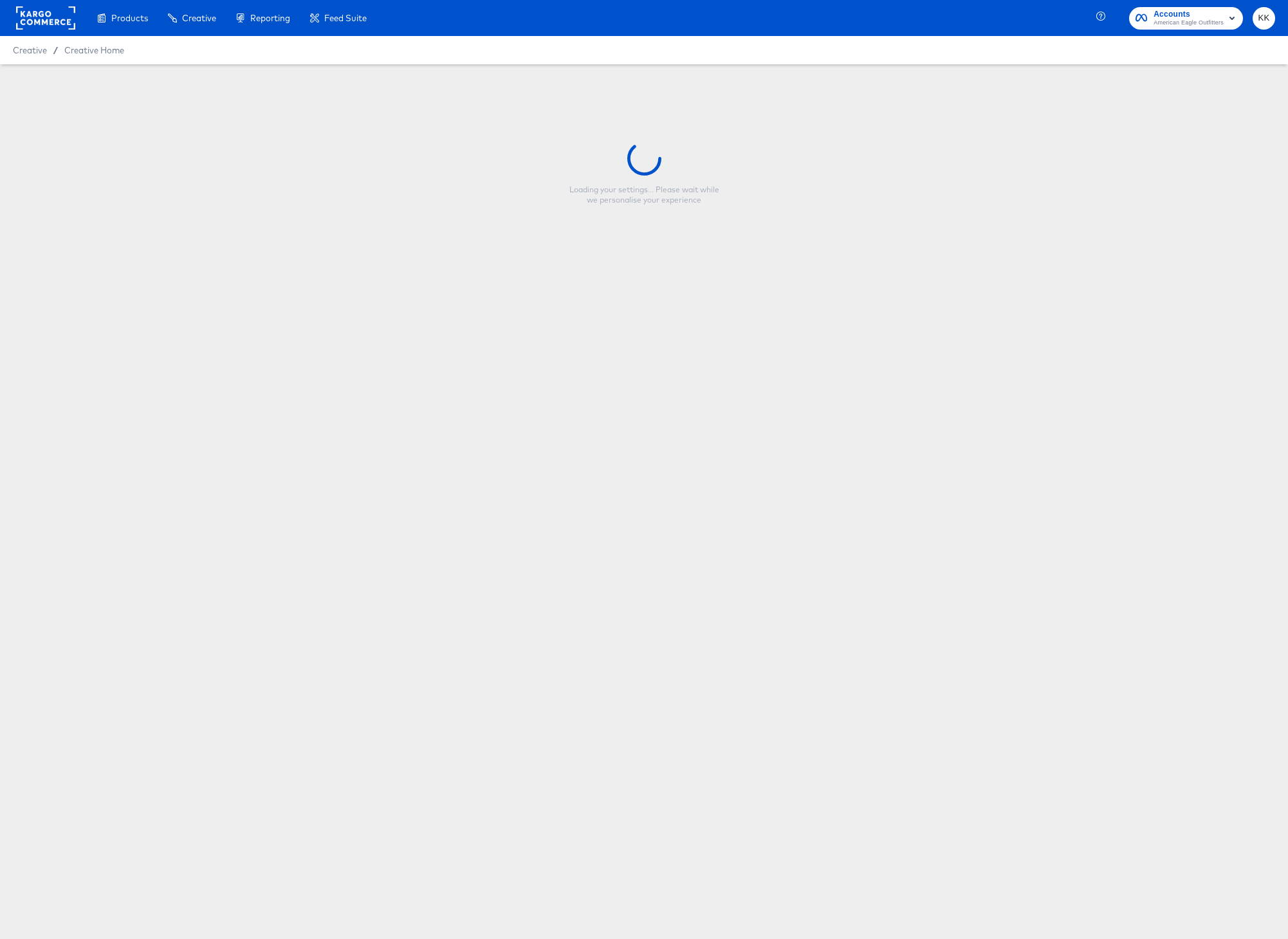
type input "HOL1 Meta 9:16 - Promo"
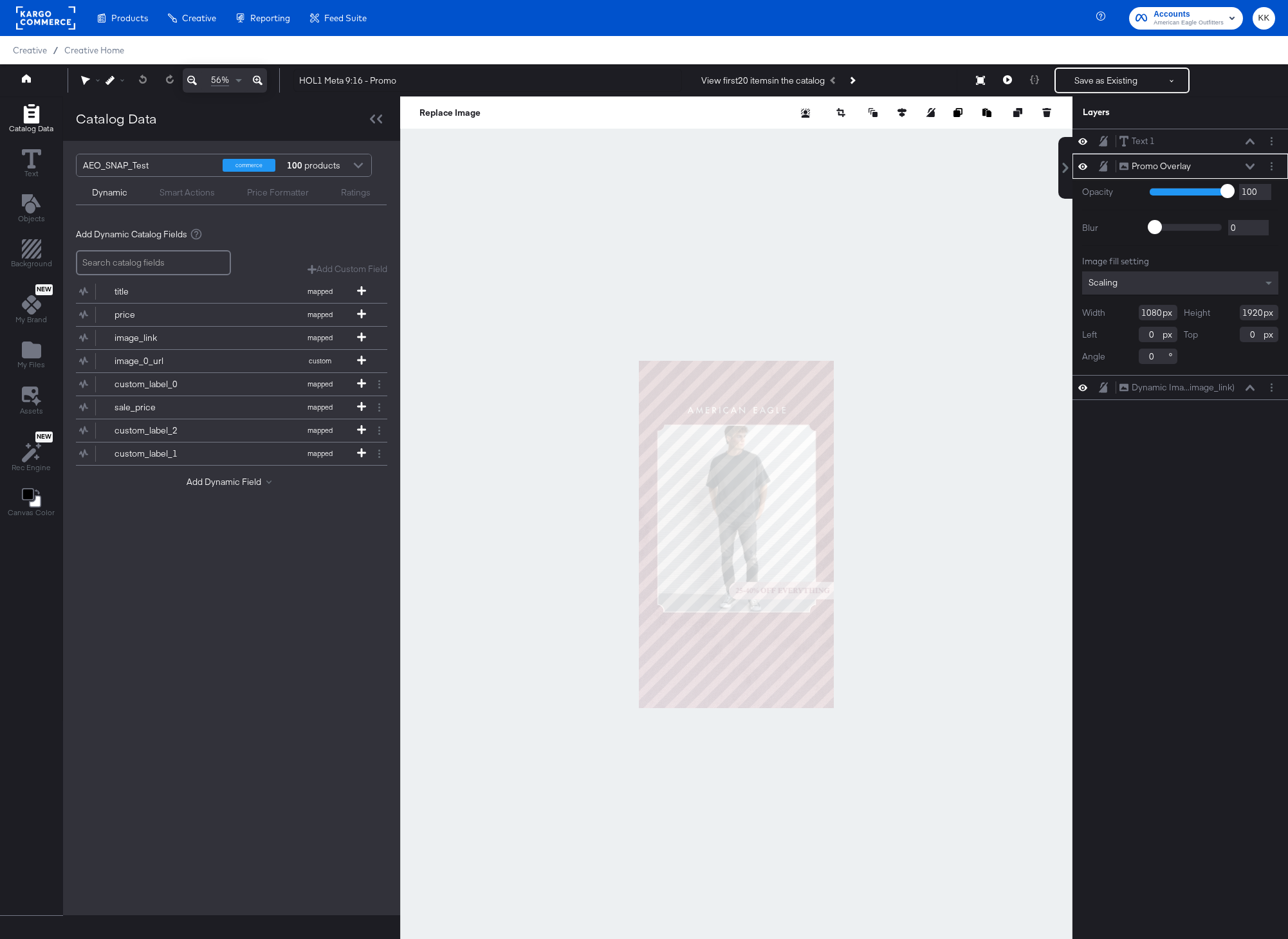
click at [264, 80] on button at bounding box center [258, 80] width 19 height 24
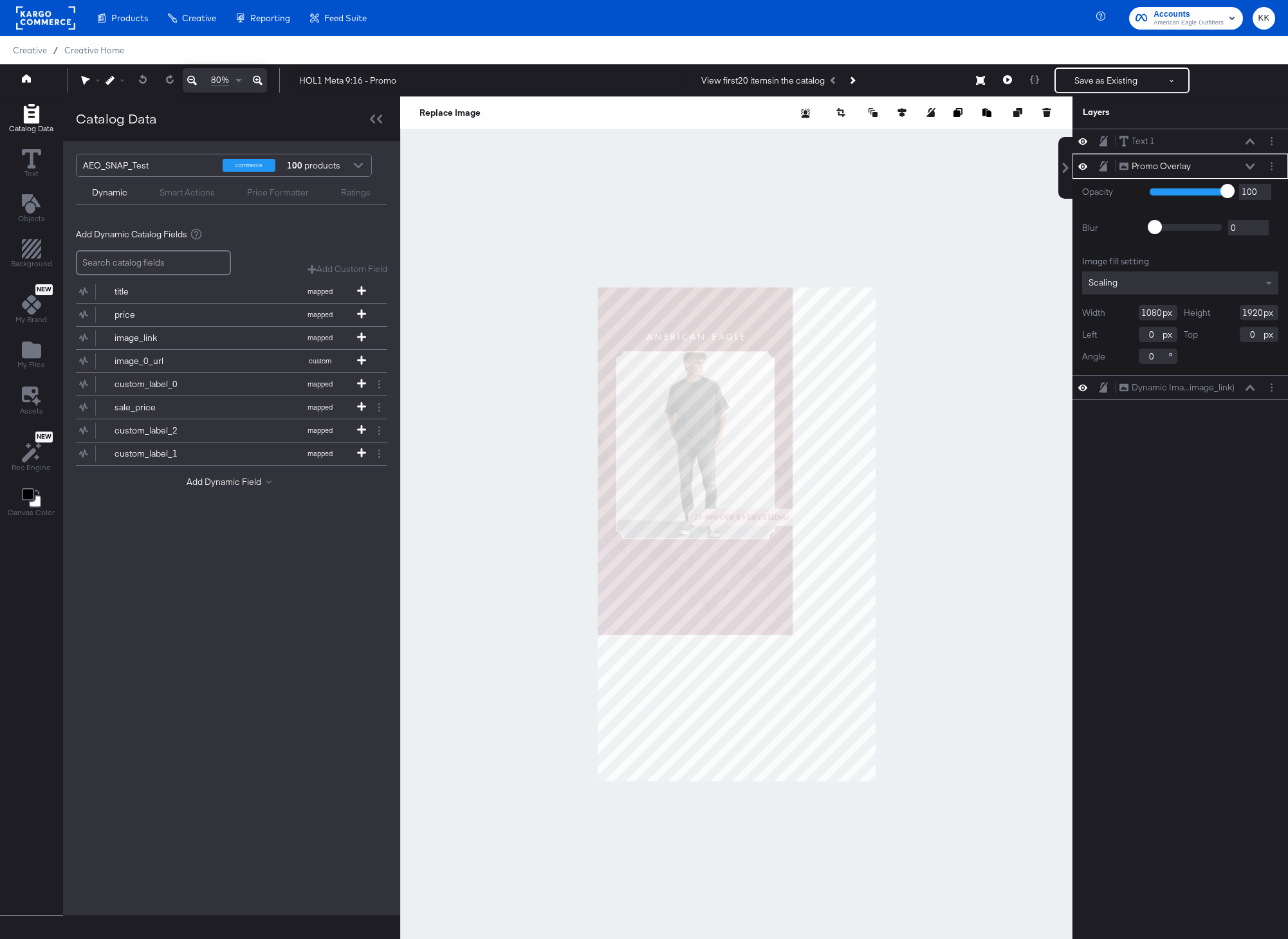
click at [264, 80] on button at bounding box center [258, 80] width 19 height 24
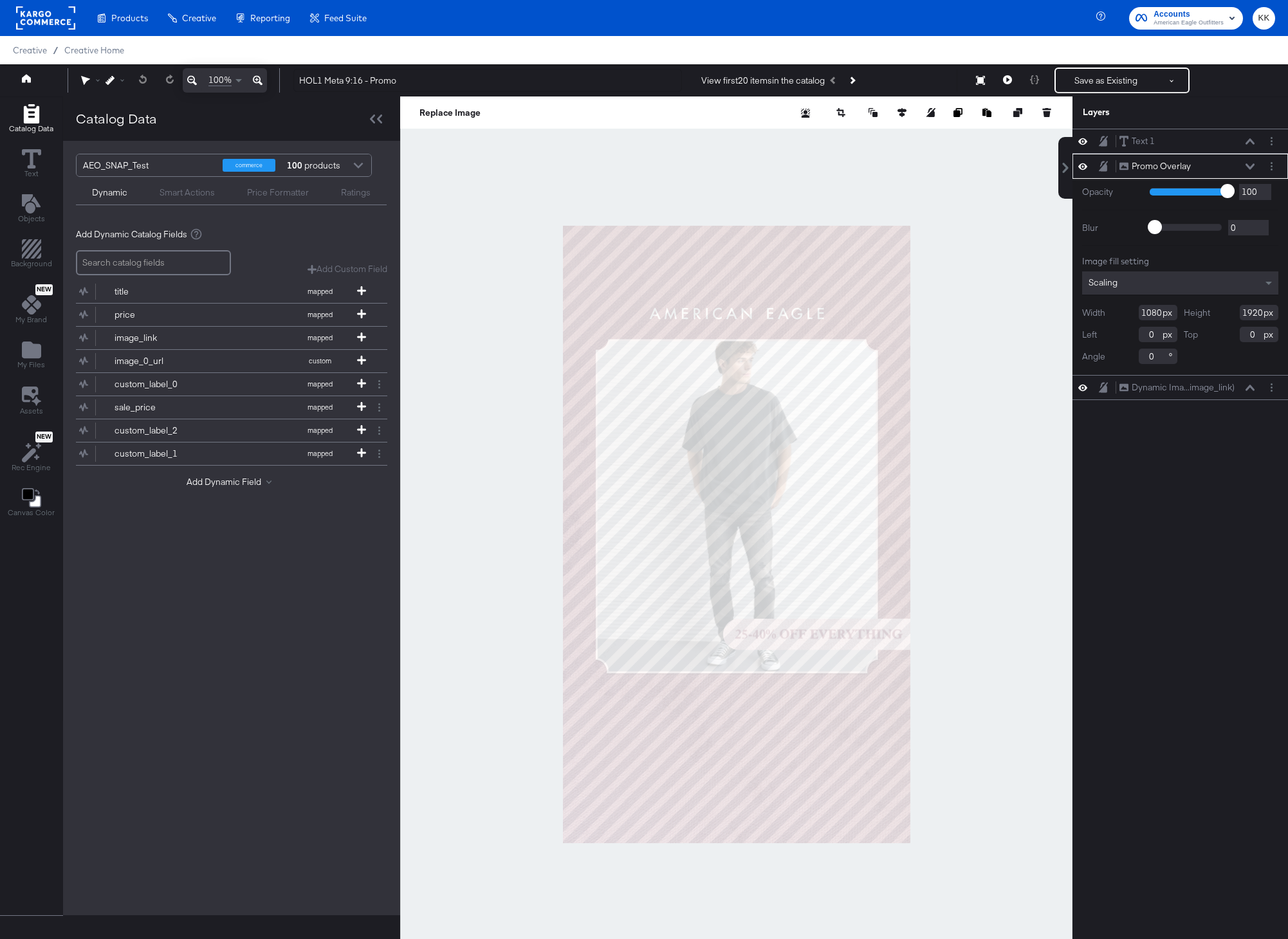
click at [965, 619] on div at bounding box center [736, 534] width 672 height 875
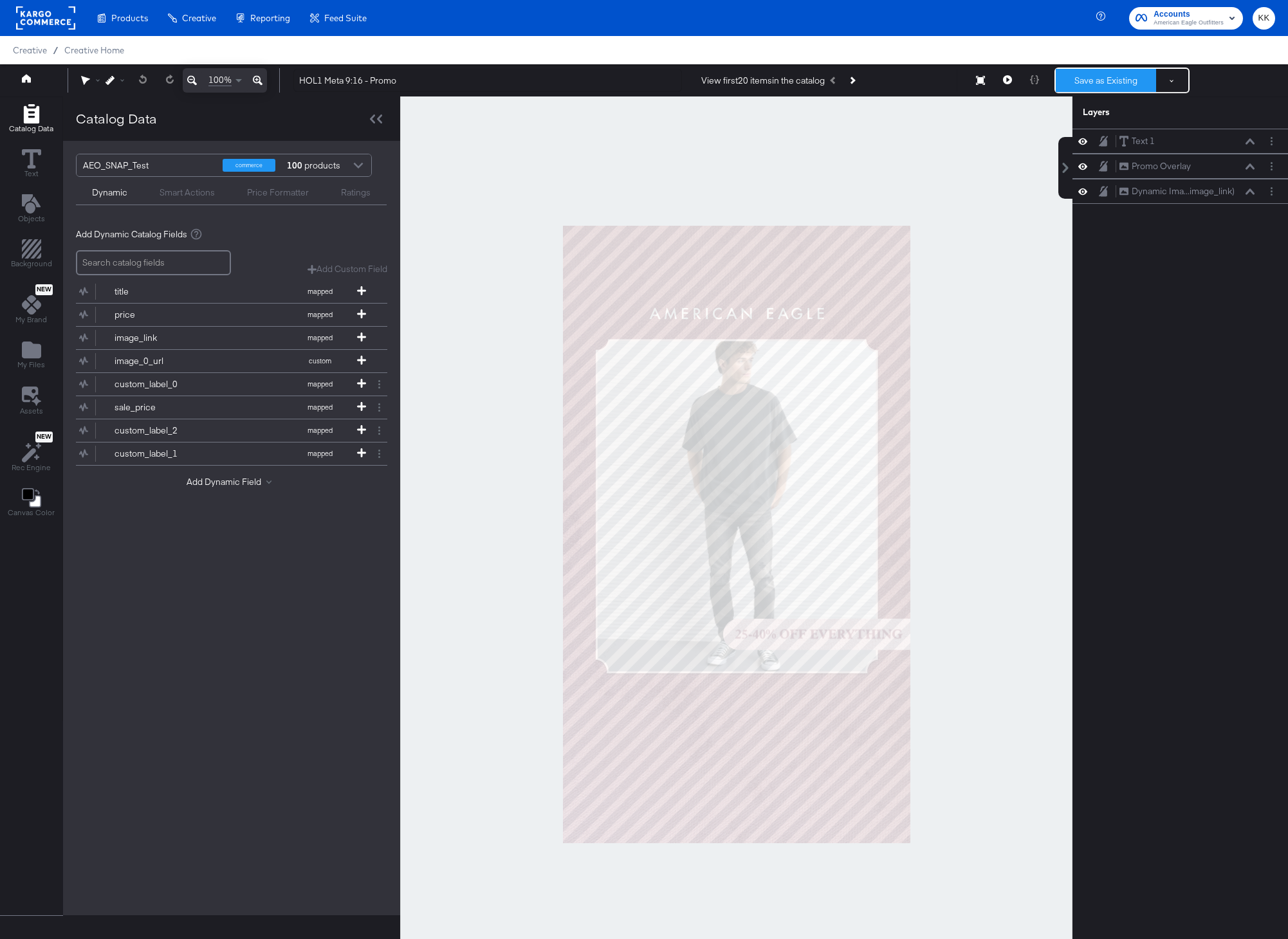
click at [1114, 79] on button "Save as Existing" at bounding box center [1105, 80] width 100 height 23
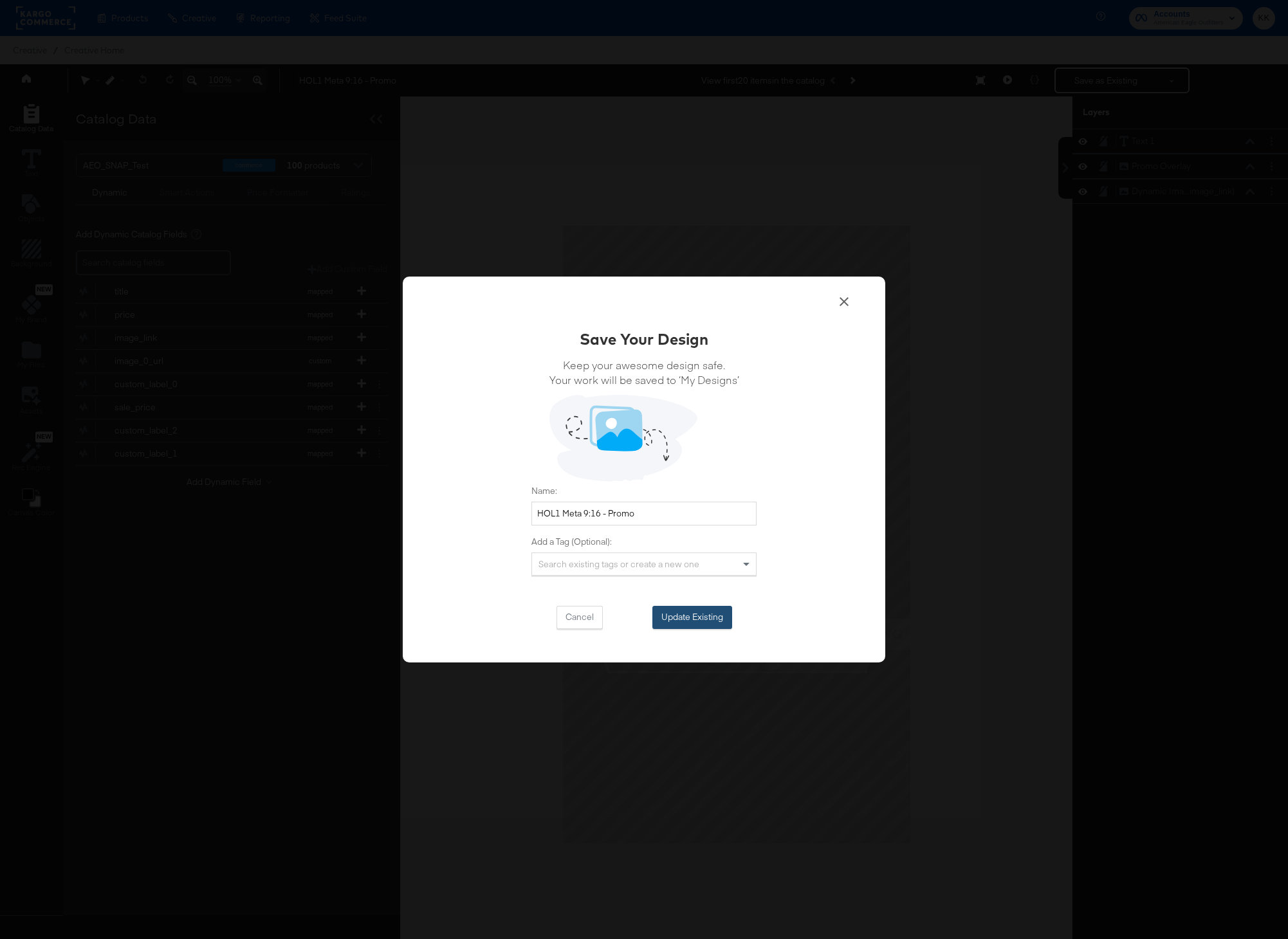
click at [678, 614] on button "Update Existing" at bounding box center [692, 617] width 80 height 23
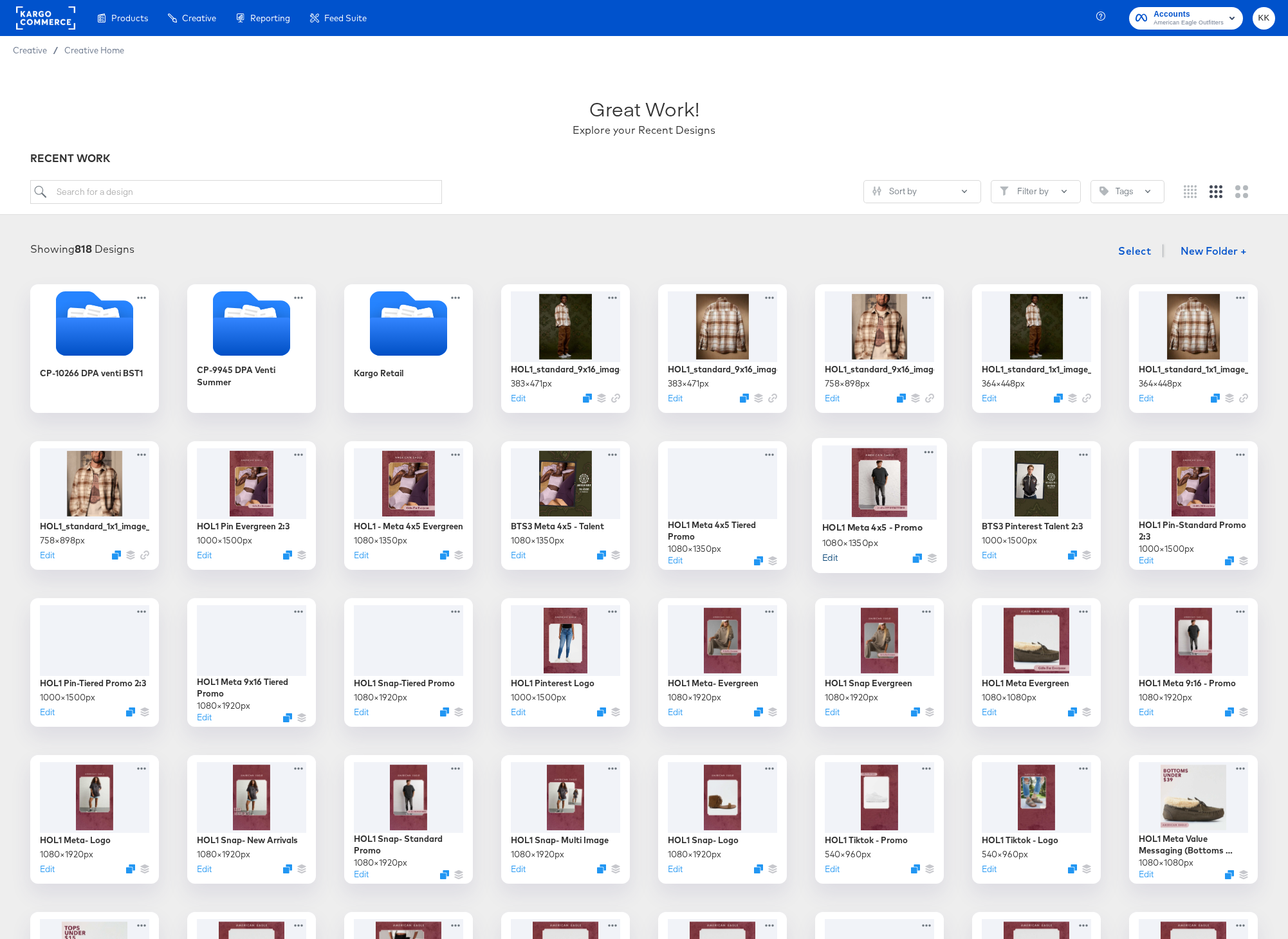
click at [832, 558] on button "Edit" at bounding box center [830, 557] width 16 height 12
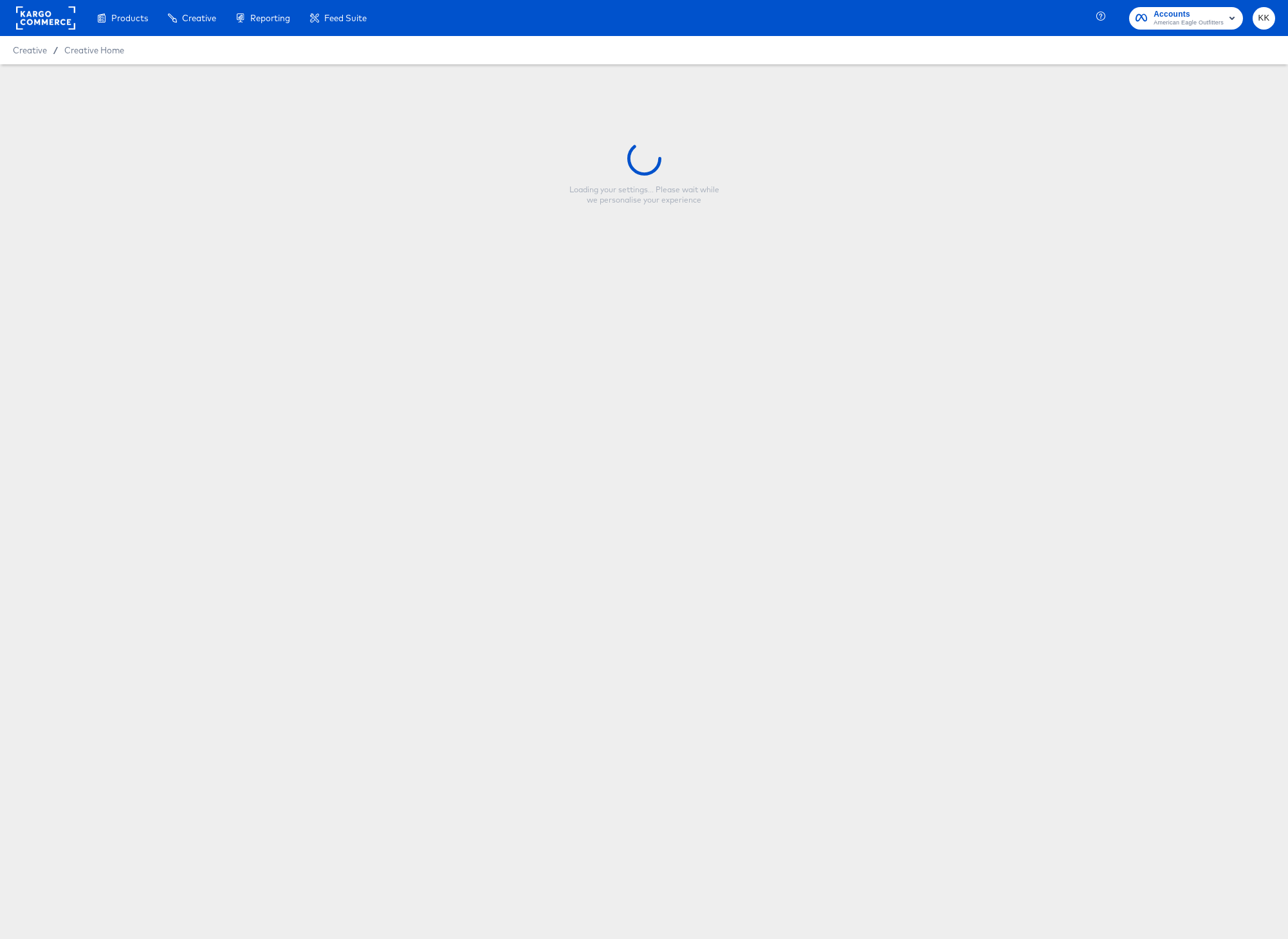
type input "HOL1 Meta 4x5 - Promo"
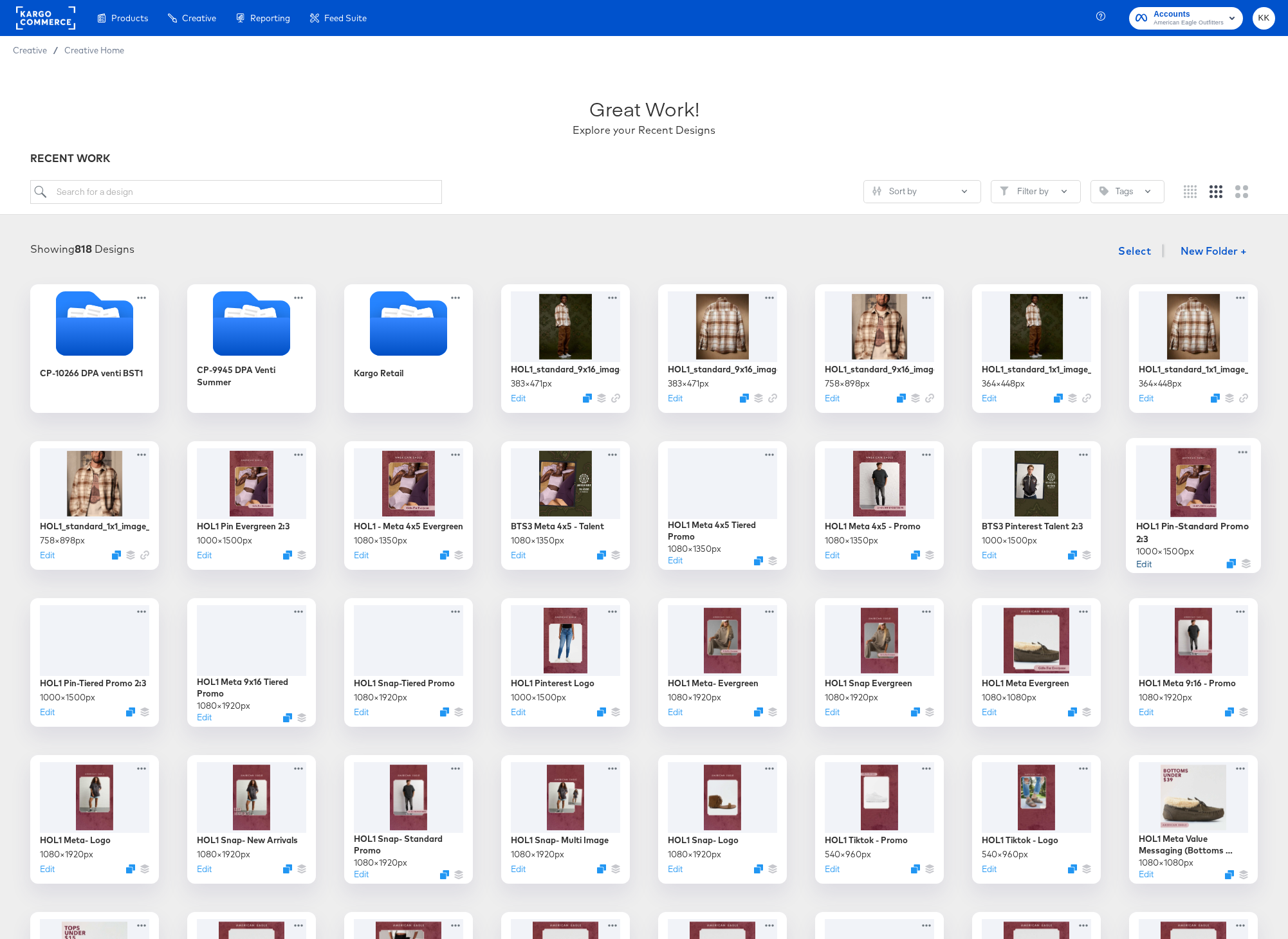
click at [1146, 562] on button "Edit" at bounding box center [1144, 563] width 16 height 12
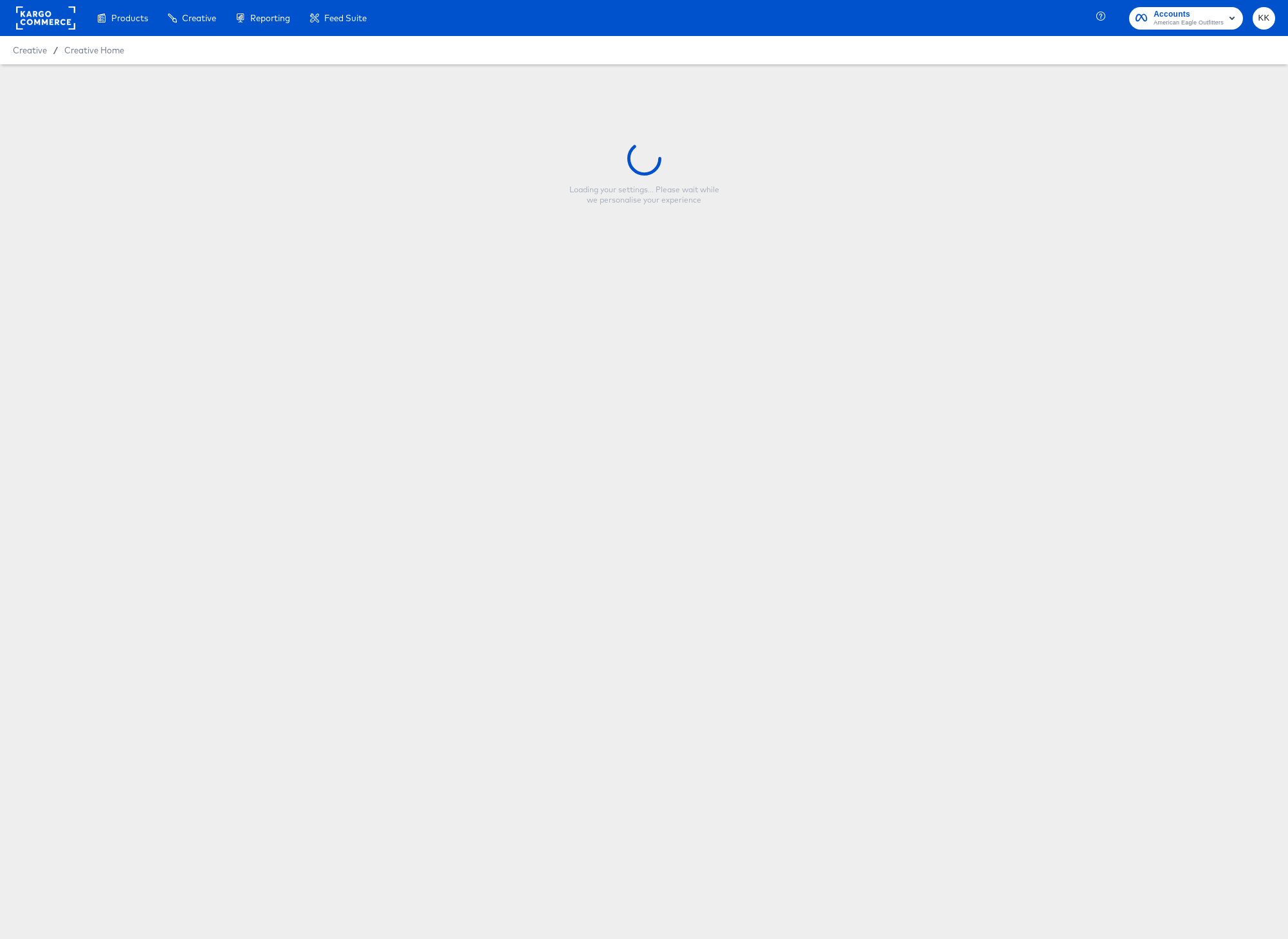
type input "HOL1 Pin-Standard Promo 2:3"
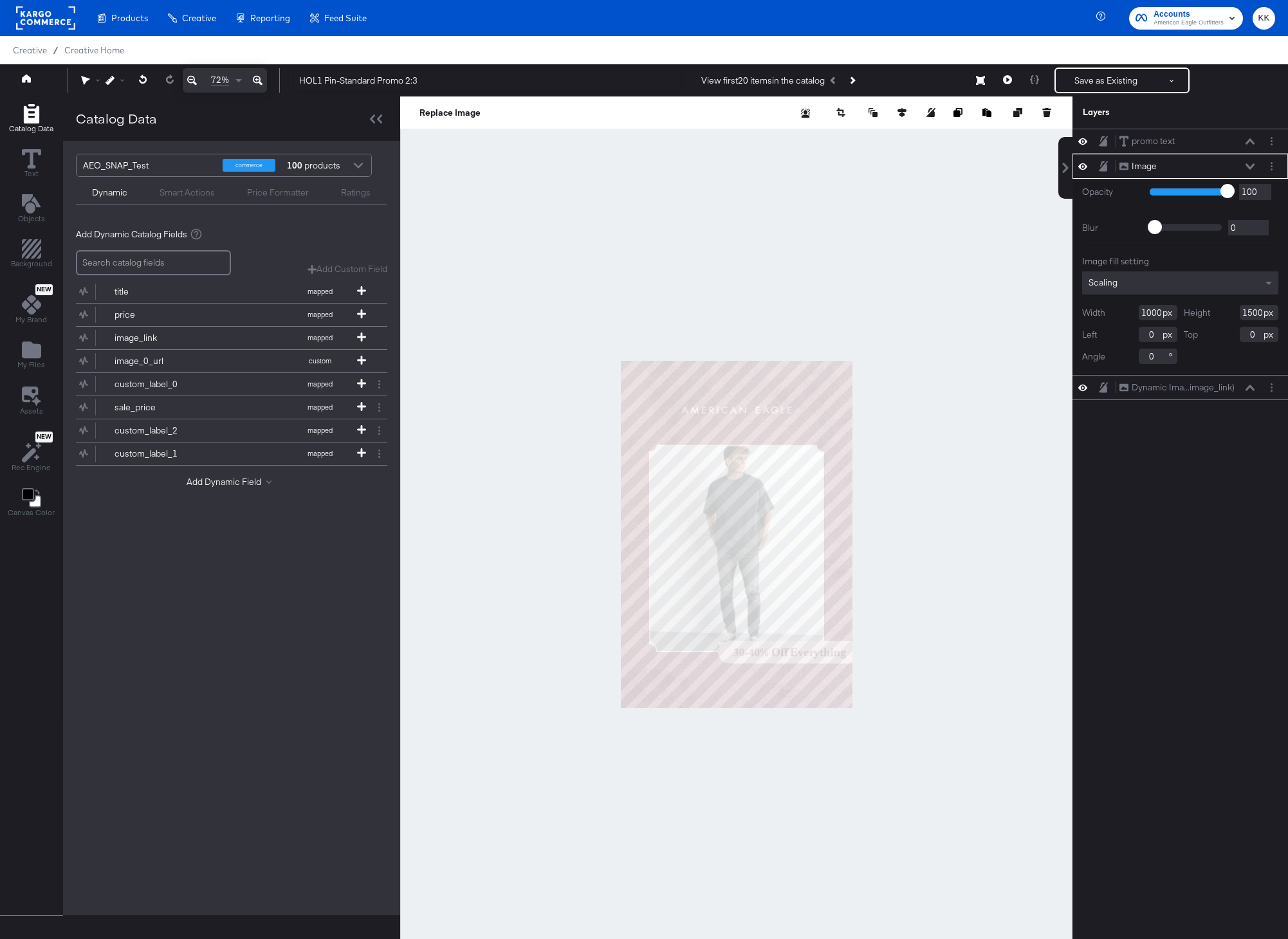
click at [1003, 461] on div at bounding box center [736, 534] width 672 height 875
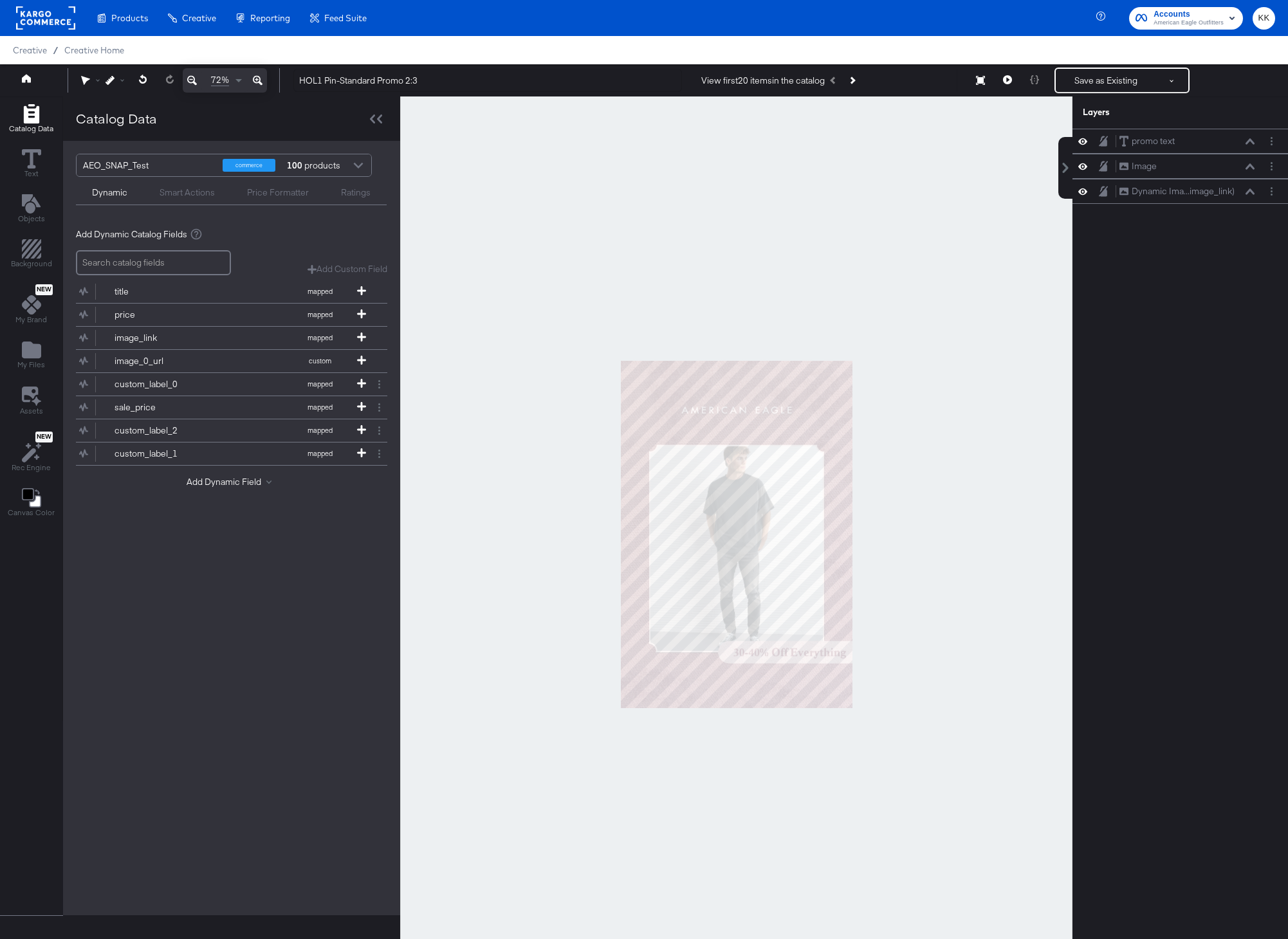
click at [258, 81] on icon at bounding box center [258, 80] width 10 height 16
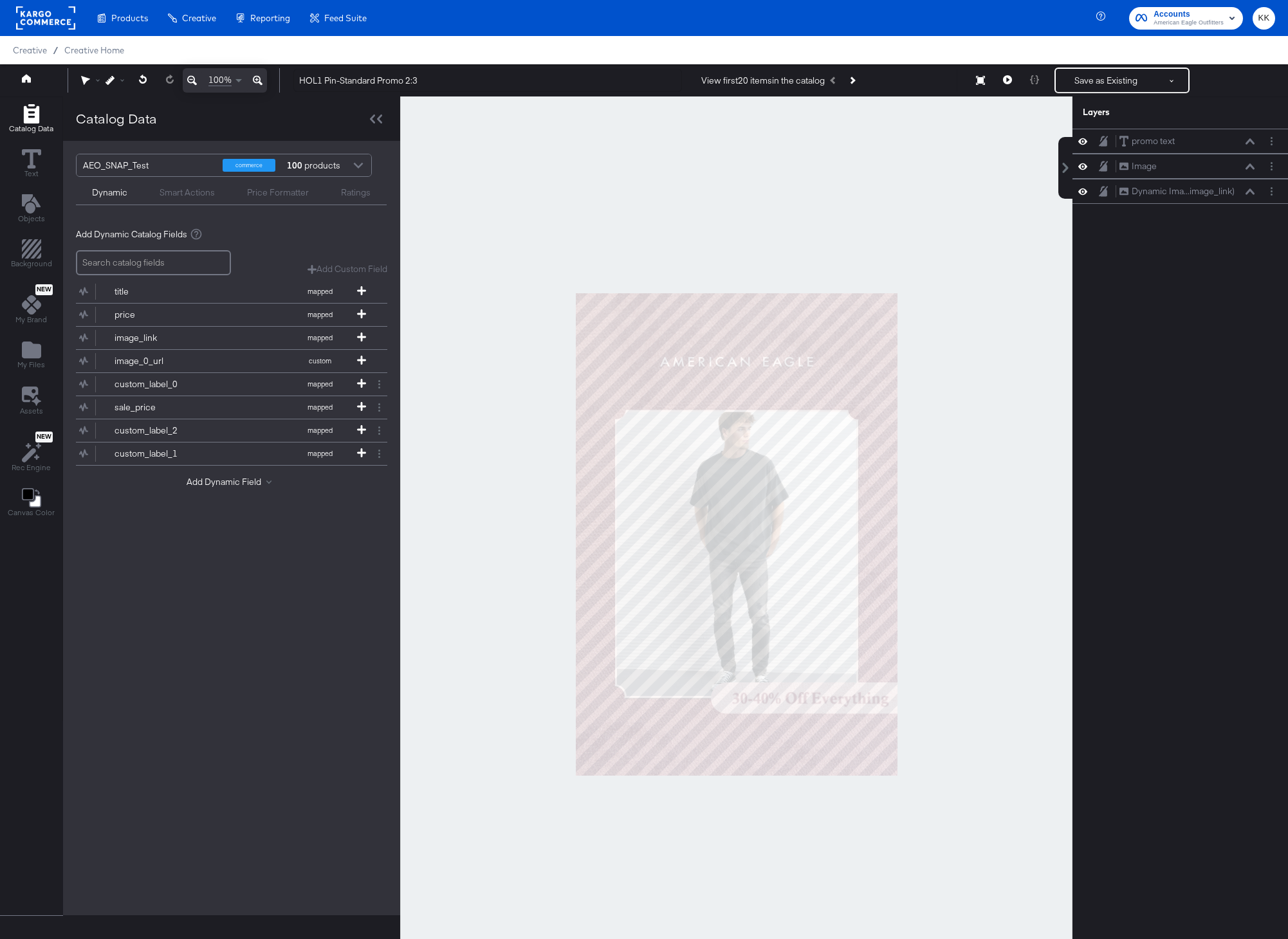
click at [258, 81] on icon at bounding box center [258, 80] width 10 height 16
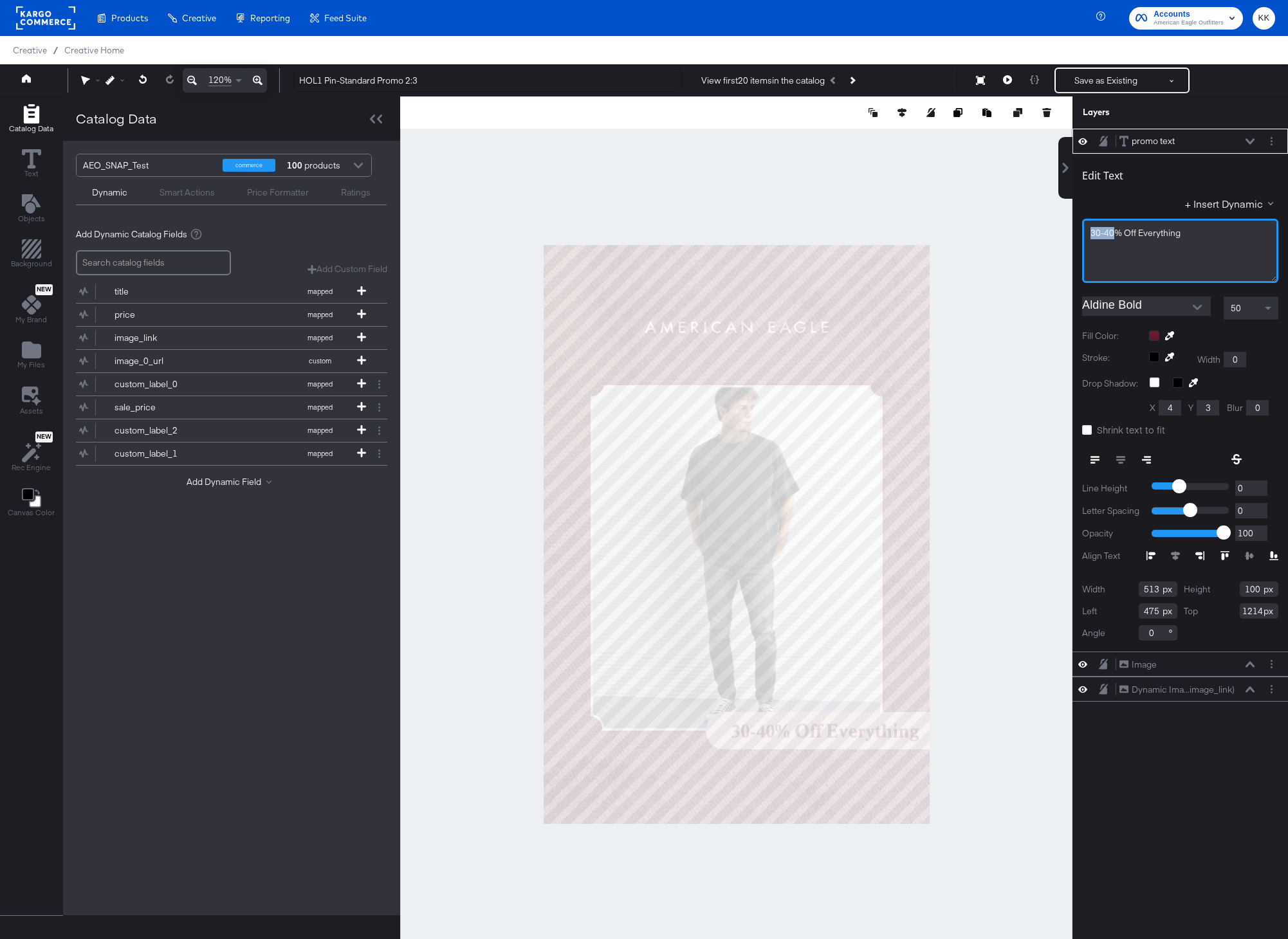
drag, startPoint x: 1113, startPoint y: 235, endPoint x: 1067, endPoint y: 235, distance: 46.0
click at [1067, 235] on div "promo text promo text Edit Text + Insert Dynamic 30-40% ﻿Off Everything Aldine …" at bounding box center [1171, 540] width 231 height 823
click at [882, 184] on div at bounding box center [736, 534] width 672 height 875
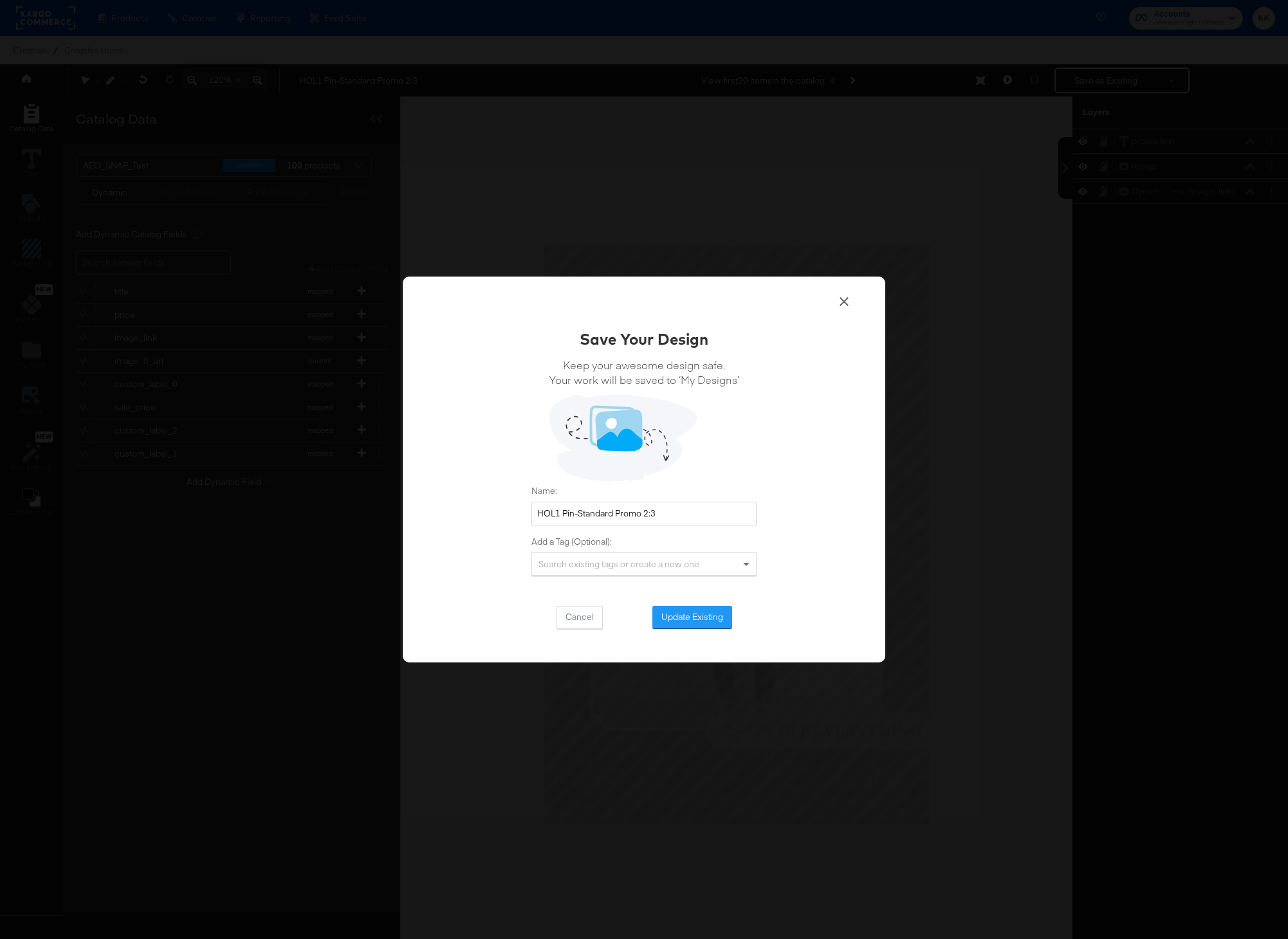
click at [724, 600] on div "Save Your Design Keep your awesome design safe. Your work will be saved to ‘My …" at bounding box center [644, 478] width 225 height 301
click at [710, 620] on button "Update Existing" at bounding box center [692, 617] width 80 height 23
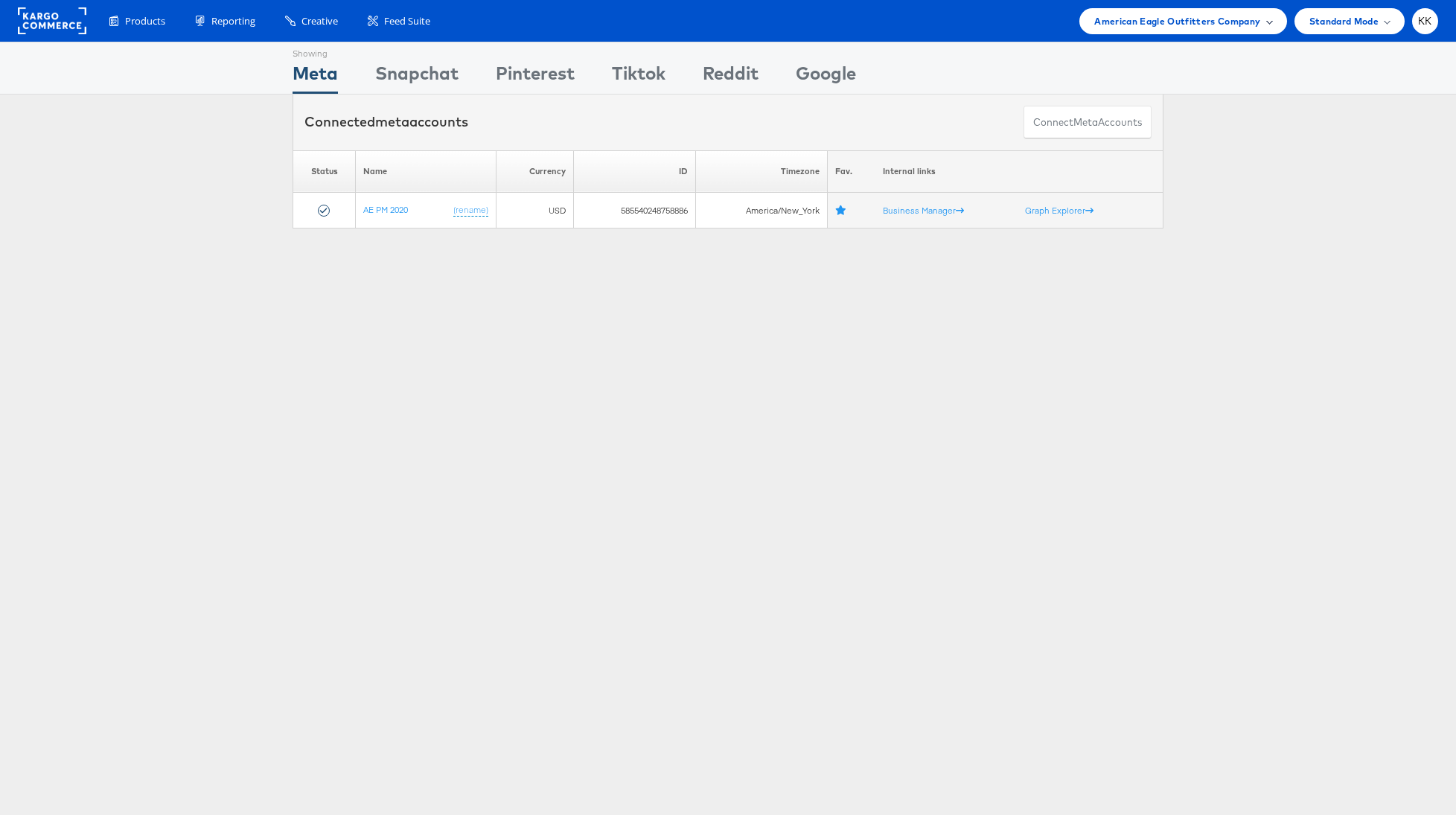
click at [1212, 21] on span "American Eagle Outfitters Company" at bounding box center [1178, 21] width 166 height 16
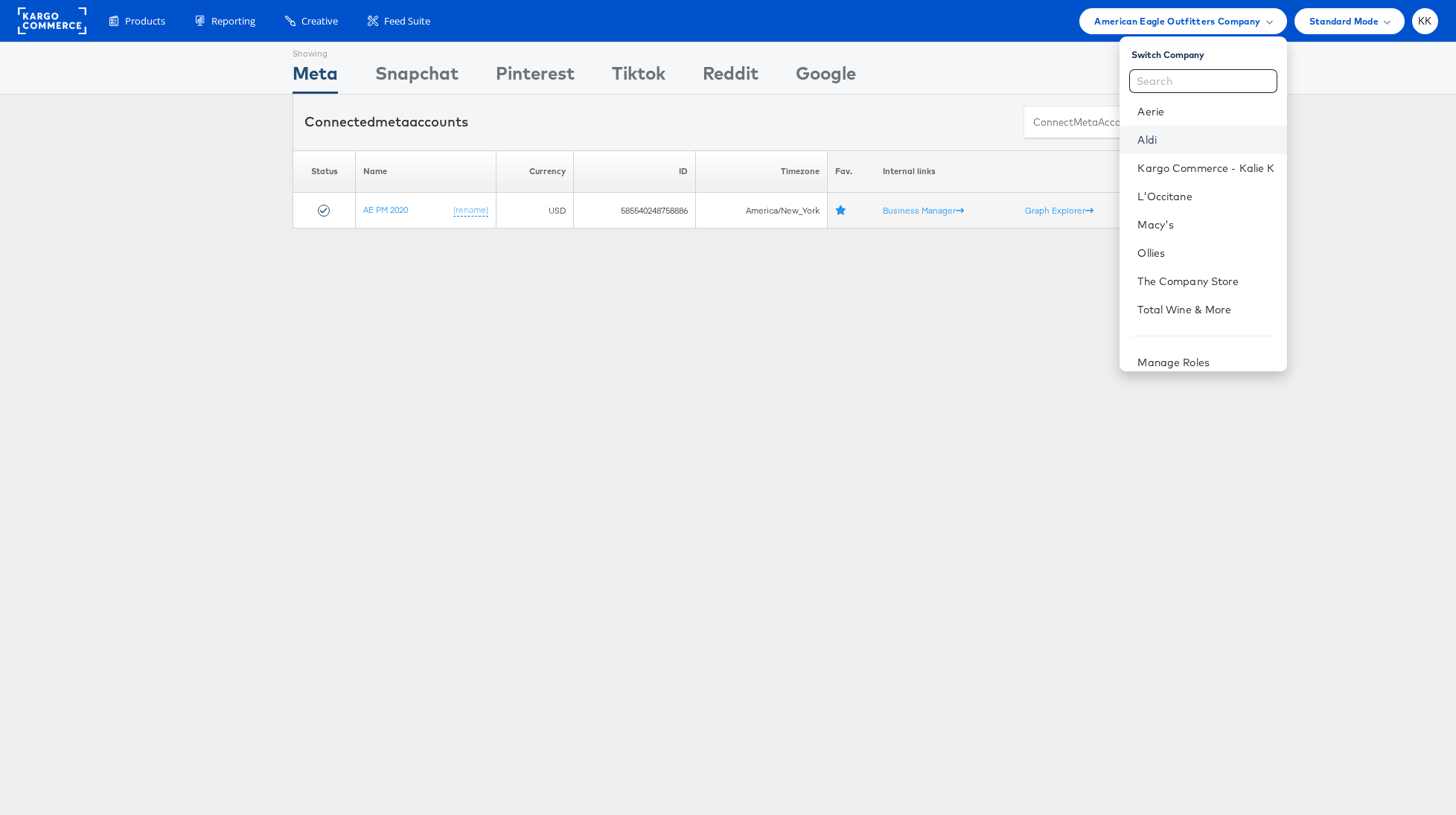
click at [1165, 142] on link "Aldi" at bounding box center [1206, 140] width 137 height 15
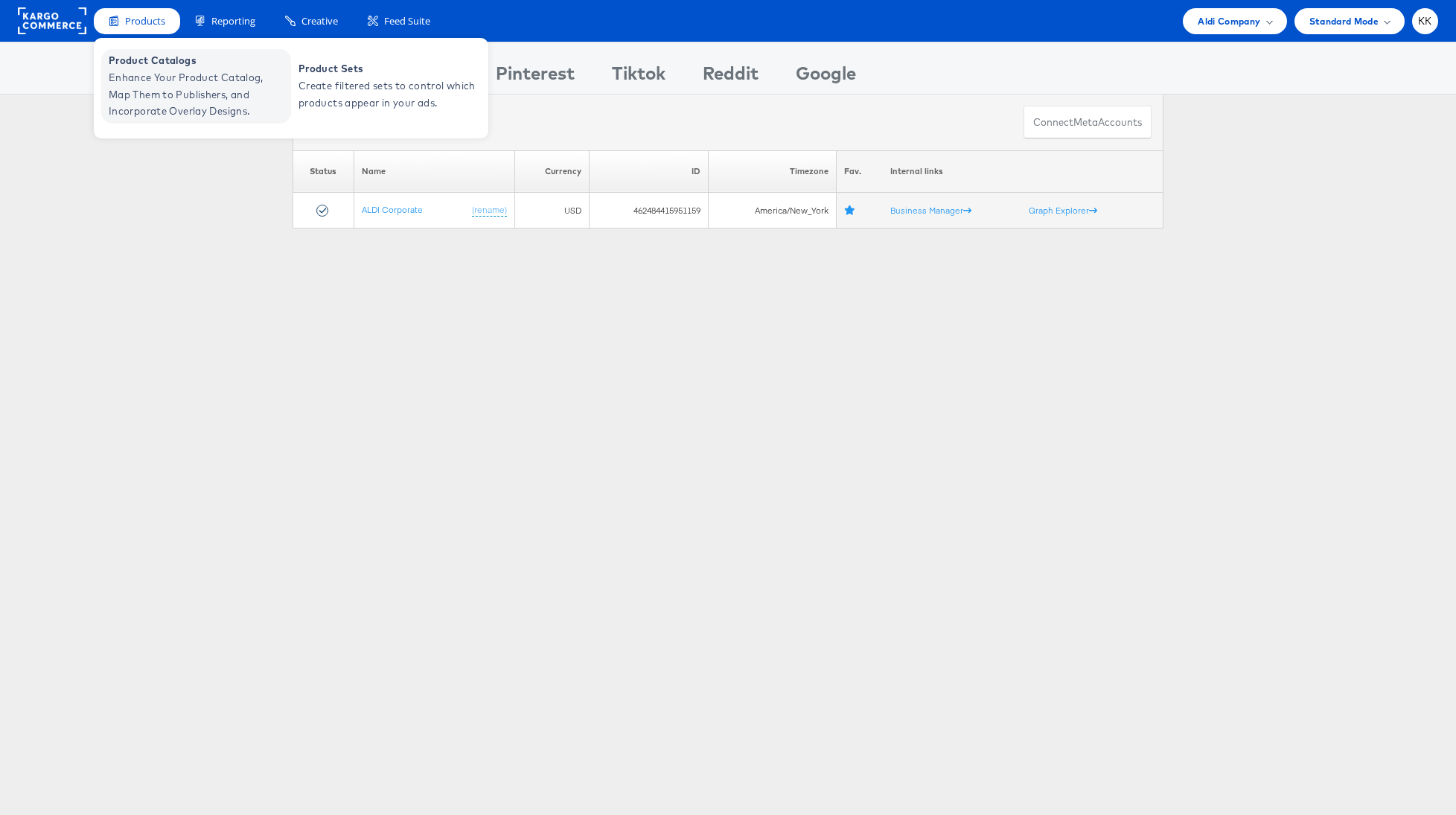
click at [125, 97] on span "Enhance Your Product Catalog, Map Them to Publishers, and Incorporate Overlay D…" at bounding box center [198, 94] width 179 height 50
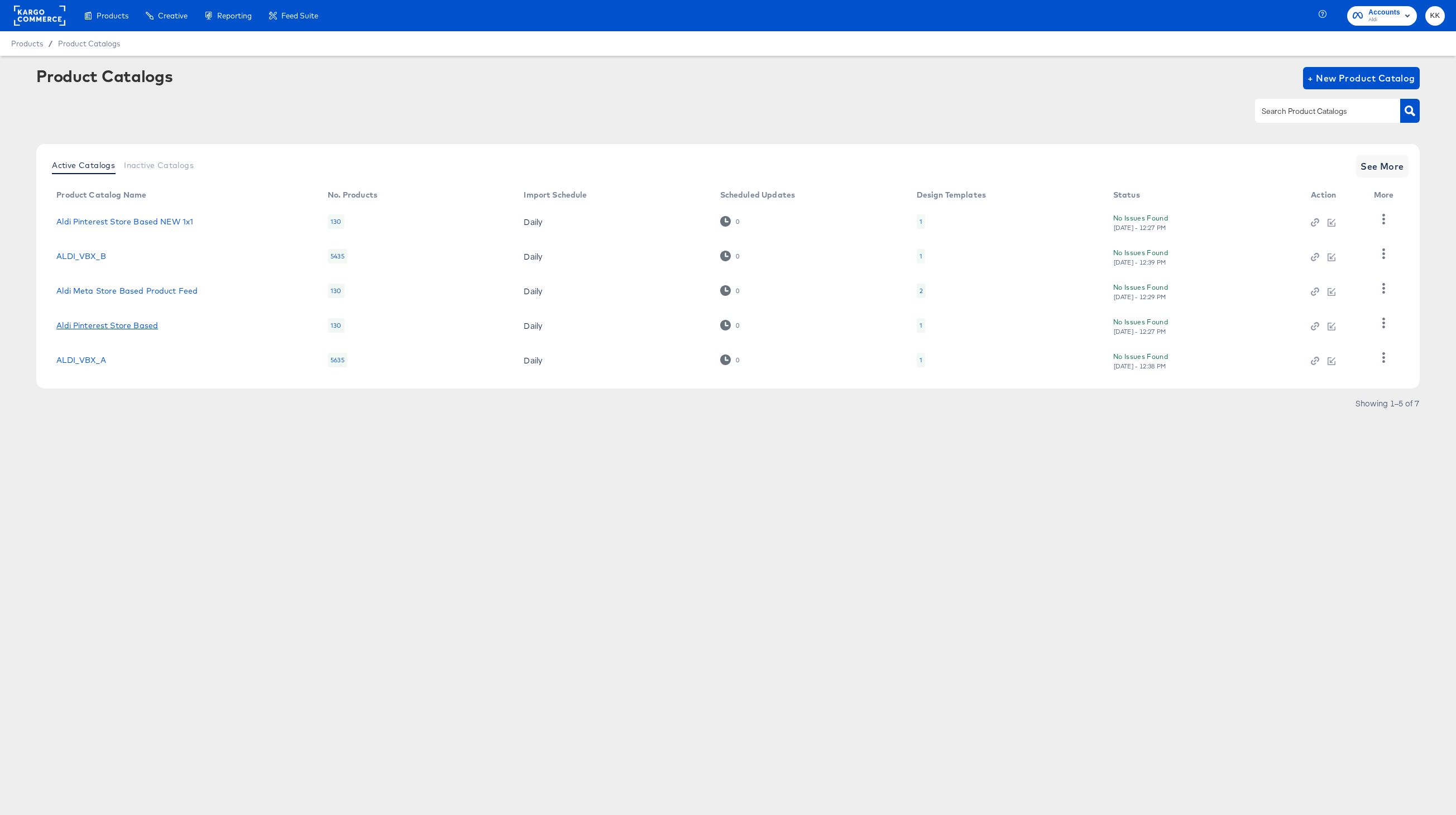
click at [123, 328] on link "Aldi Pinterest Store Based" at bounding box center [107, 325] width 102 height 9
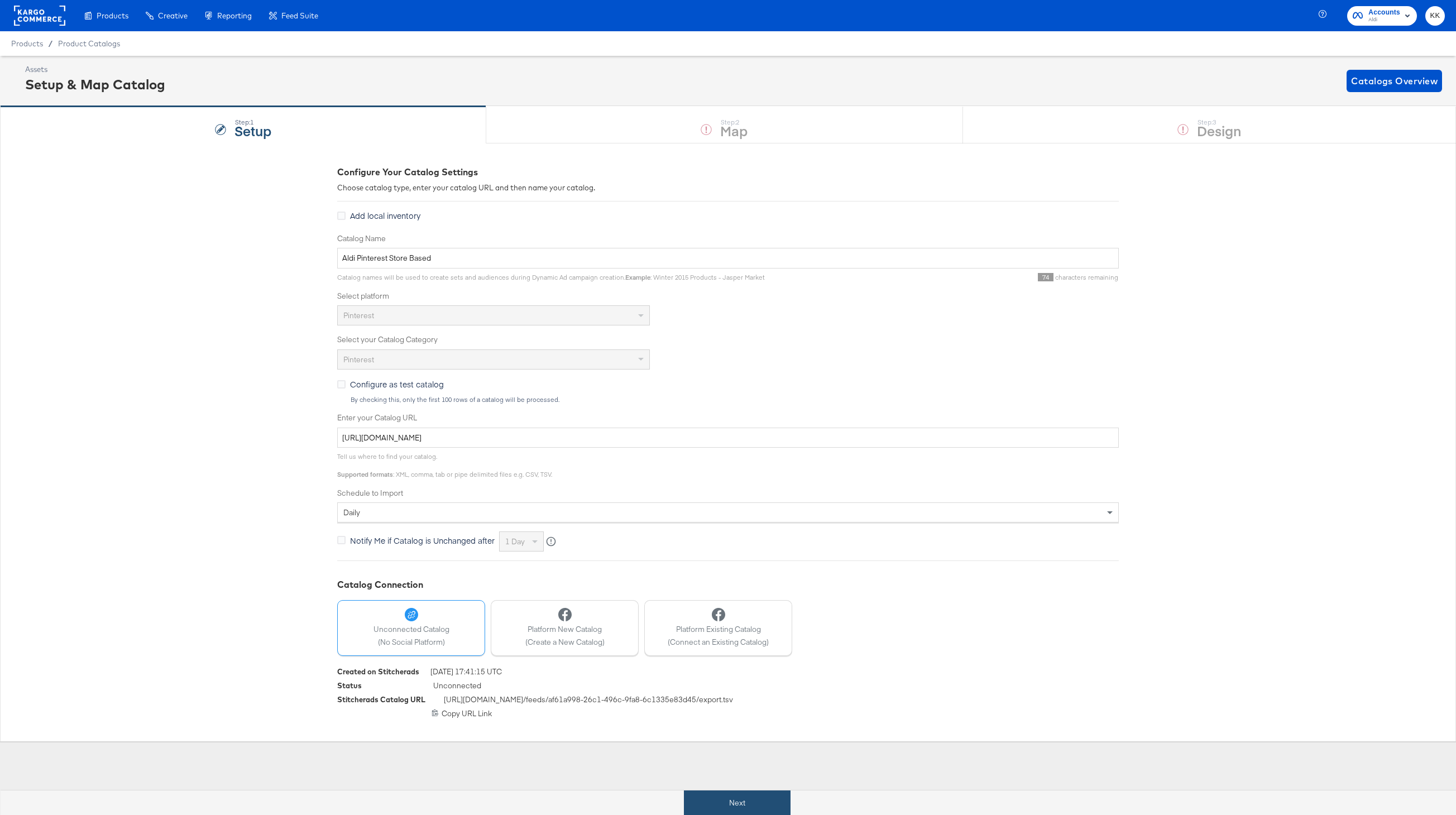
click at [729, 798] on button "Next" at bounding box center [737, 803] width 107 height 25
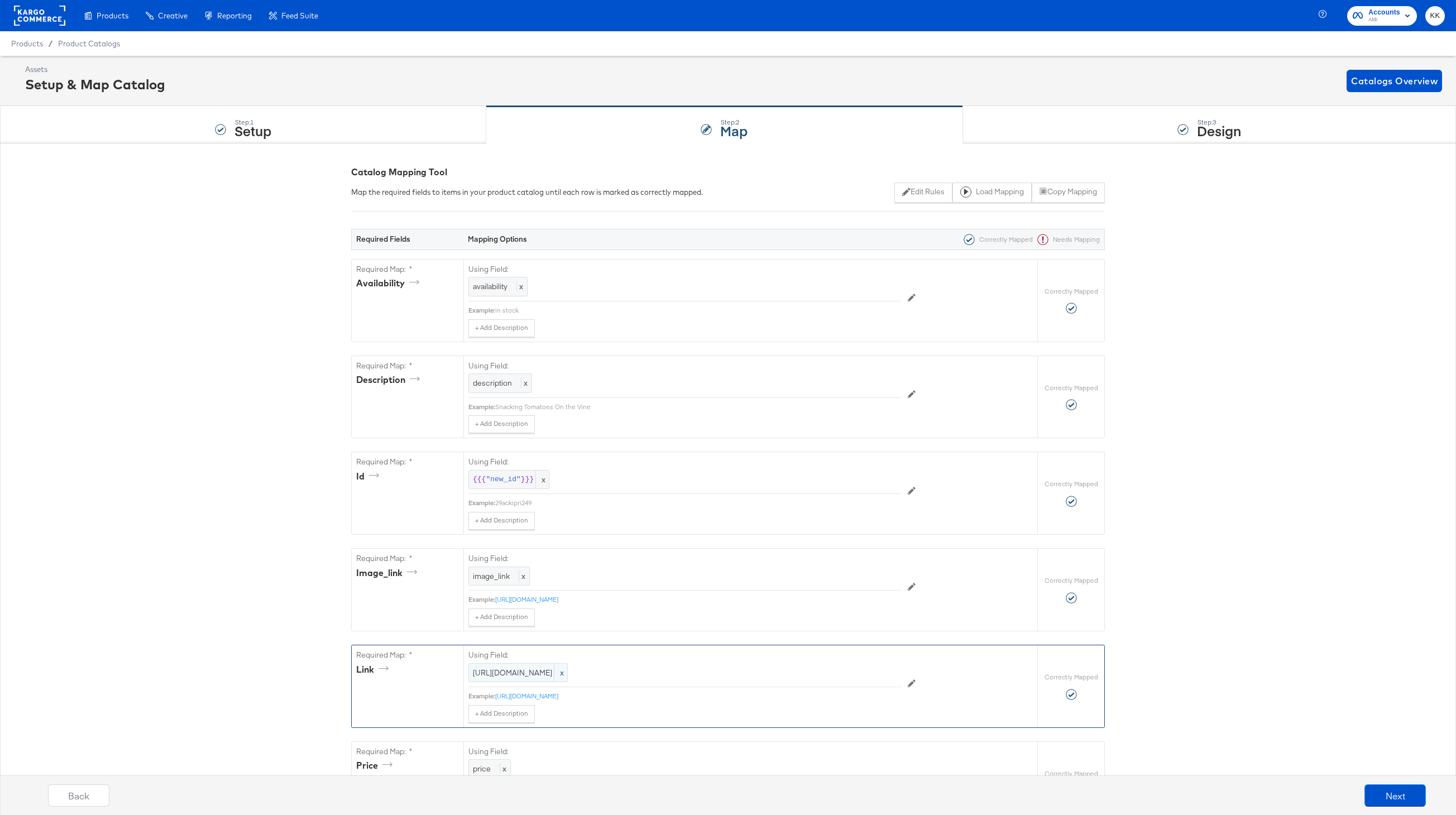
scroll to position [764, 0]
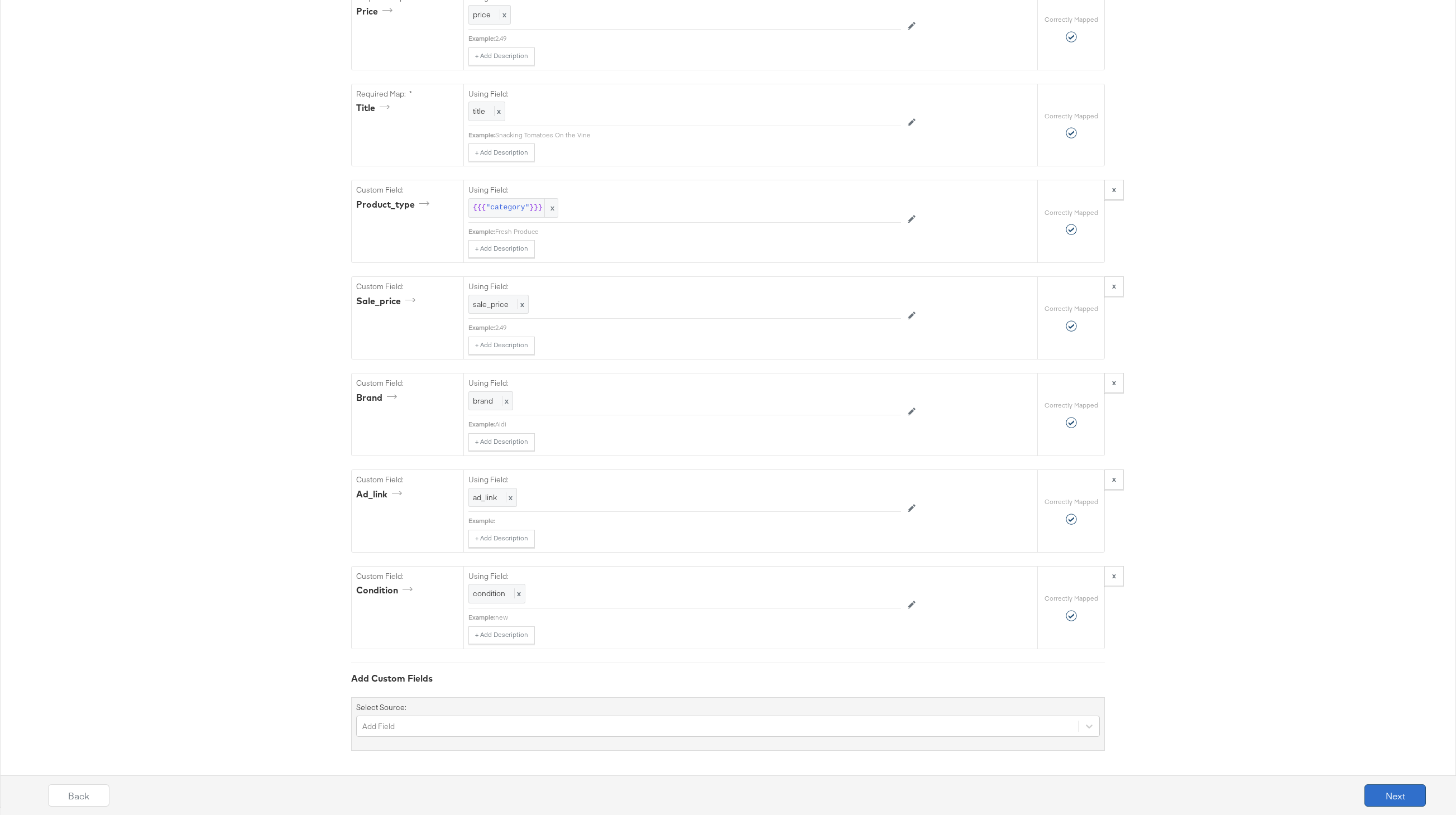
click at [1387, 797] on button "Next" at bounding box center [1395, 795] width 61 height 22
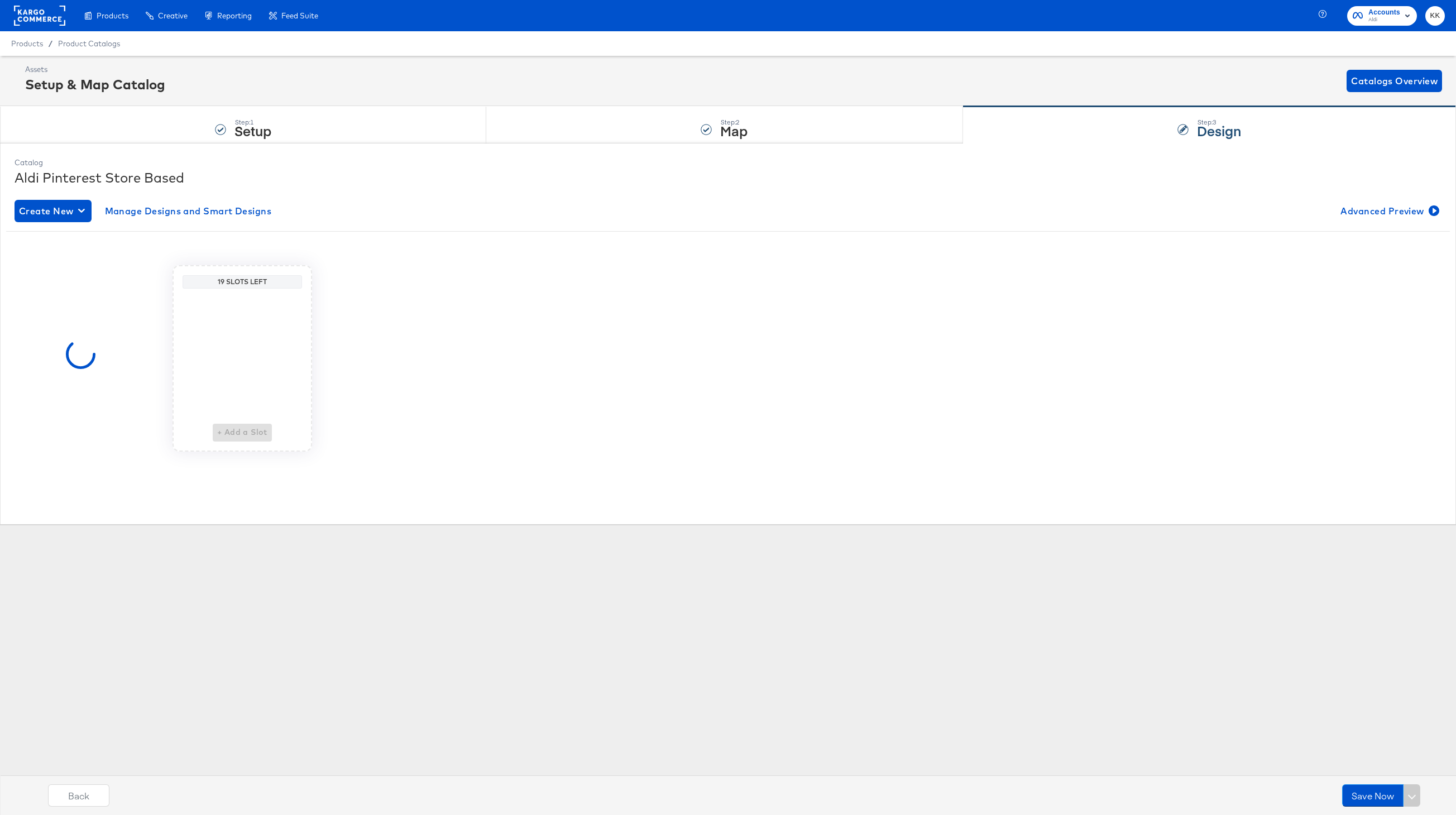
scroll to position [0, 0]
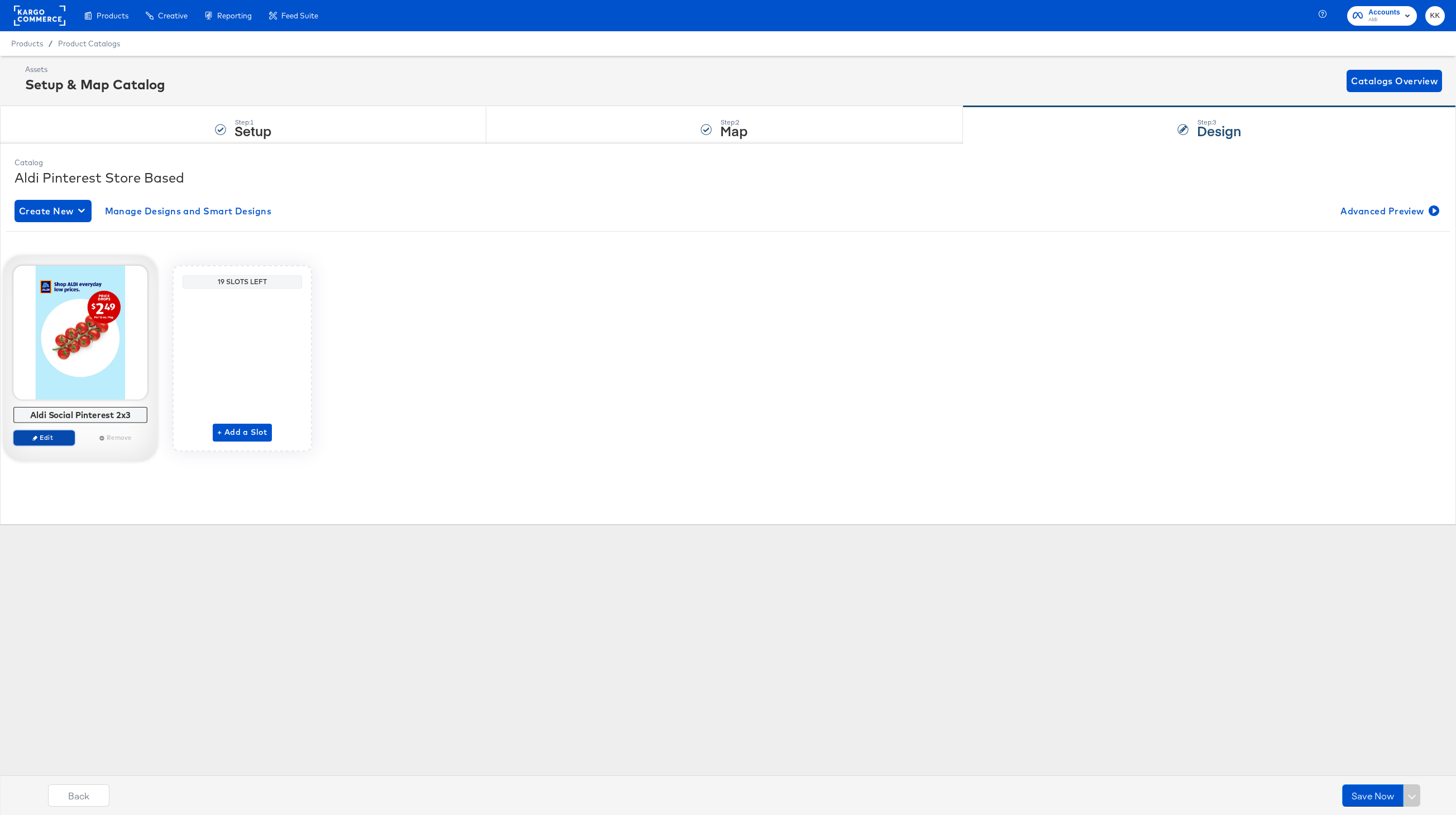
click at [55, 440] on span "Edit" at bounding box center [44, 437] width 51 height 9
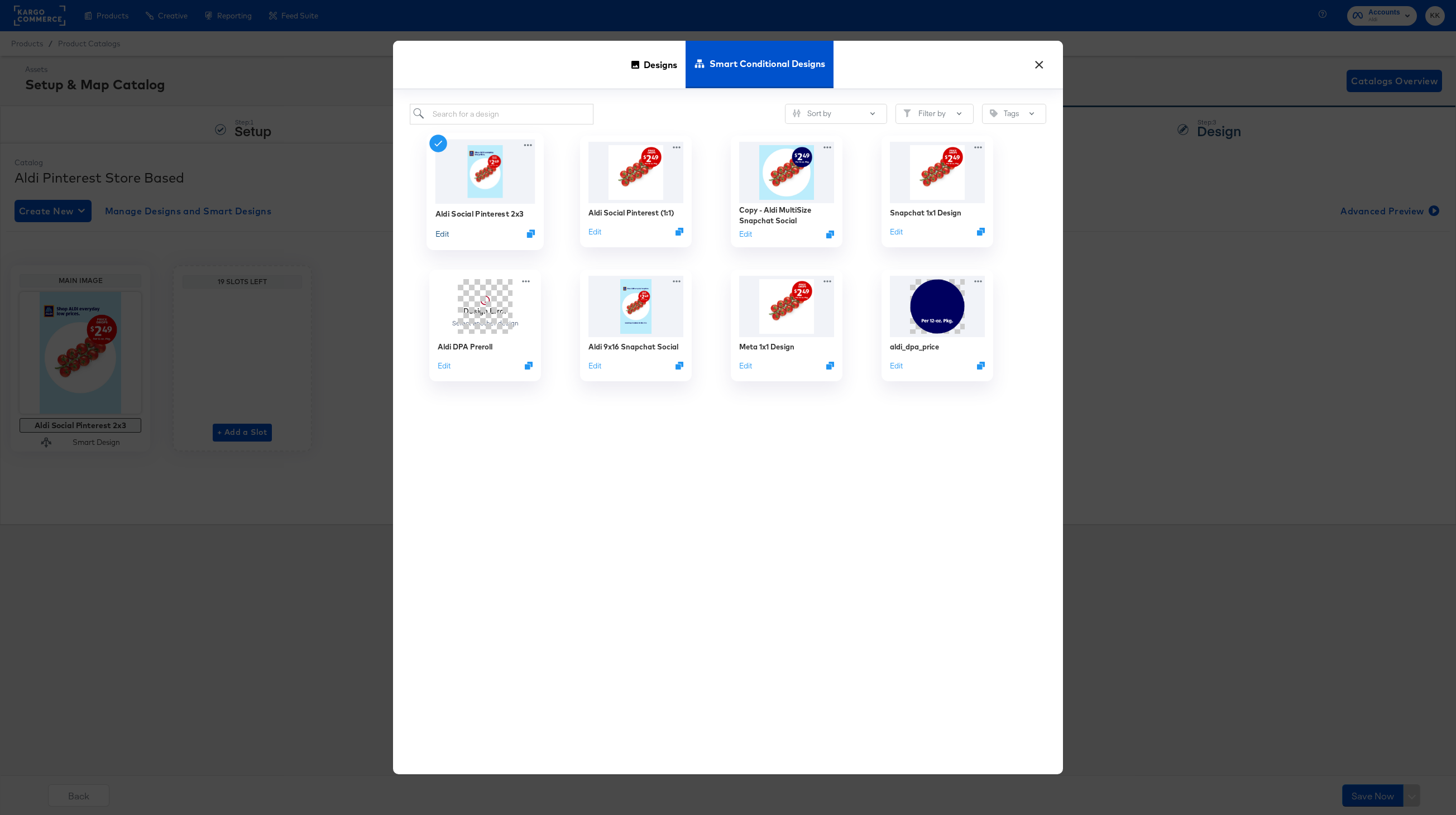
click at [444, 232] on button "Edit" at bounding box center [442, 233] width 14 height 10
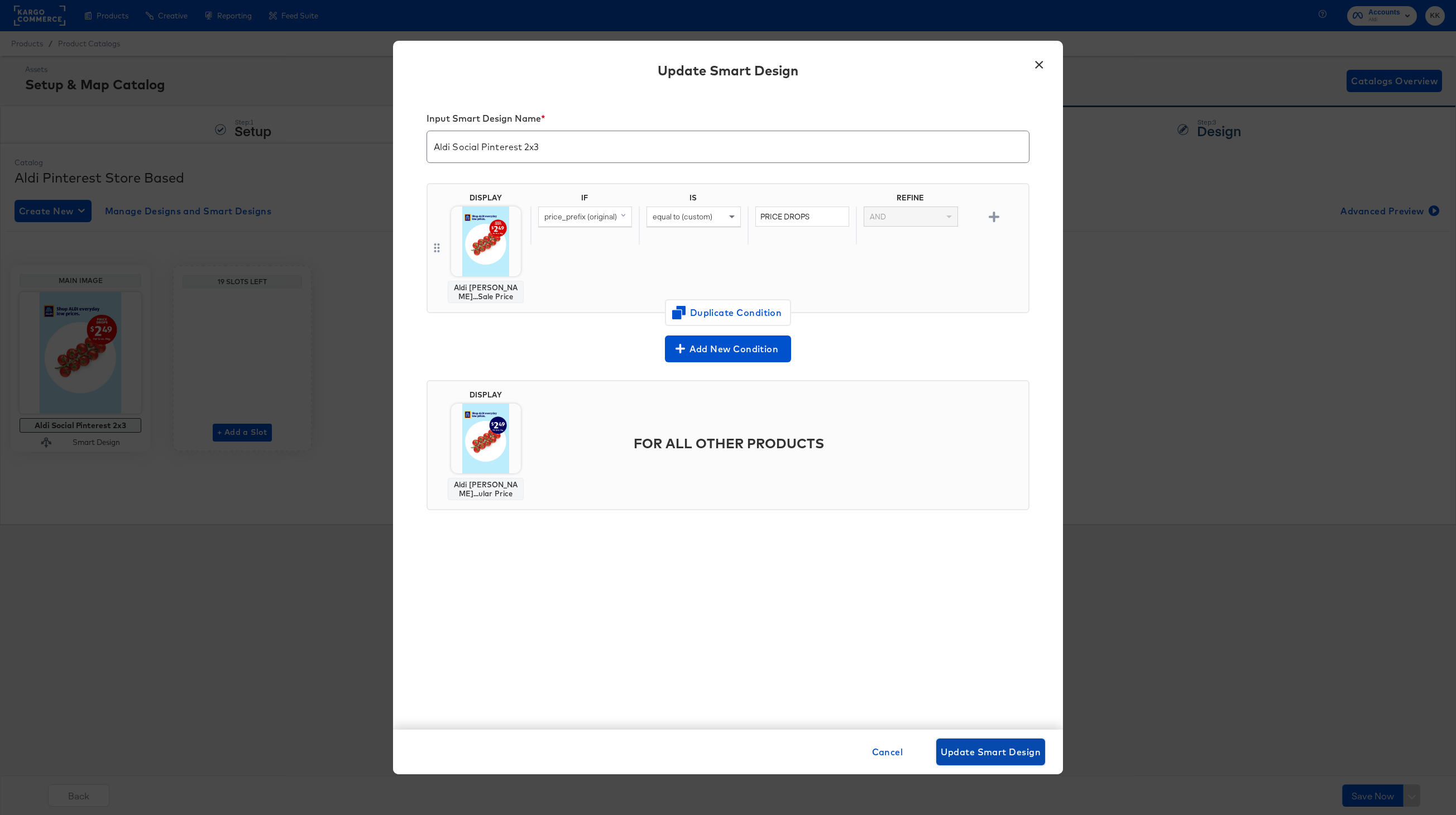
click at [985, 750] on span "Update Smart Design" at bounding box center [991, 751] width 100 height 15
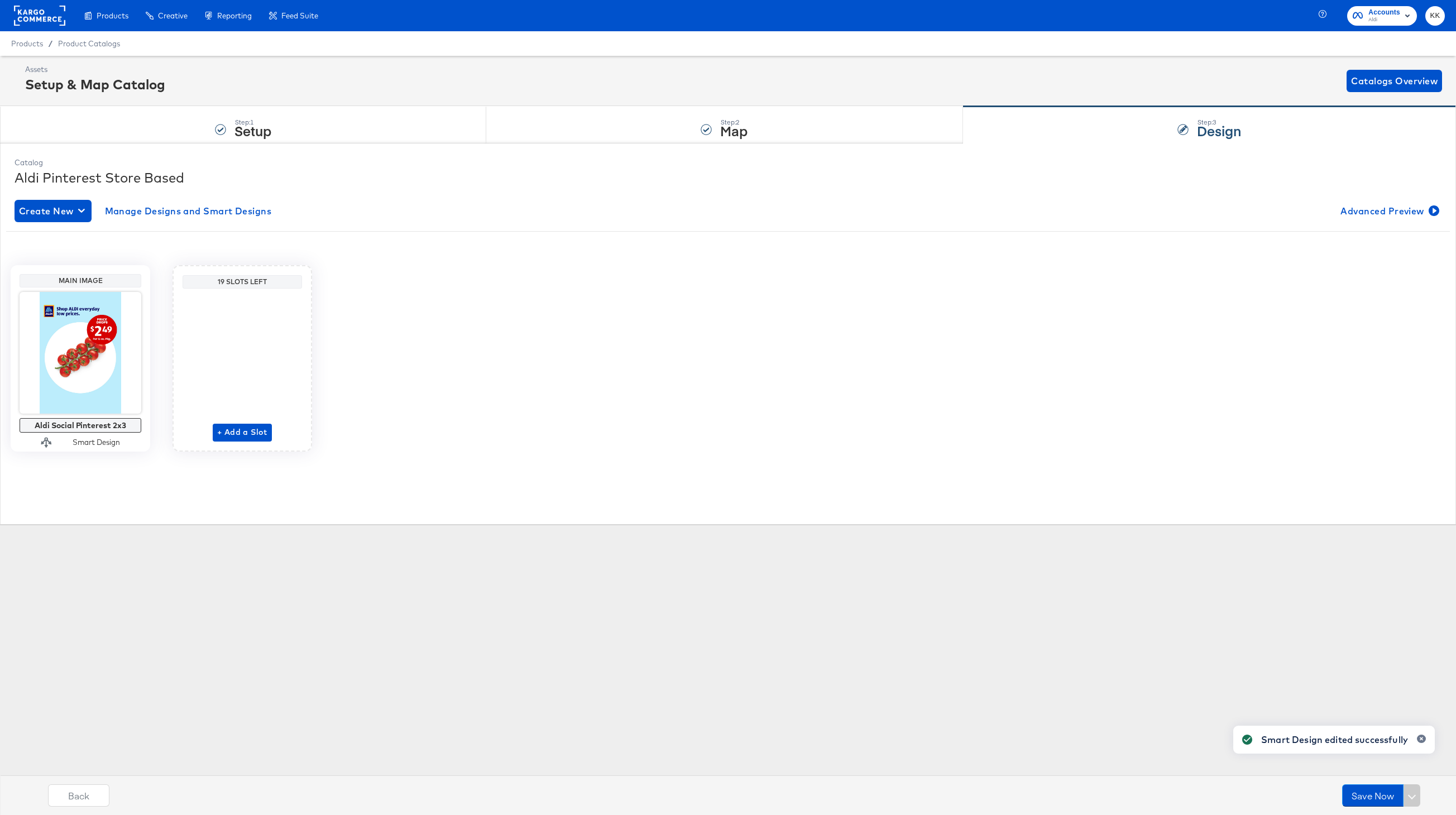
click at [563, 148] on div "Catalog Aldi Pinterest Store Based Create New Manage Designs and Smart Designs …" at bounding box center [728, 333] width 1456 height 380
click at [565, 138] on div "Step: 2 Map" at bounding box center [724, 125] width 476 height 37
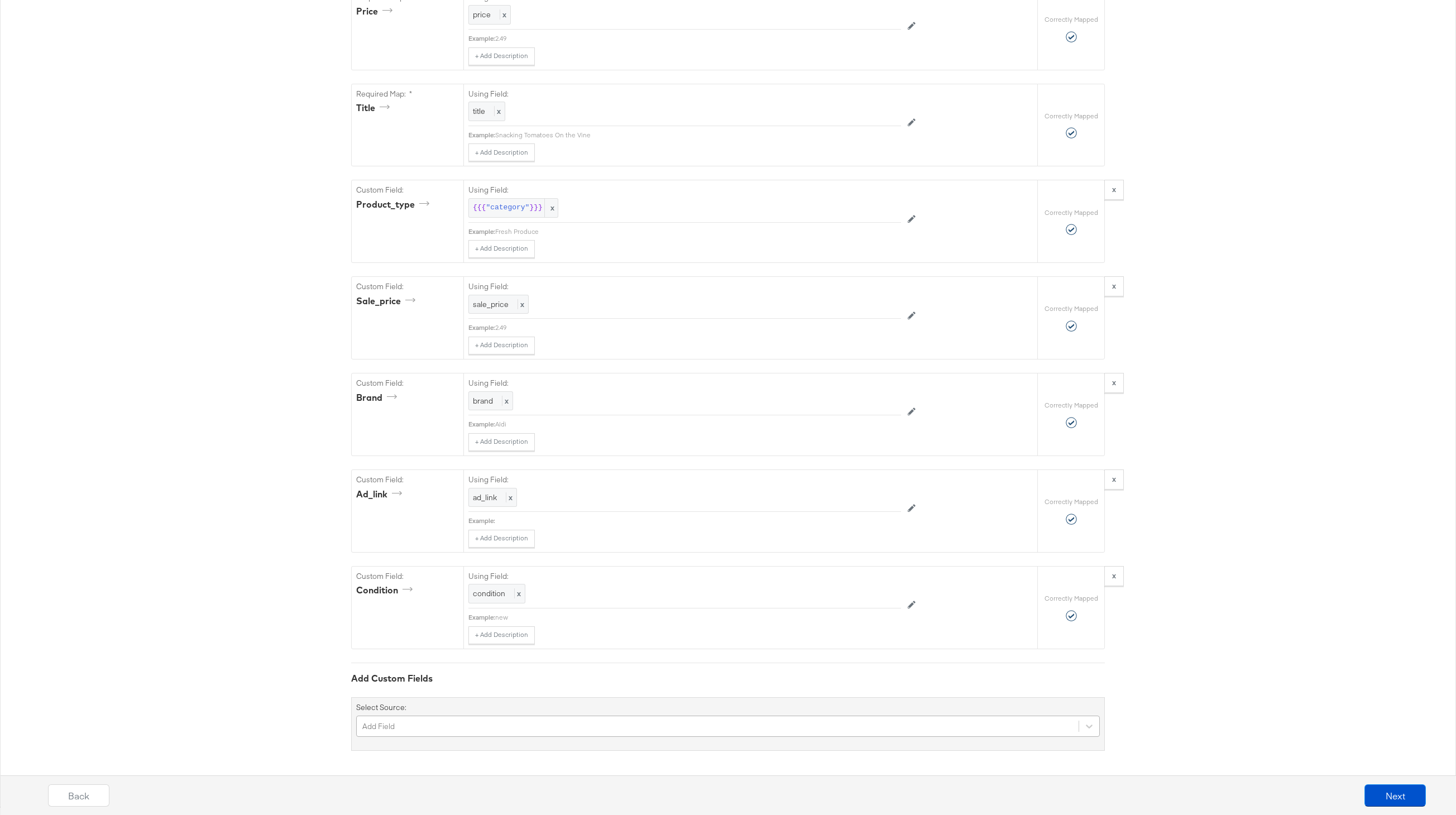
scroll to position [858, 0]
click at [432, 724] on div "Add Field" at bounding box center [728, 726] width 744 height 21
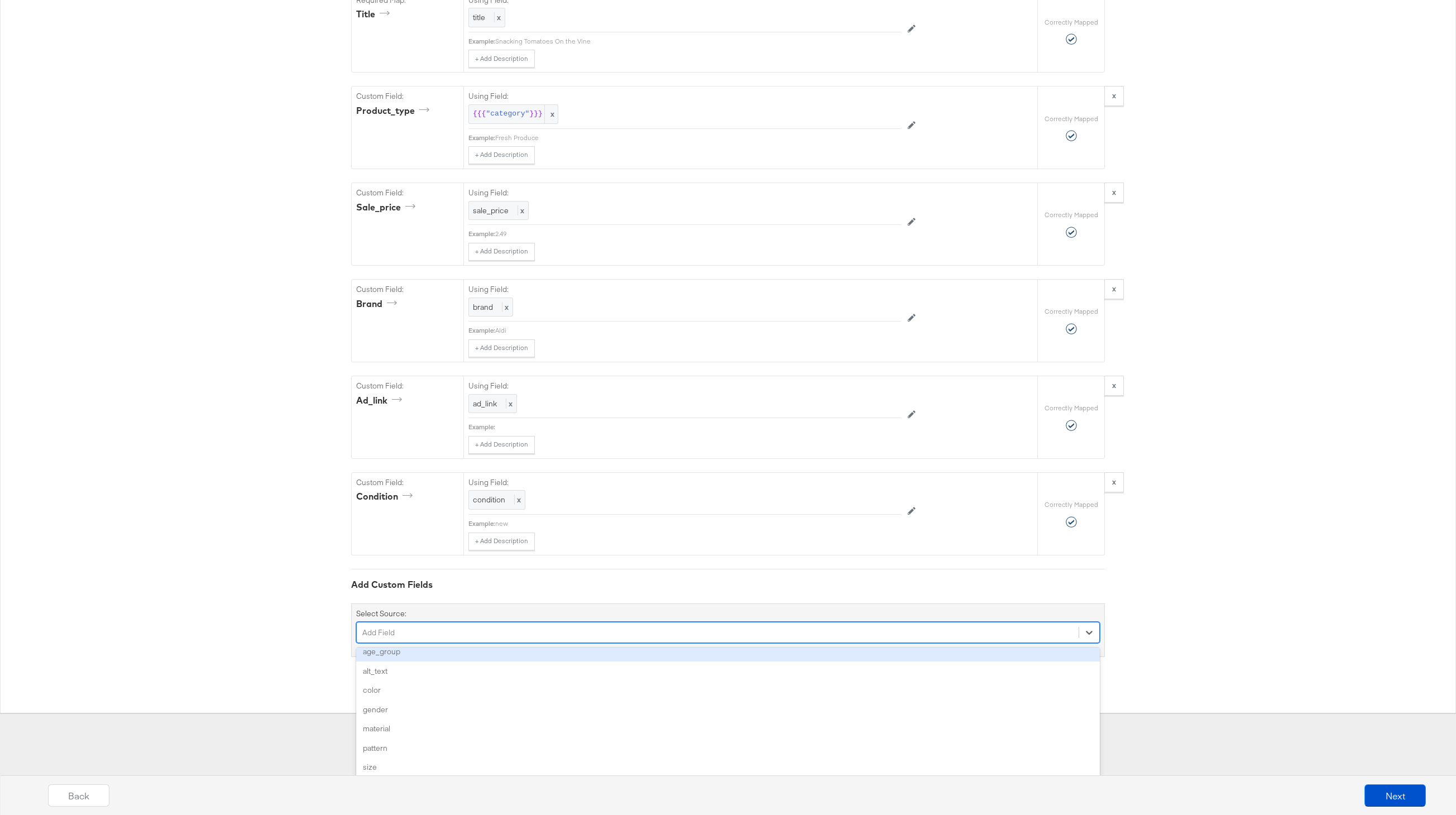
scroll to position [764, 0]
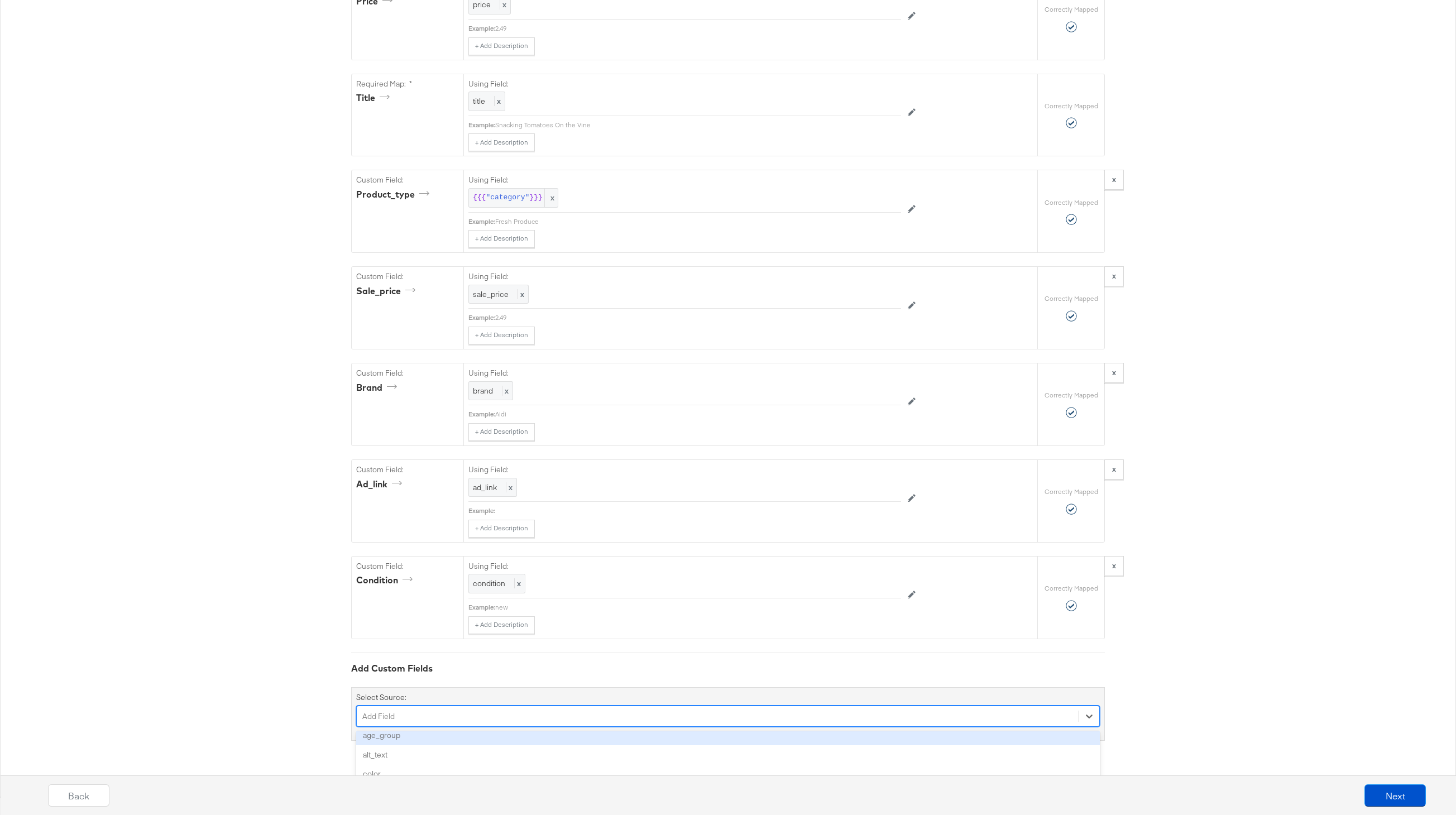
click at [268, 619] on div "{"availability":"{{{\"availability\"}}}","description":"{{{\"description\"}}}",…" at bounding box center [728, 87] width 1456 height 1417
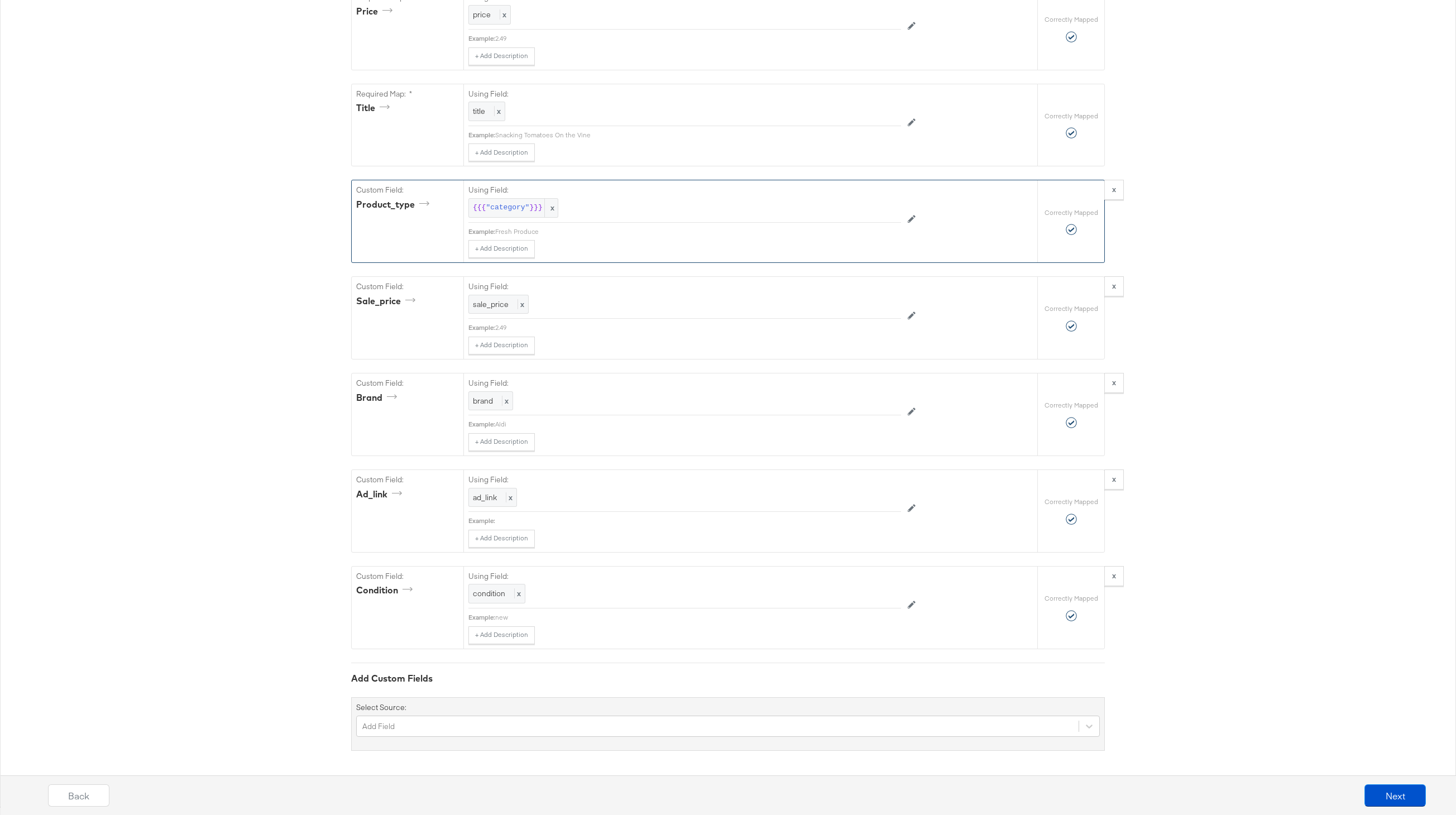
scroll to position [0, 0]
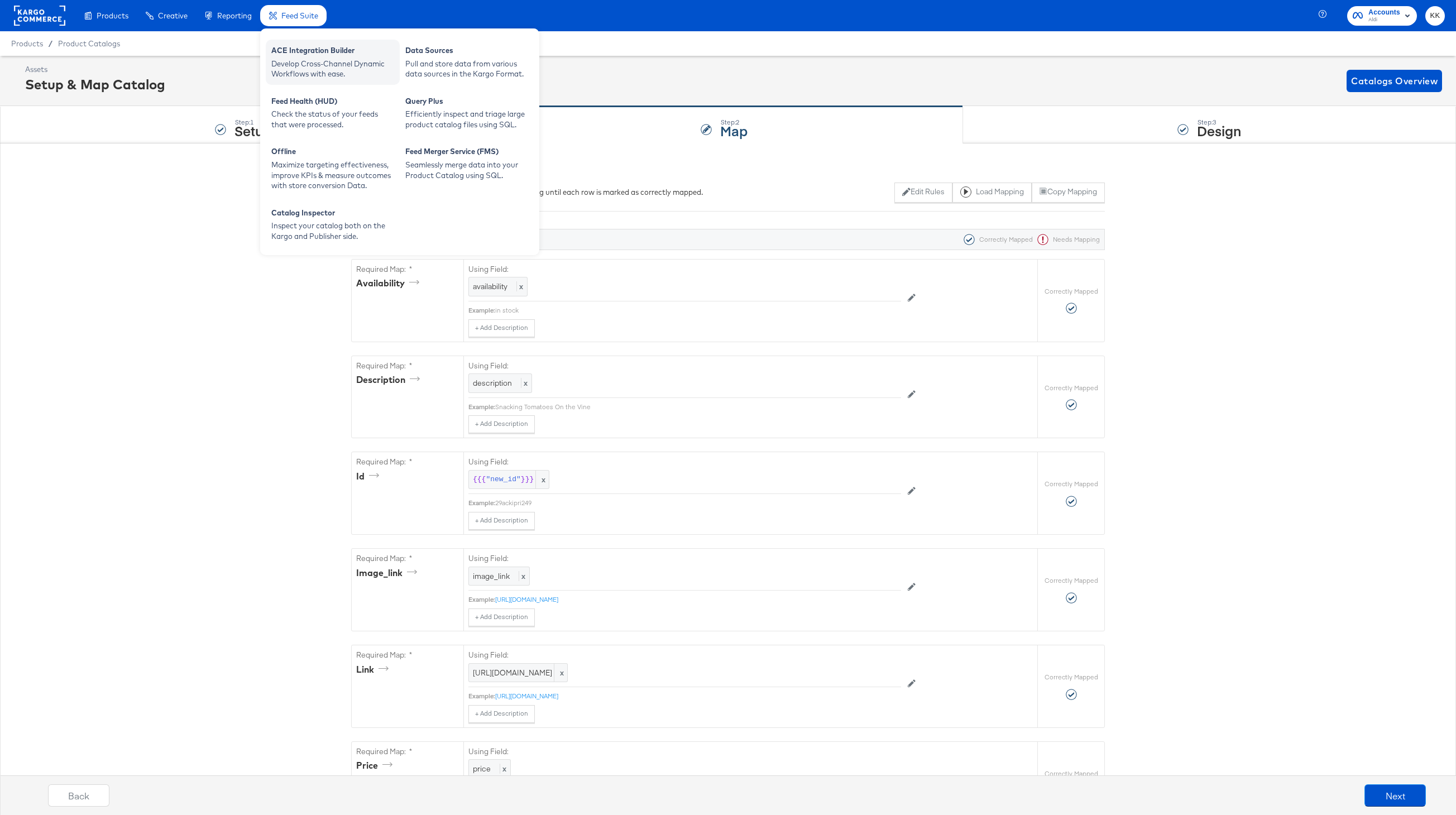
click at [319, 59] on div "Develop Cross-Channel Dynamic Workflows with ease." at bounding box center [332, 69] width 123 height 20
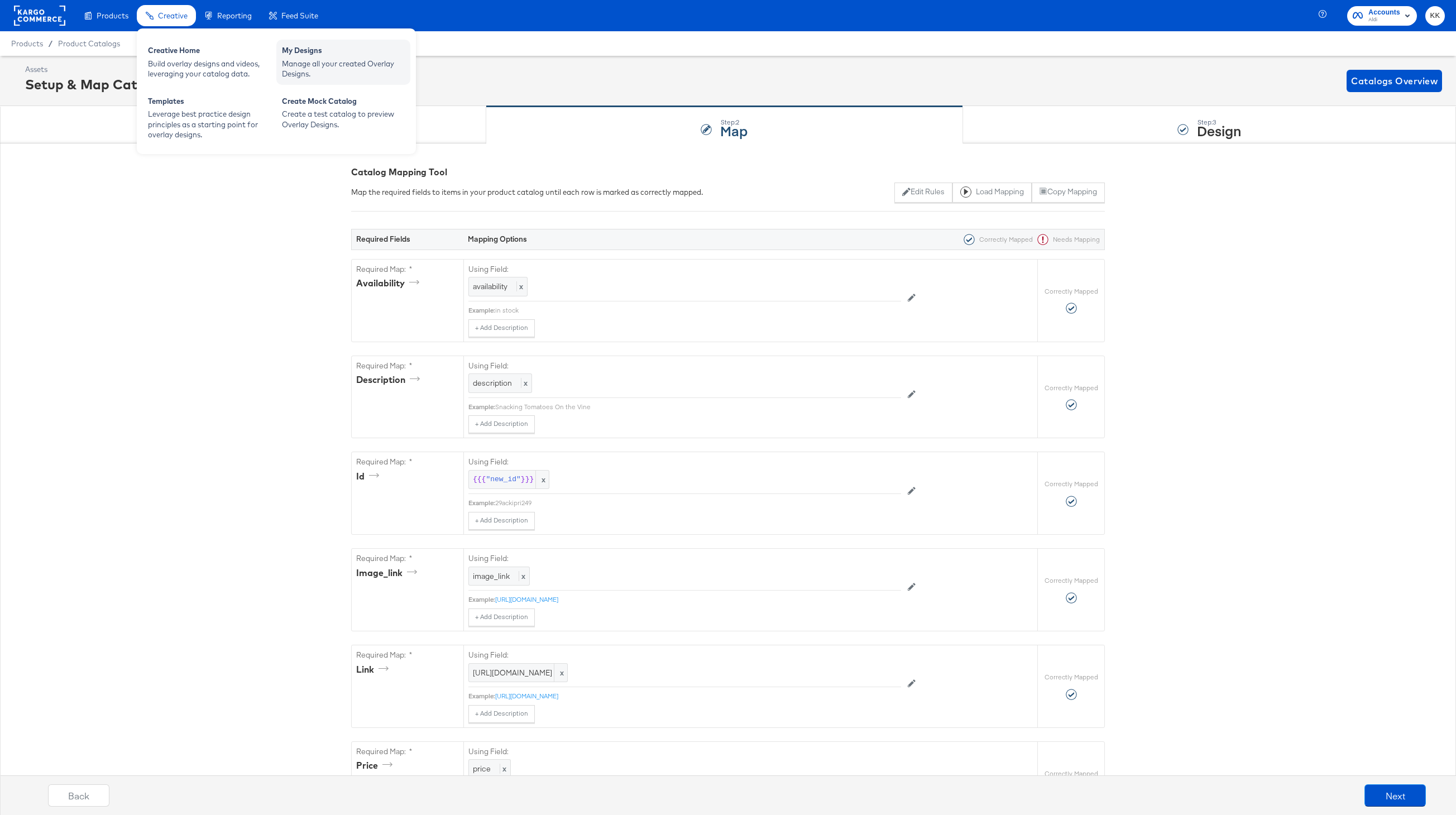
click at [324, 71] on div "Manage all your created Overlay Designs." at bounding box center [343, 69] width 123 height 20
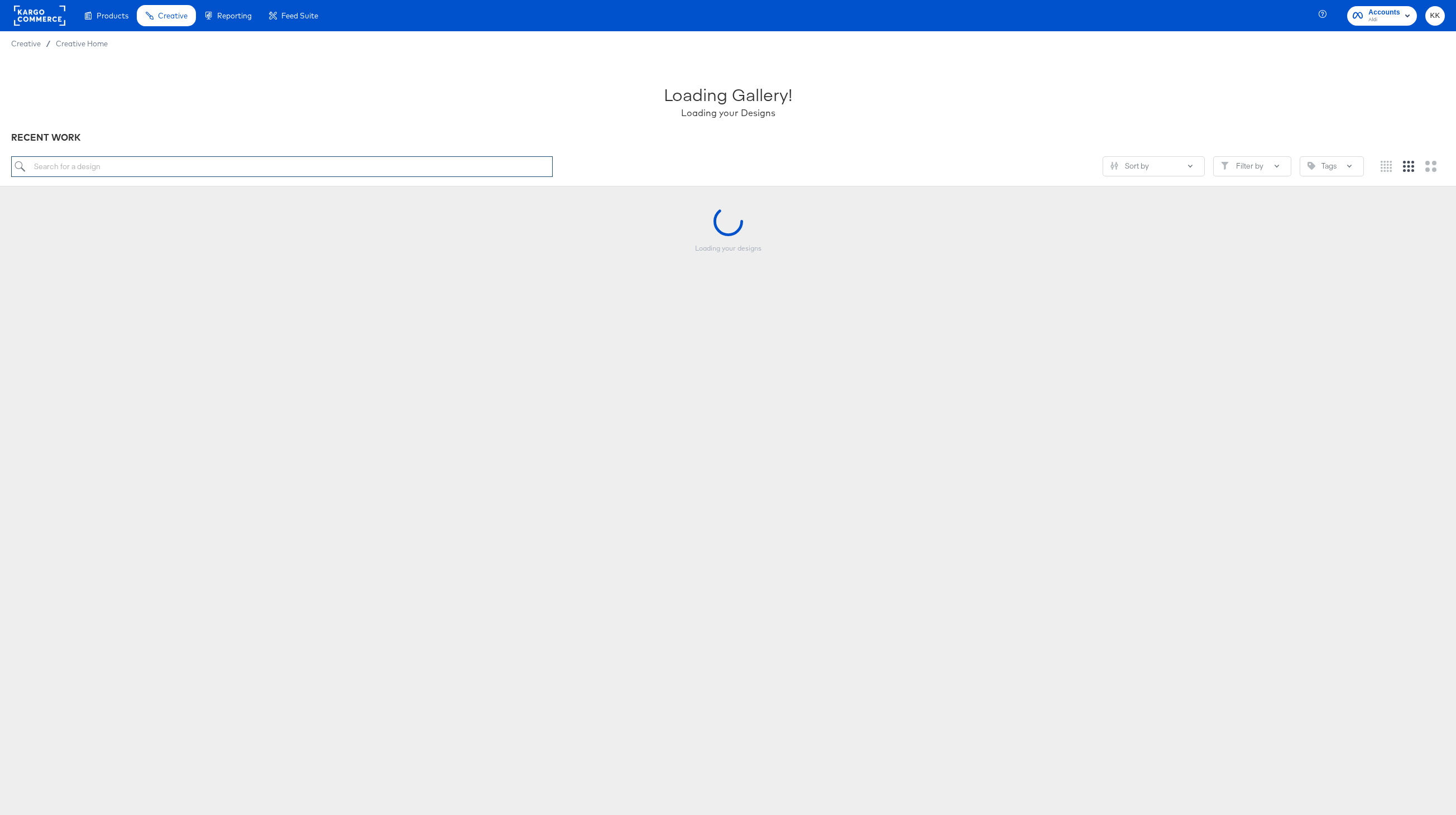
click at [198, 165] on input "search" at bounding box center [282, 166] width 542 height 20
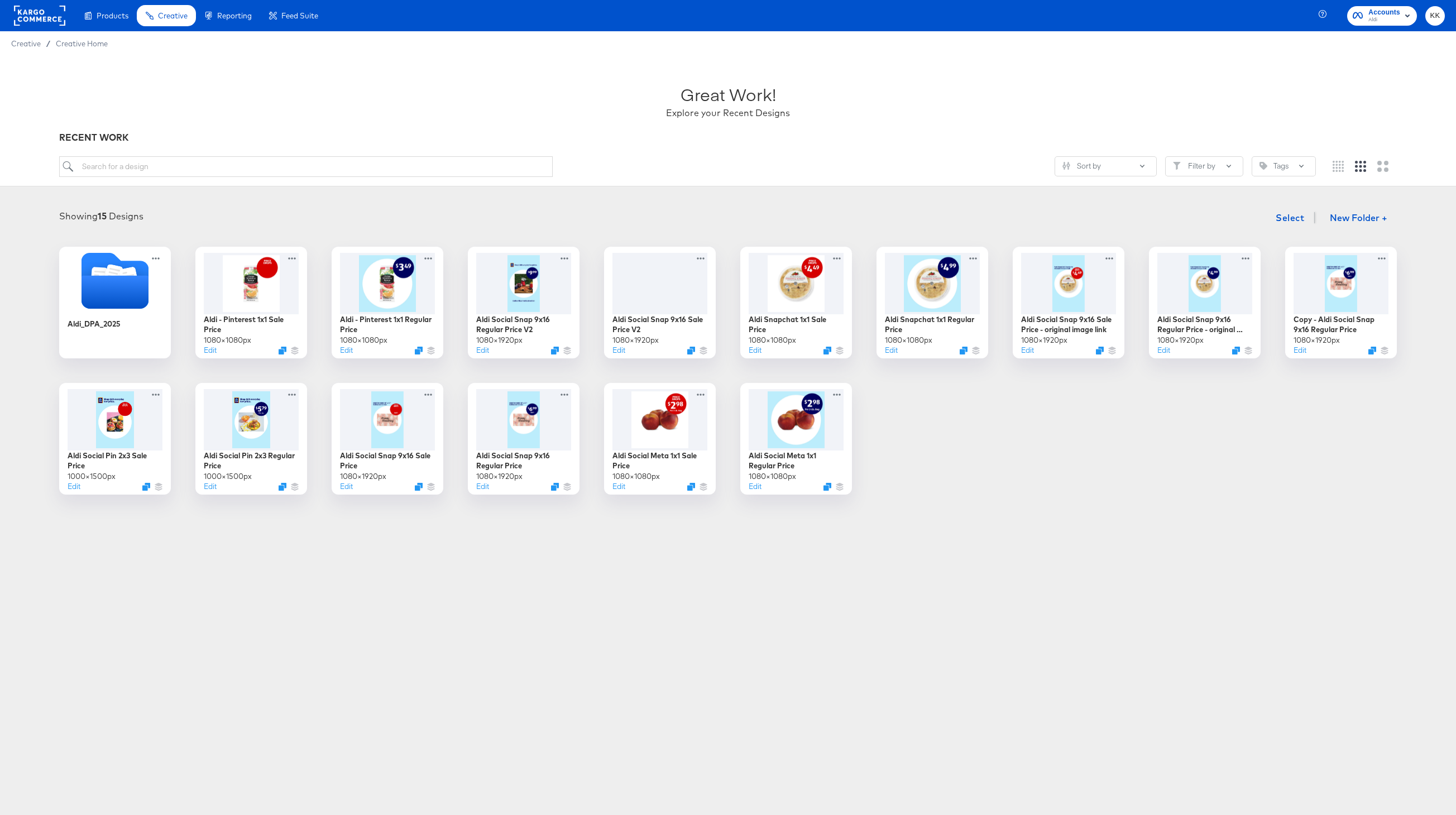
click at [249, 138] on div "RECENT WORK" at bounding box center [728, 137] width 1338 height 13
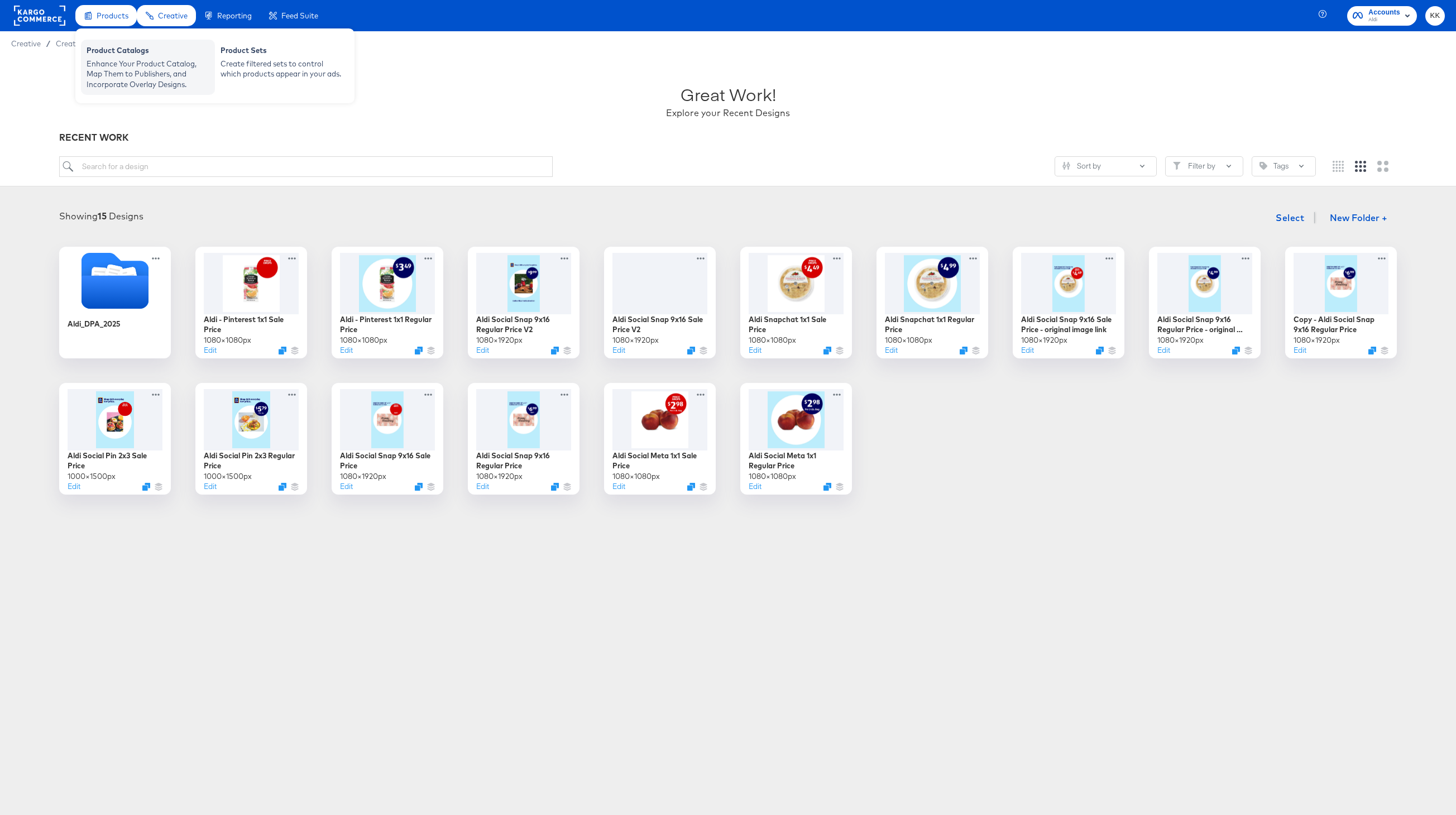
click at [117, 68] on div "Enhance Your Product Catalog, Map Them to Publishers, and Incorporate Overlay D…" at bounding box center [148, 74] width 123 height 31
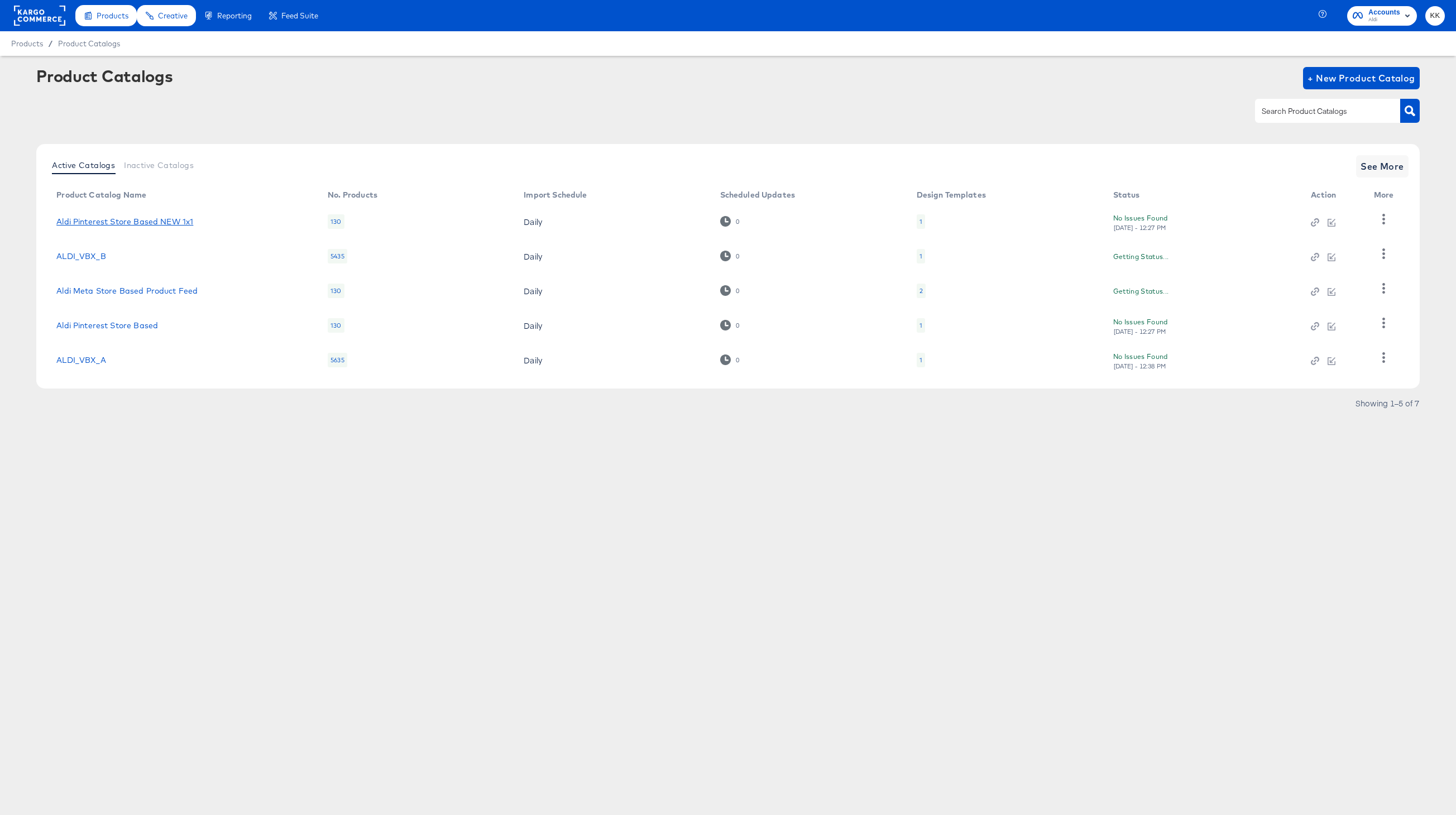
click at [120, 220] on link "Aldi Pinterest Store Based NEW 1x1" at bounding box center [124, 222] width 137 height 9
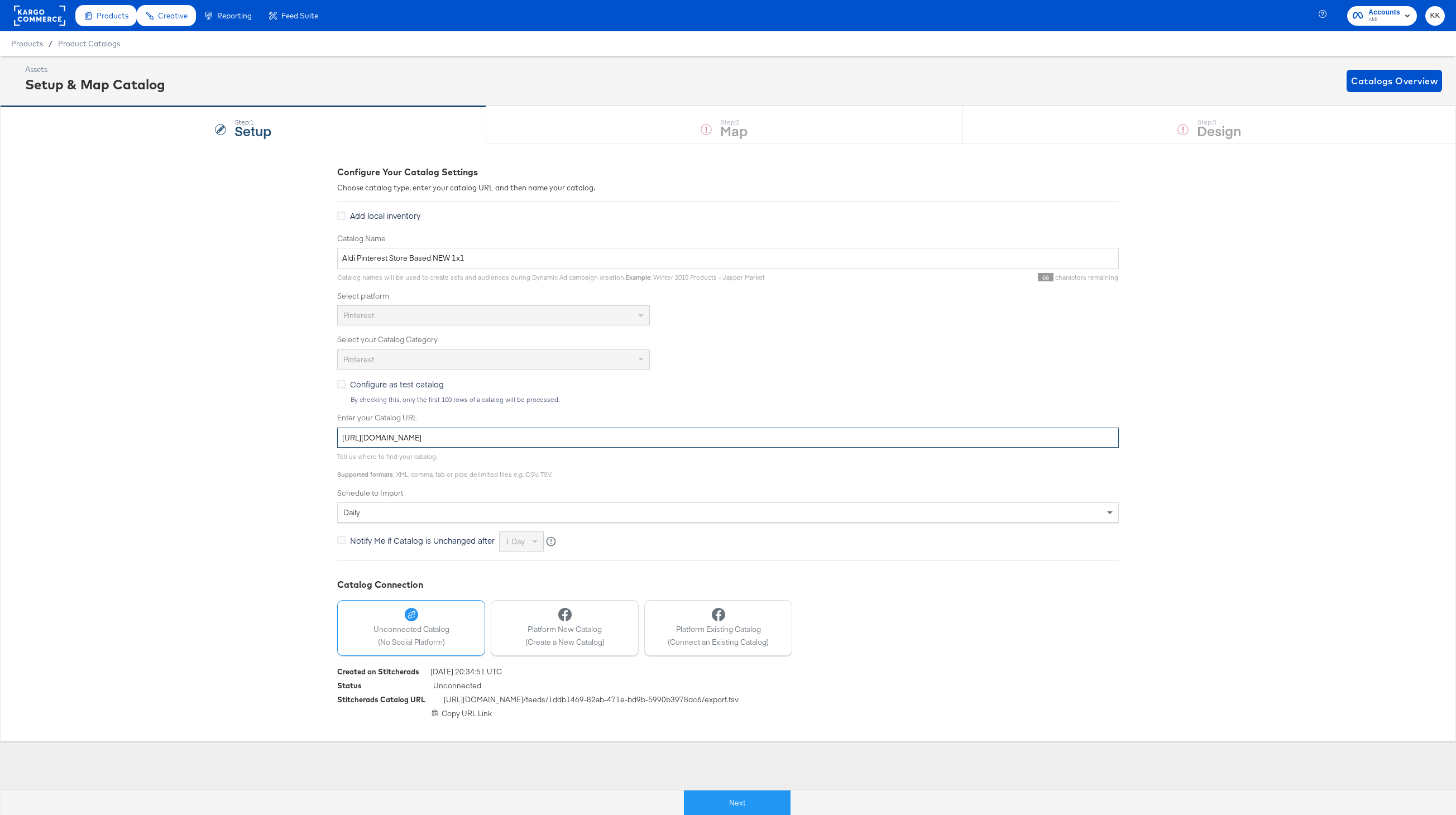
click at [549, 437] on input "[URL][DOMAIN_NAME]" at bounding box center [728, 437] width 781 height 20
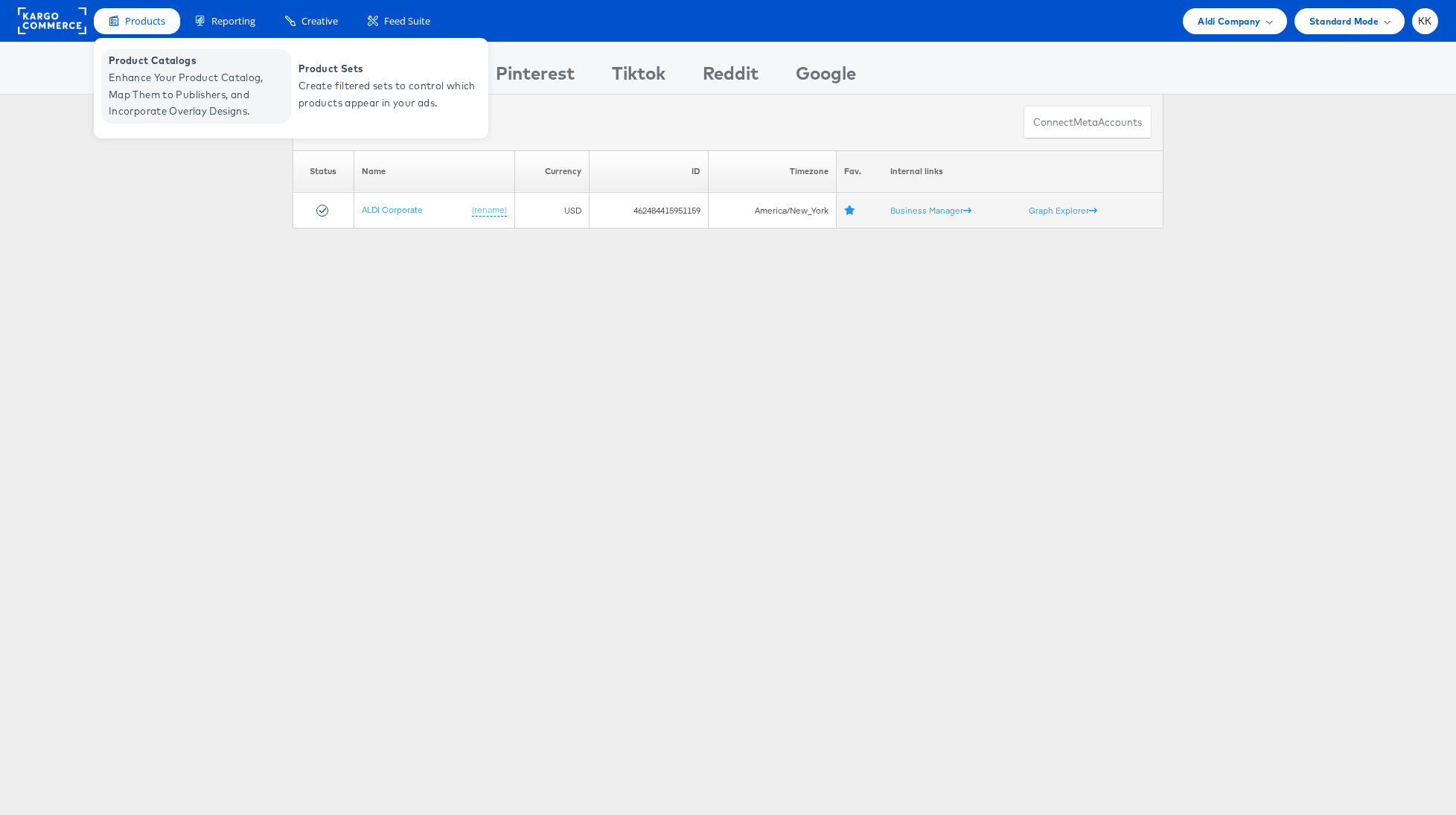
click at [151, 73] on span "Enhance Your Product Catalog, Map Them to Publishers, and Incorporate Overlay D…" at bounding box center [198, 94] width 179 height 50
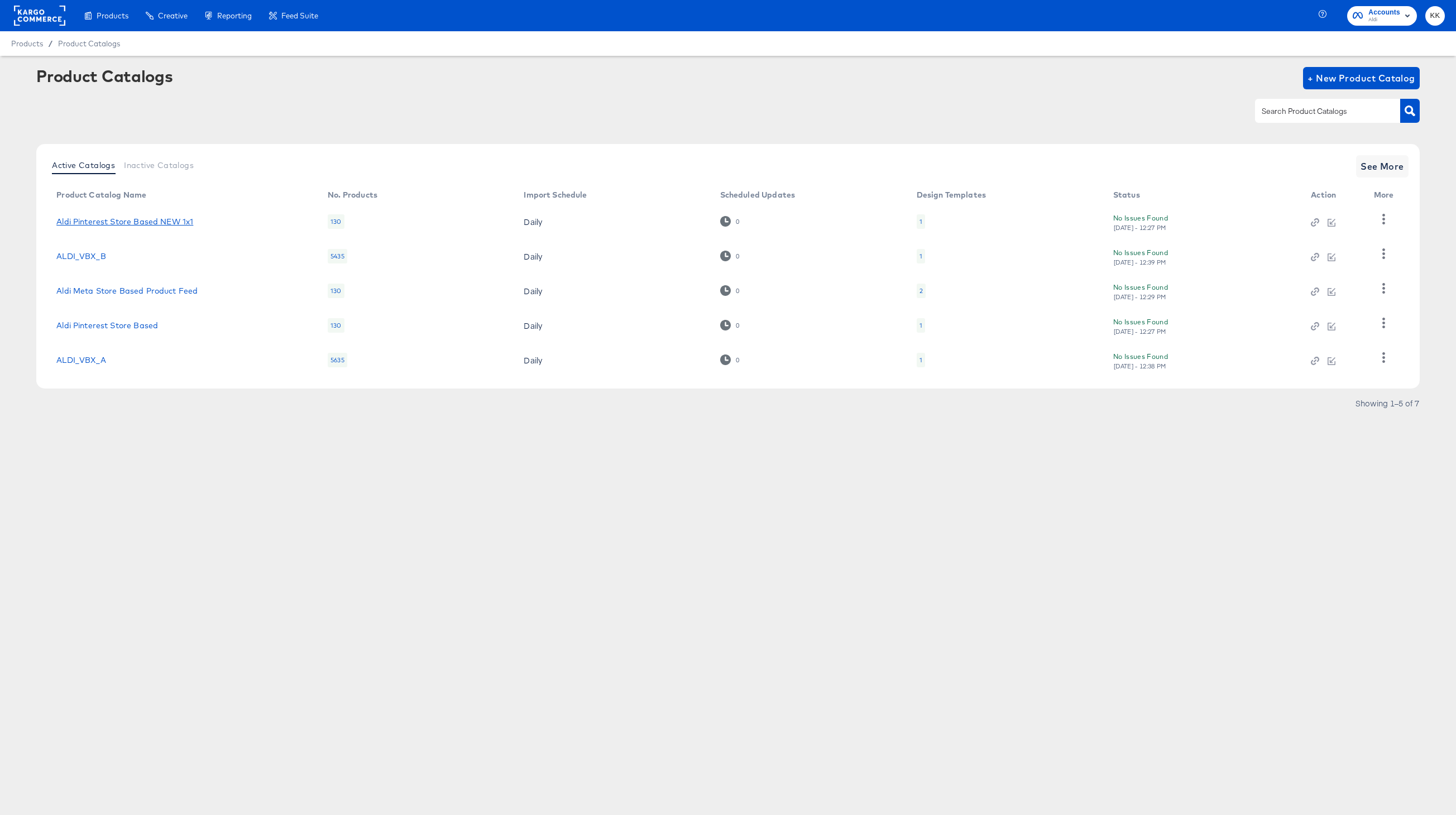
click at [151, 220] on link "Aldi Pinterest Store Based NEW 1x1" at bounding box center [124, 222] width 137 height 9
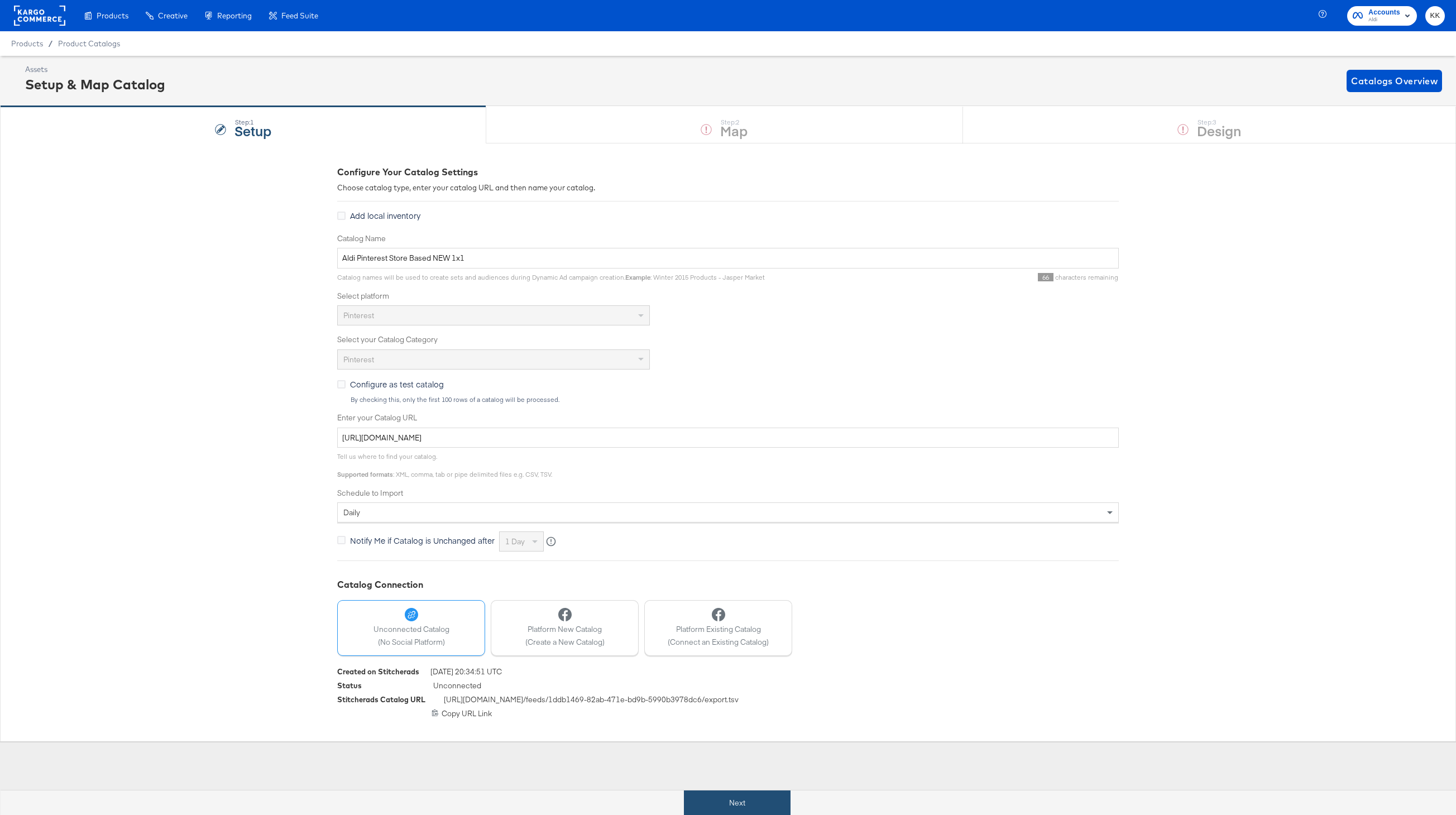
click at [694, 802] on button "Next" at bounding box center [737, 803] width 107 height 25
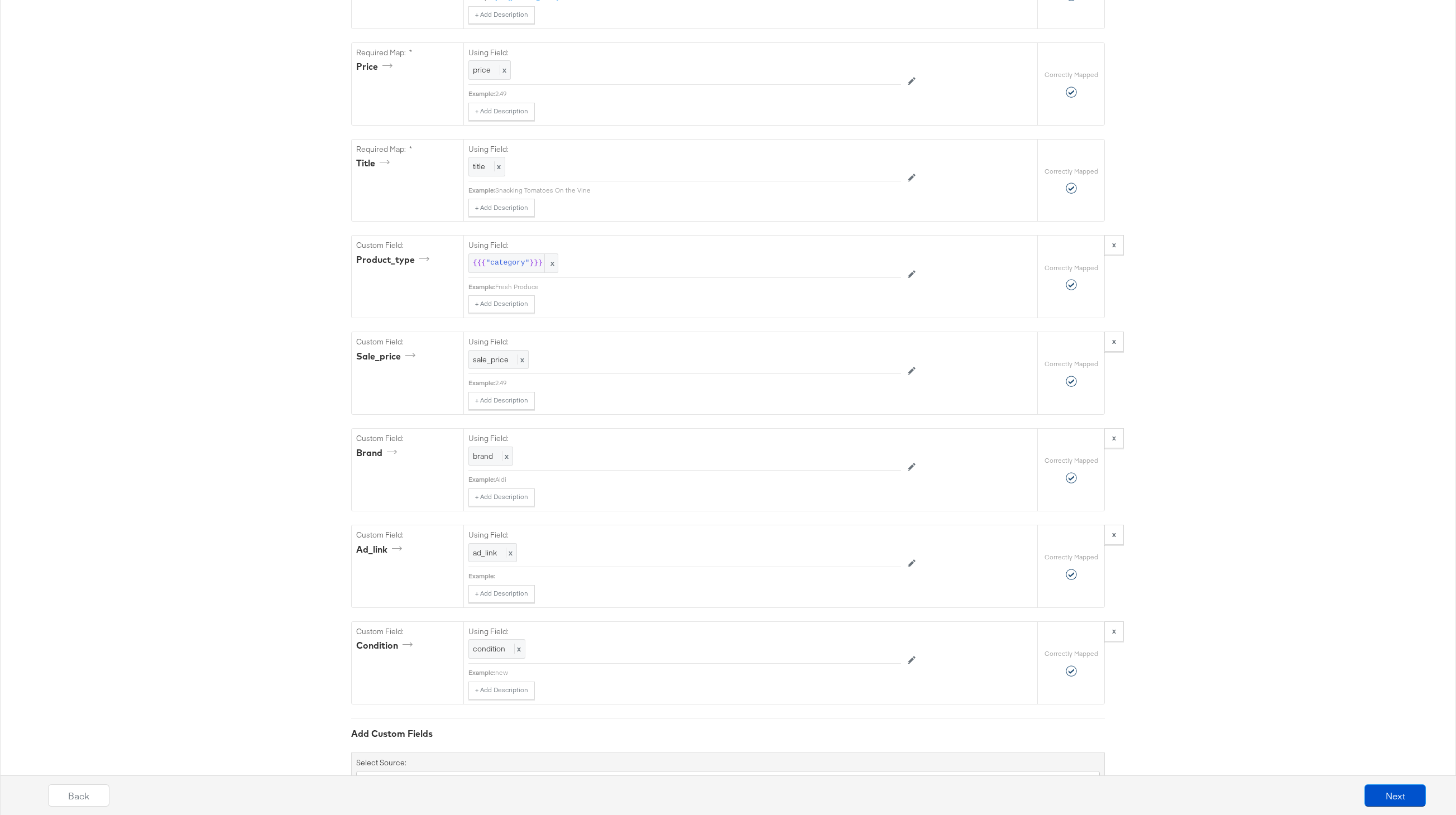
scroll to position [764, 0]
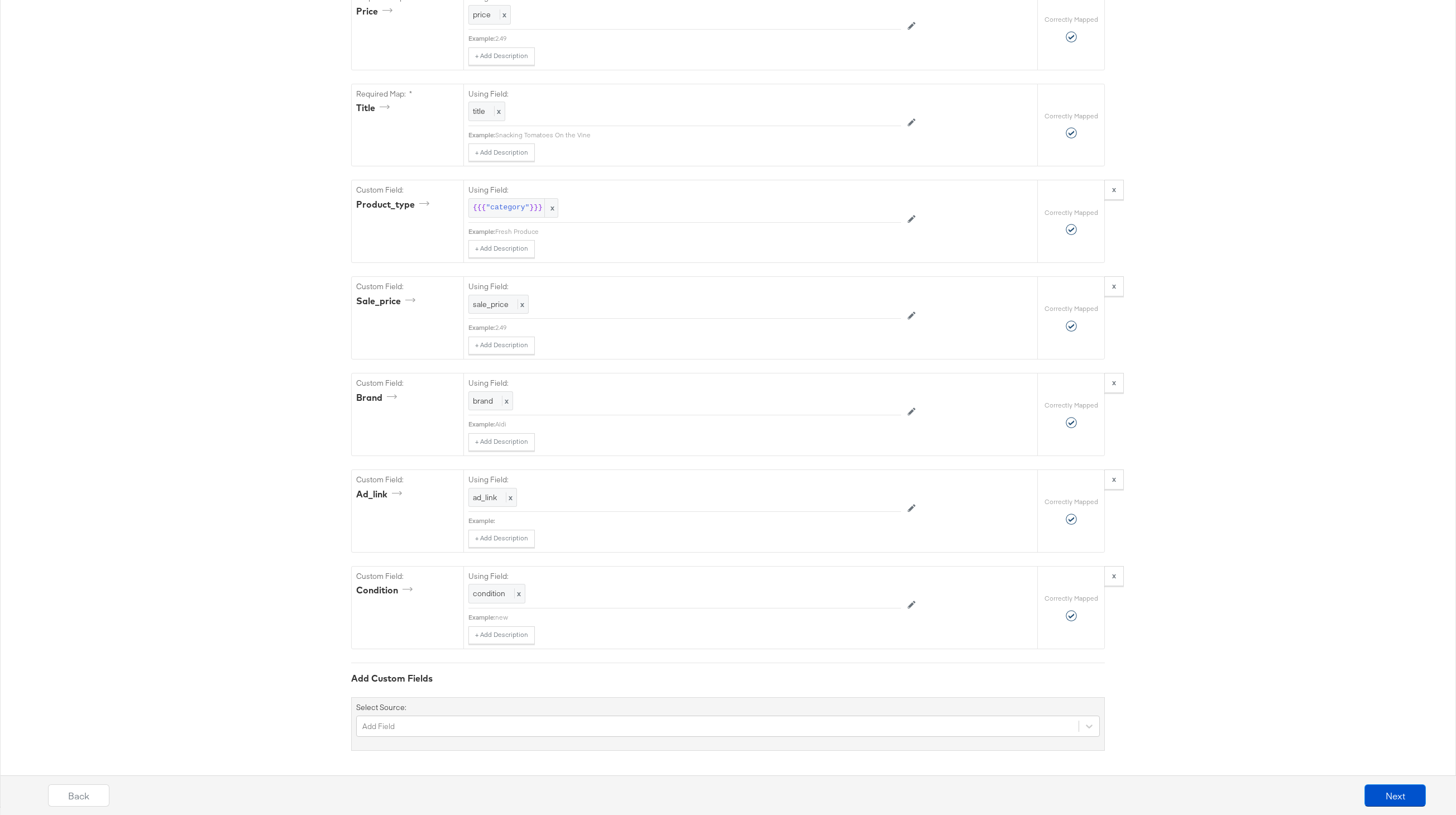
click at [1426, 799] on div "Back Next" at bounding box center [736, 800] width 1467 height 42
click at [1415, 799] on button "Next" at bounding box center [1395, 795] width 61 height 22
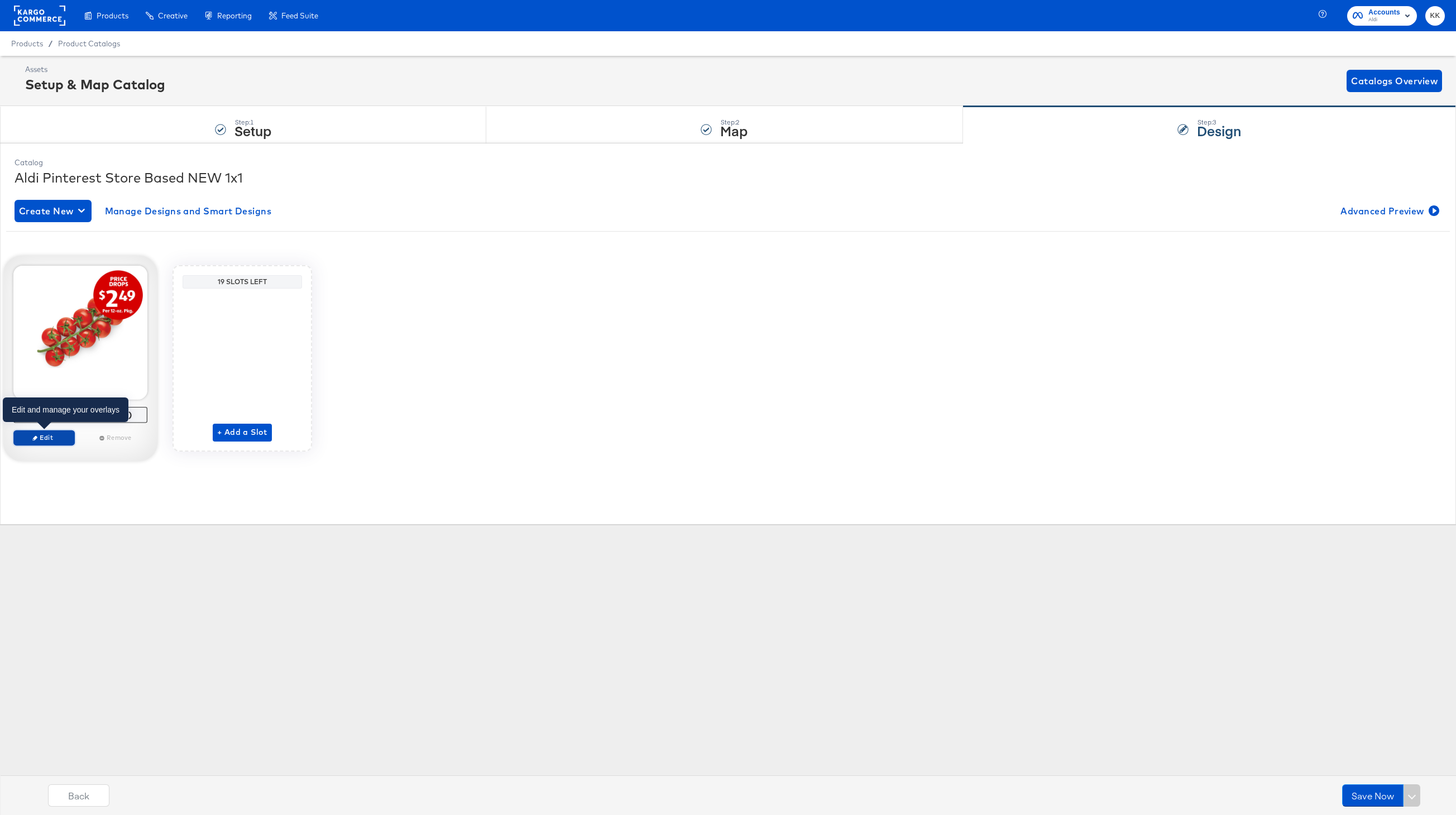
click at [60, 438] on span "Edit" at bounding box center [44, 437] width 51 height 9
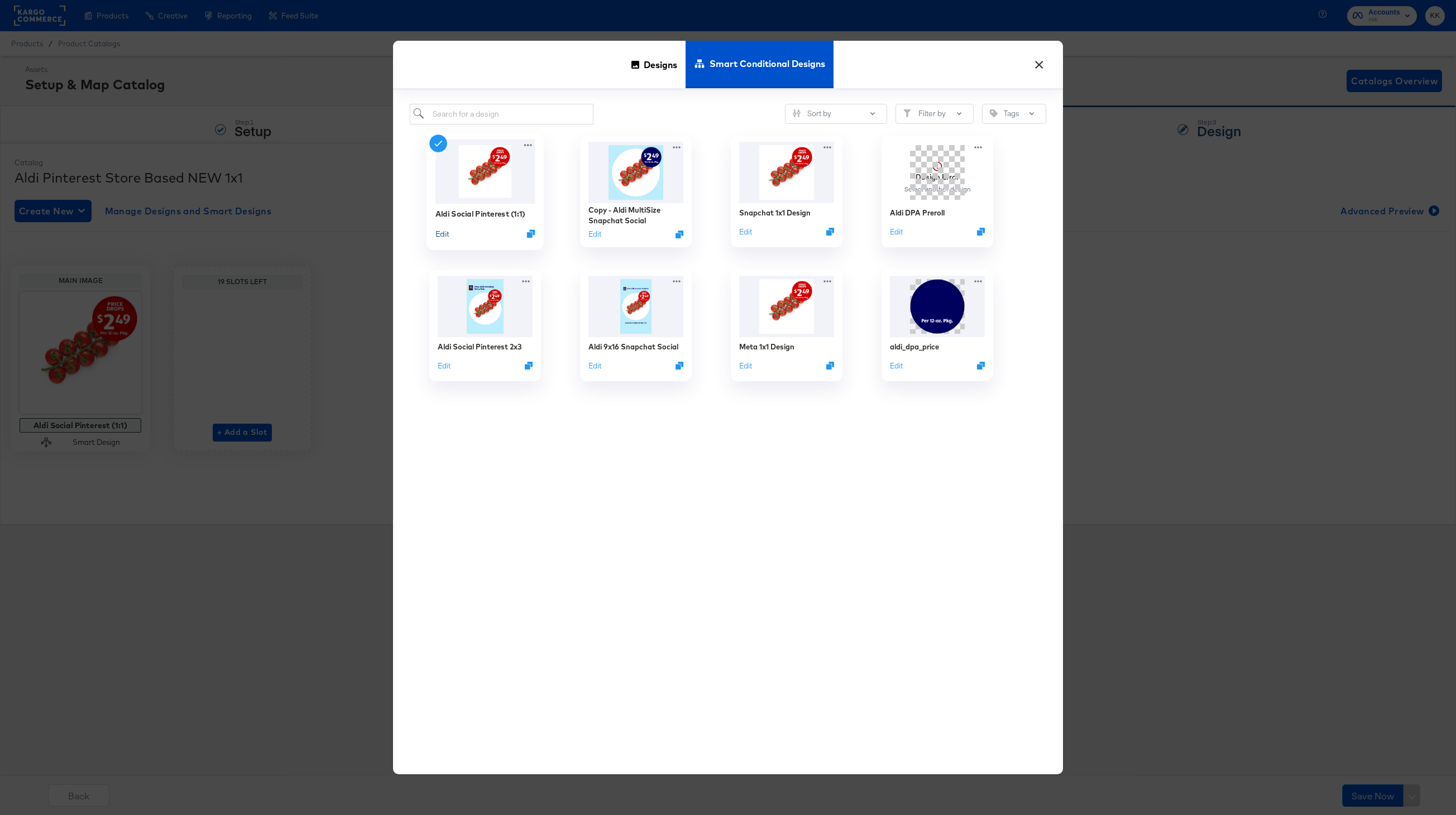
click at [444, 237] on button "Edit" at bounding box center [442, 233] width 14 height 10
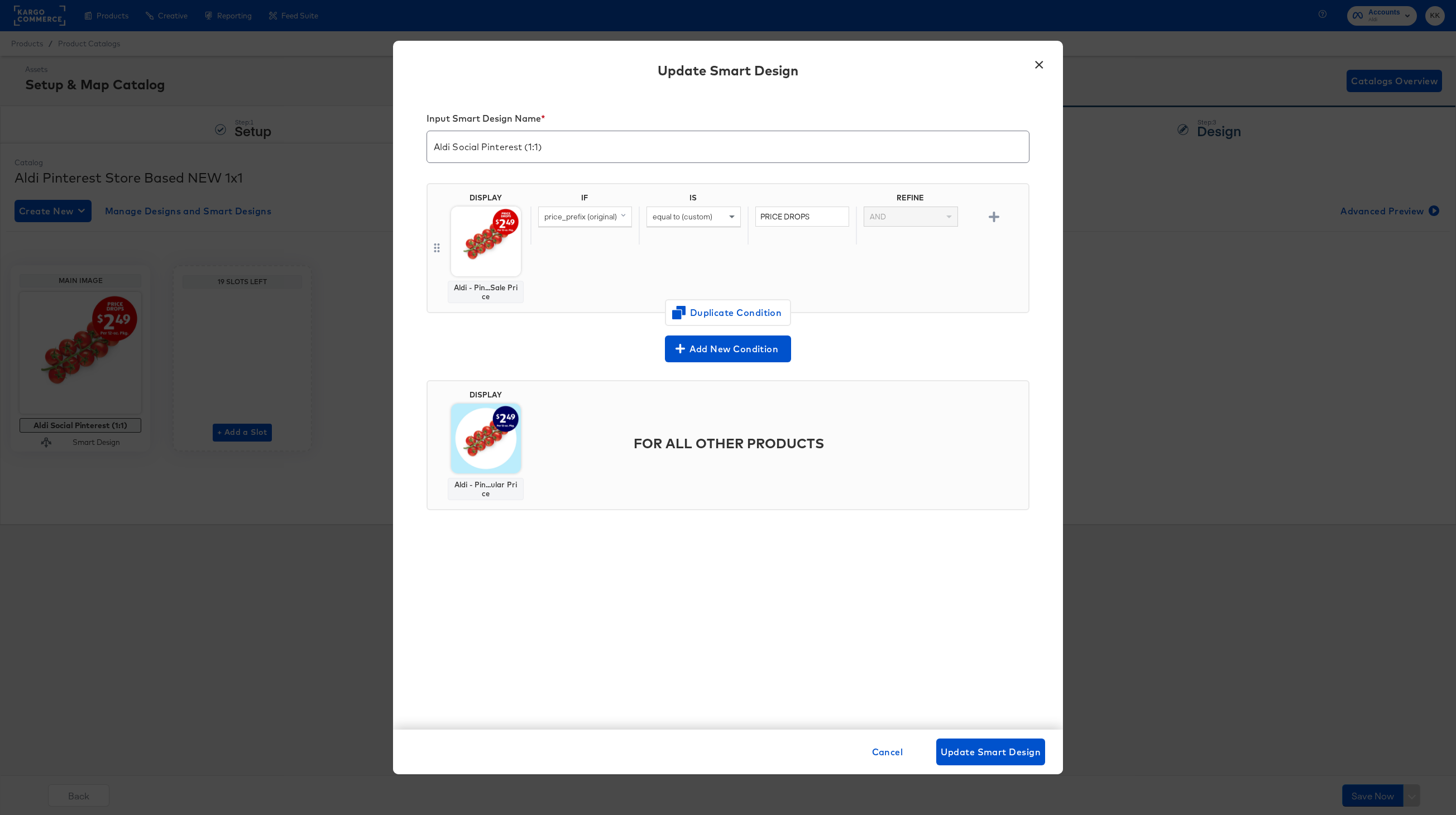
click at [1040, 68] on button "×" at bounding box center [1039, 62] width 20 height 20
